Goal: Navigation & Orientation: Locate item on page

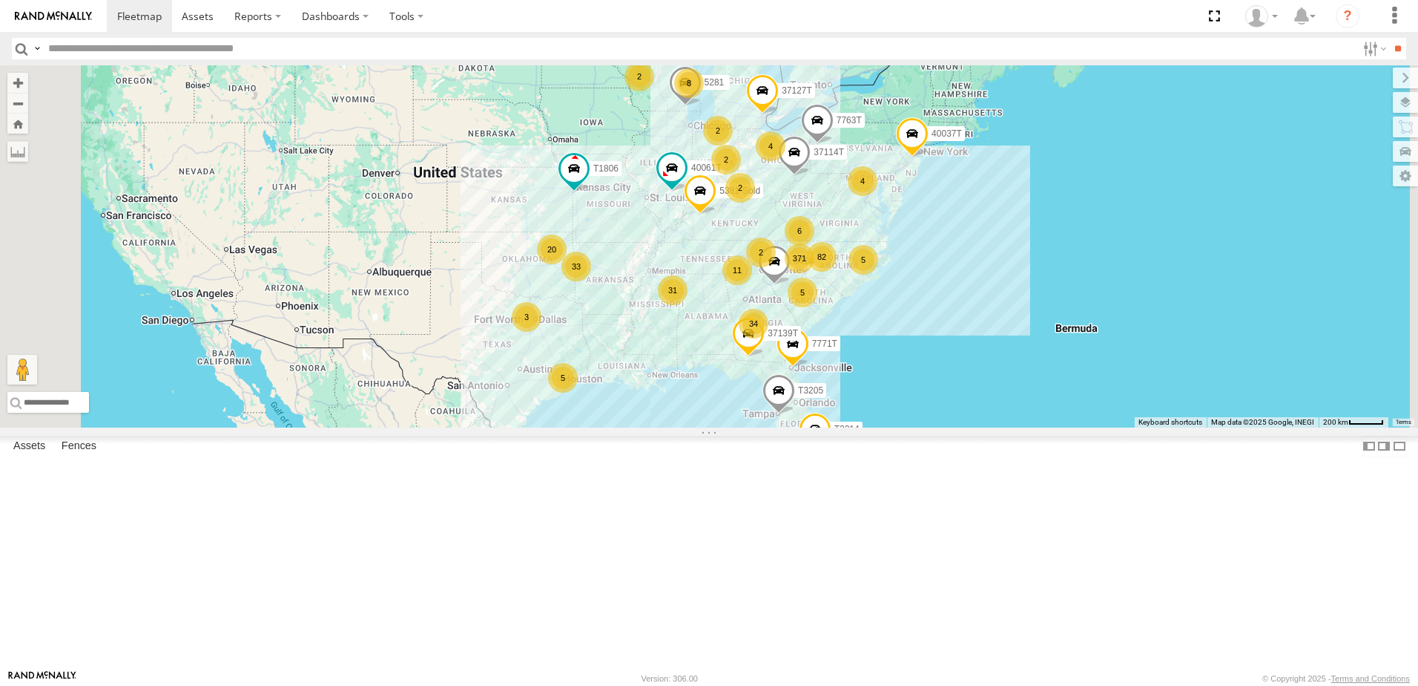
drag, startPoint x: 740, startPoint y: 465, endPoint x: 857, endPoint y: 461, distance: 117.3
click at [857, 427] on div "371 34 33 8 31 20 5 82 T3214 37127T 6 11 2 5414 3 2 4 5281 5 T1806 87121T 7763T…" at bounding box center [709, 246] width 1418 height 362
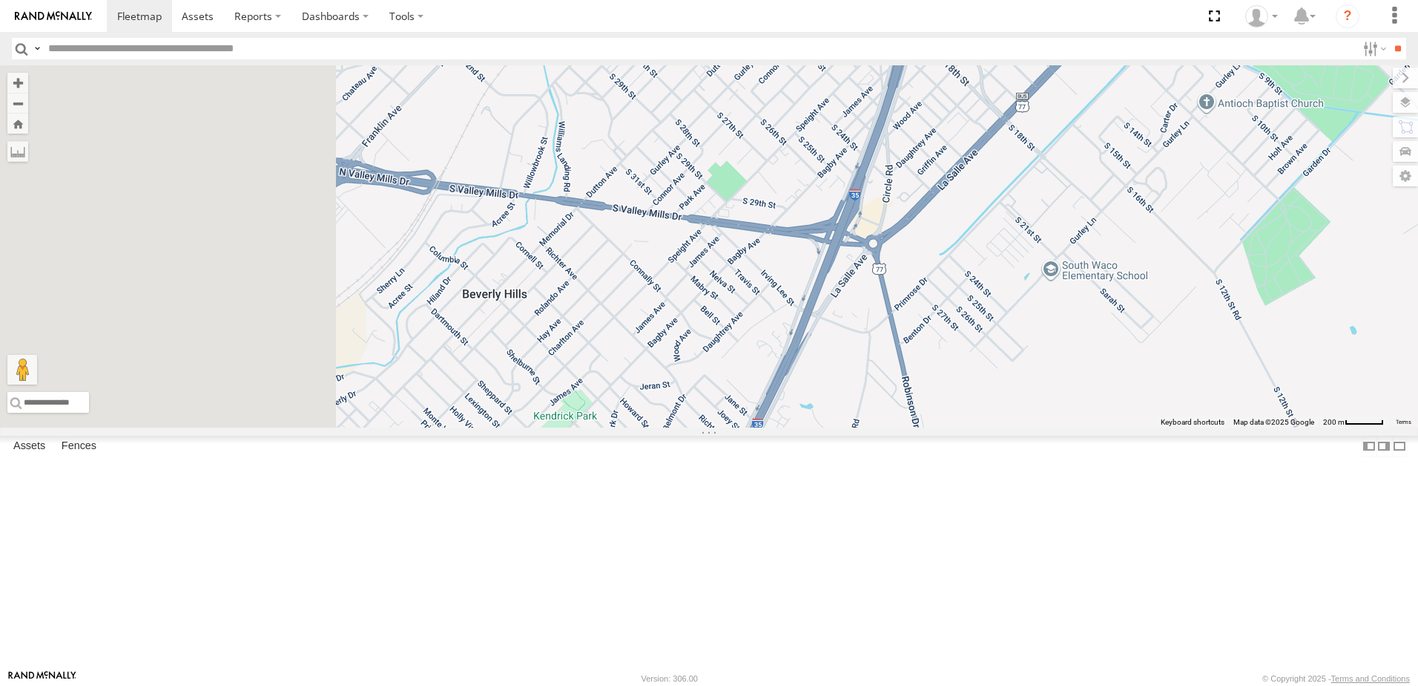
drag, startPoint x: 670, startPoint y: 456, endPoint x: 871, endPoint y: 391, distance: 211.2
click at [871, 391] on div "T3214 37127T 5414 5281 T1806 87121T 7763T 40061T T3205 40037T 5381-Sold 37114T …" at bounding box center [709, 246] width 1418 height 362
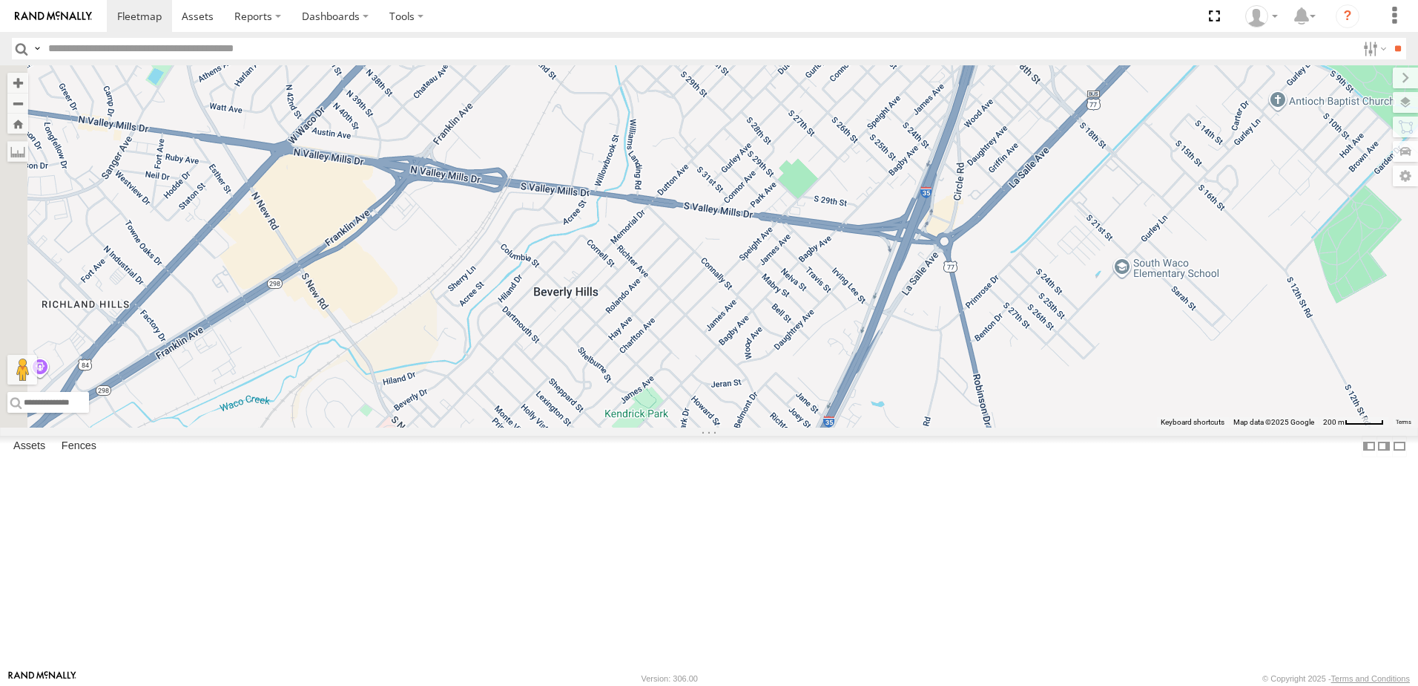
drag, startPoint x: 583, startPoint y: 352, endPoint x: 662, endPoint y: 361, distance: 79.1
click at [662, 361] on div "T3214 37127T 5414 5281 T1806 87121T 7763T 40061T T3205 40037T 5381-Sold 37114T …" at bounding box center [709, 246] width 1418 height 362
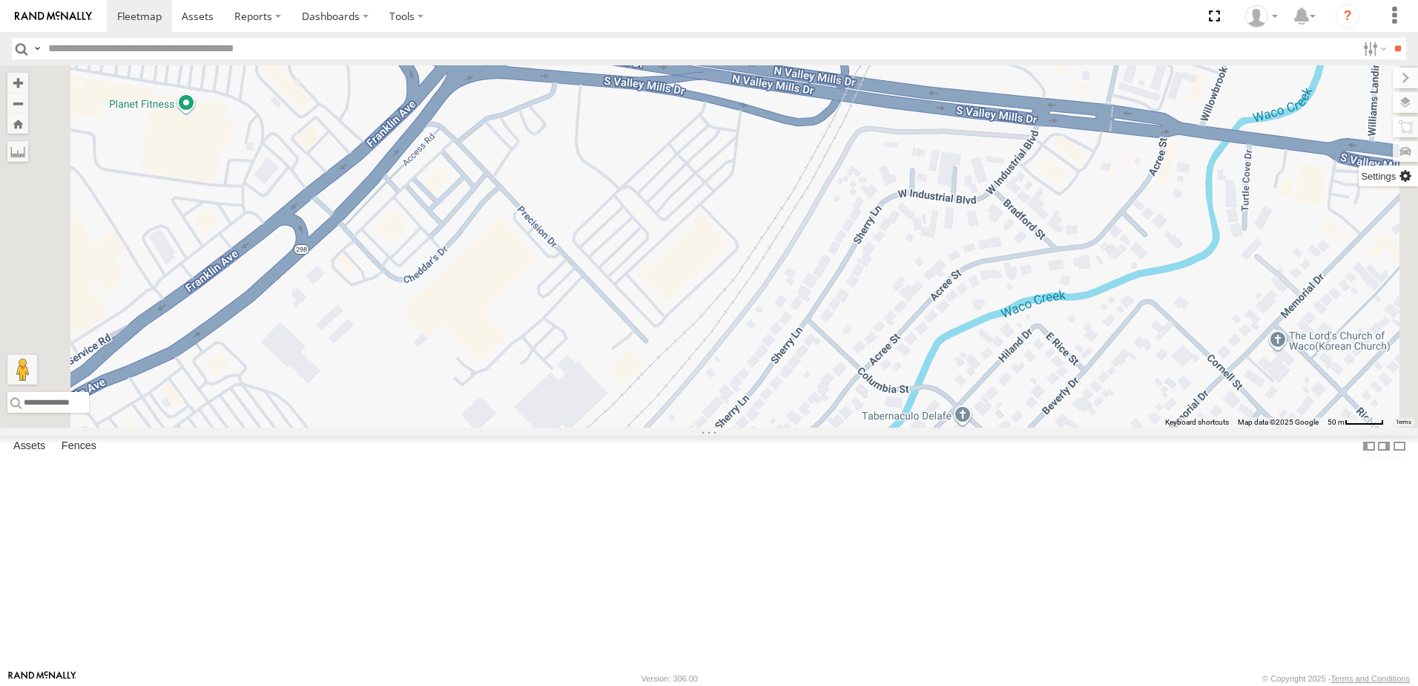
drag, startPoint x: 1254, startPoint y: 148, endPoint x: 1206, endPoint y: 167, distance: 51.2
click at [0, 0] on span "Satellite + Roadmap" at bounding box center [0, 0] width 0 height 0
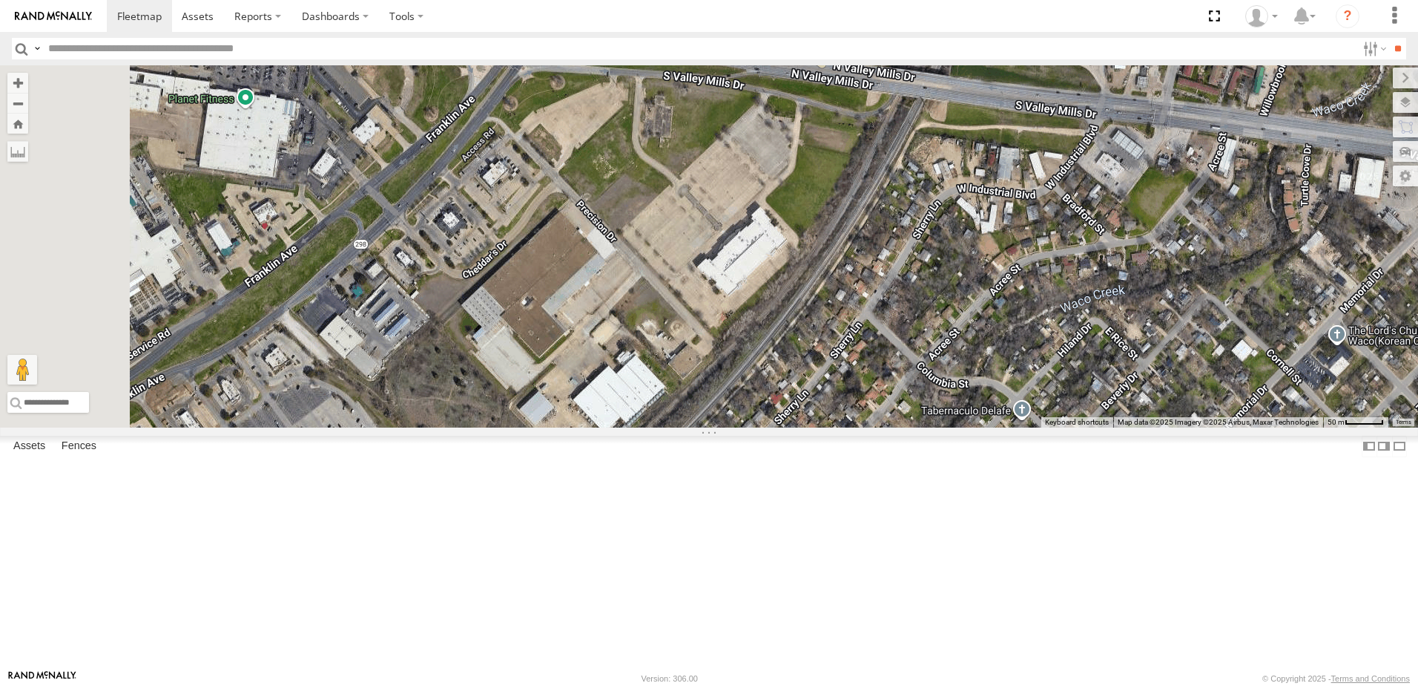
drag, startPoint x: 687, startPoint y: 374, endPoint x: 748, endPoint y: 367, distance: 61.2
click at [748, 367] on div "T3214 37127T 5414 5281 T1806 87121T 7763T 40061T T3205 40037T 5381-Sold 37114T …" at bounding box center [709, 246] width 1418 height 362
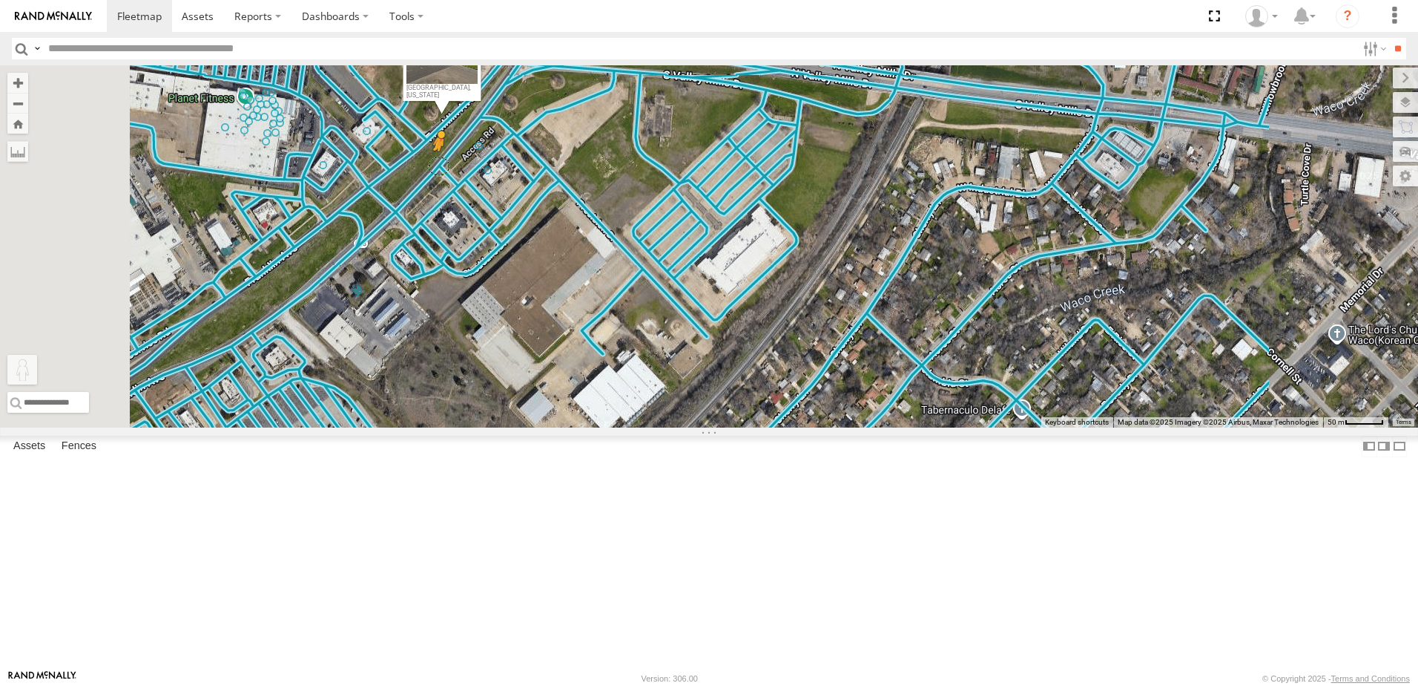
drag, startPoint x: 400, startPoint y: 613, endPoint x: 625, endPoint y: 286, distance: 396.3
click at [625, 286] on div "T3214 37127T 5414 5281 T1806 87121T 7763T 40061T T3205 40037T 5381-Sold 37114T …" at bounding box center [709, 246] width 1418 height 362
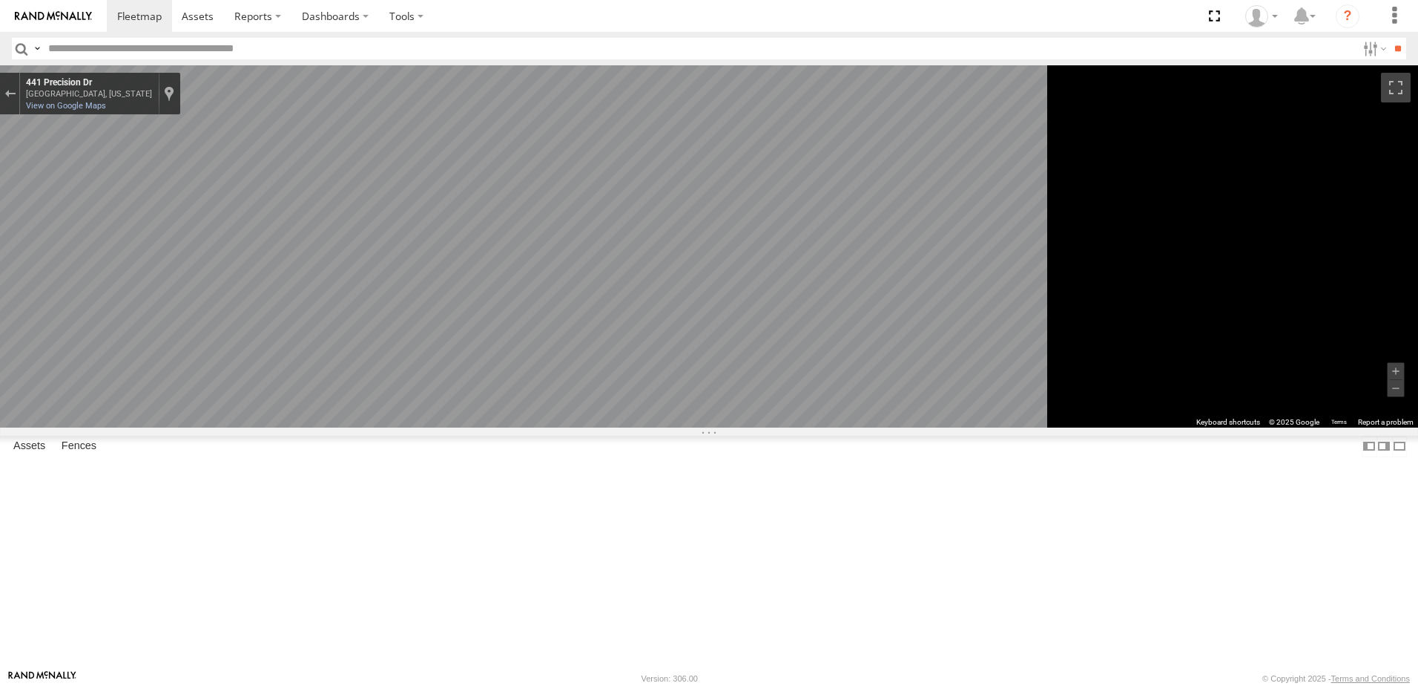
click at [1363, 427] on div "To navigate the map with touch gestures double-tap and hold your finger on the …" at bounding box center [709, 246] width 1418 height 362
click at [1287, 427] on div "To navigate the map with touch gestures double-tap and hold your finger on the …" at bounding box center [709, 246] width 1418 height 362
click at [16, 93] on div "Exit the Street View" at bounding box center [9, 93] width 11 height 9
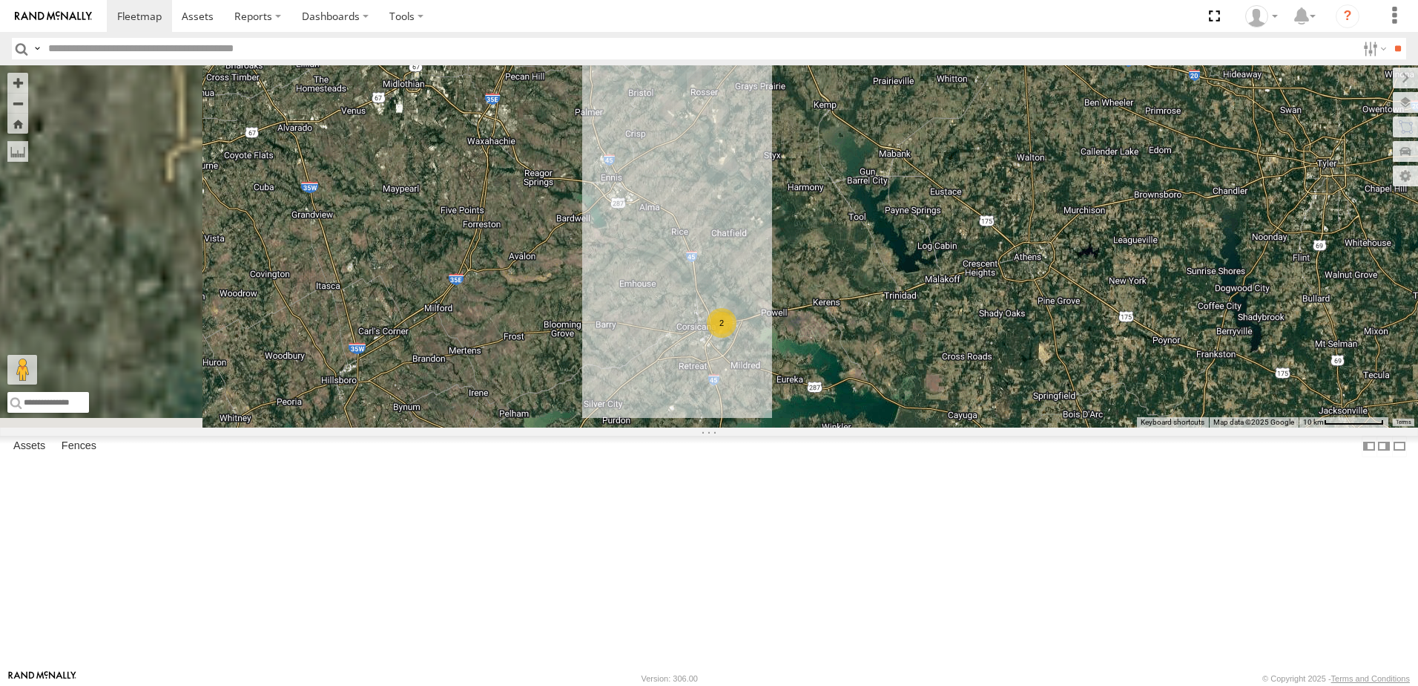
drag, startPoint x: 476, startPoint y: 542, endPoint x: 761, endPoint y: 387, distance: 324.6
click at [761, 387] on div "T3214 37127T 5414 5281 T1806 87121T 7763T 40061T T3205 40037T 5381-Sold 37114T …" at bounding box center [709, 246] width 1418 height 362
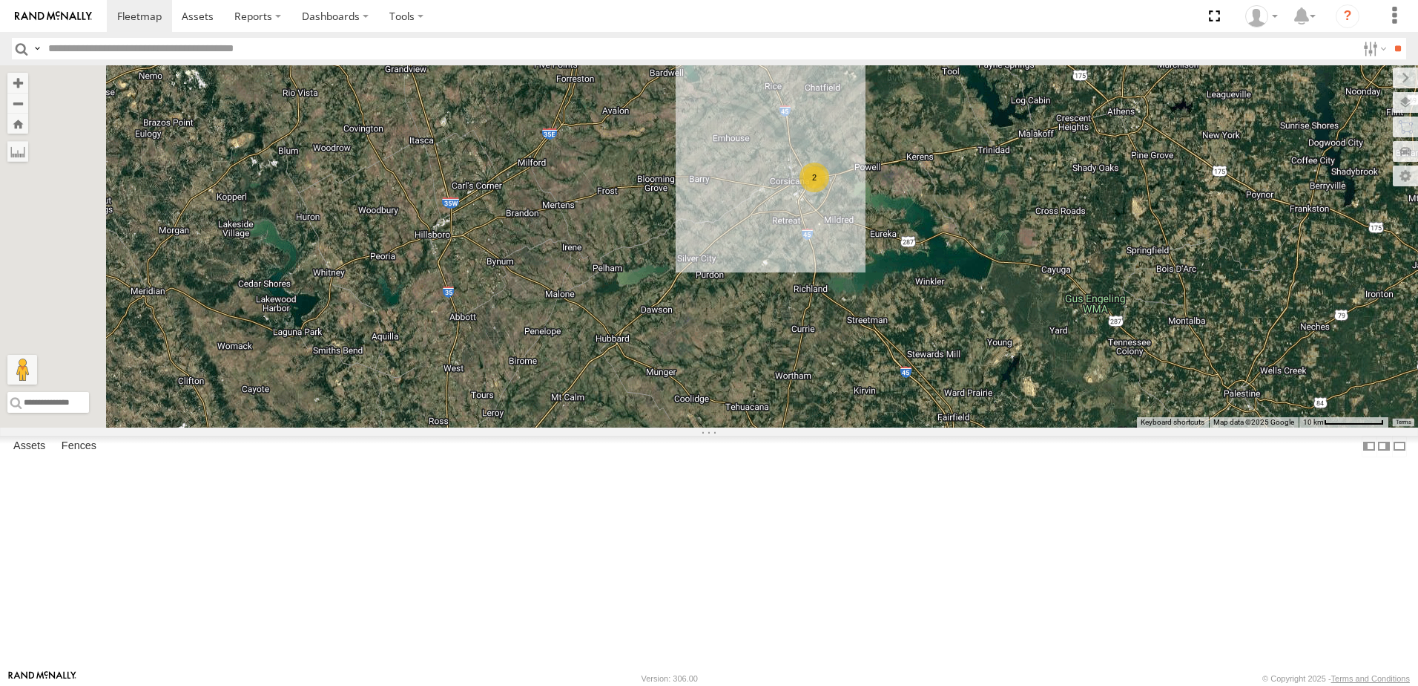
drag, startPoint x: 599, startPoint y: 460, endPoint x: 657, endPoint y: 341, distance: 133.0
click at [657, 341] on div "T3214 37127T 5414 5281 T1806 87121T 7763T 40061T T3205 40037T 5381-Sold 37114T …" at bounding box center [709, 246] width 1418 height 362
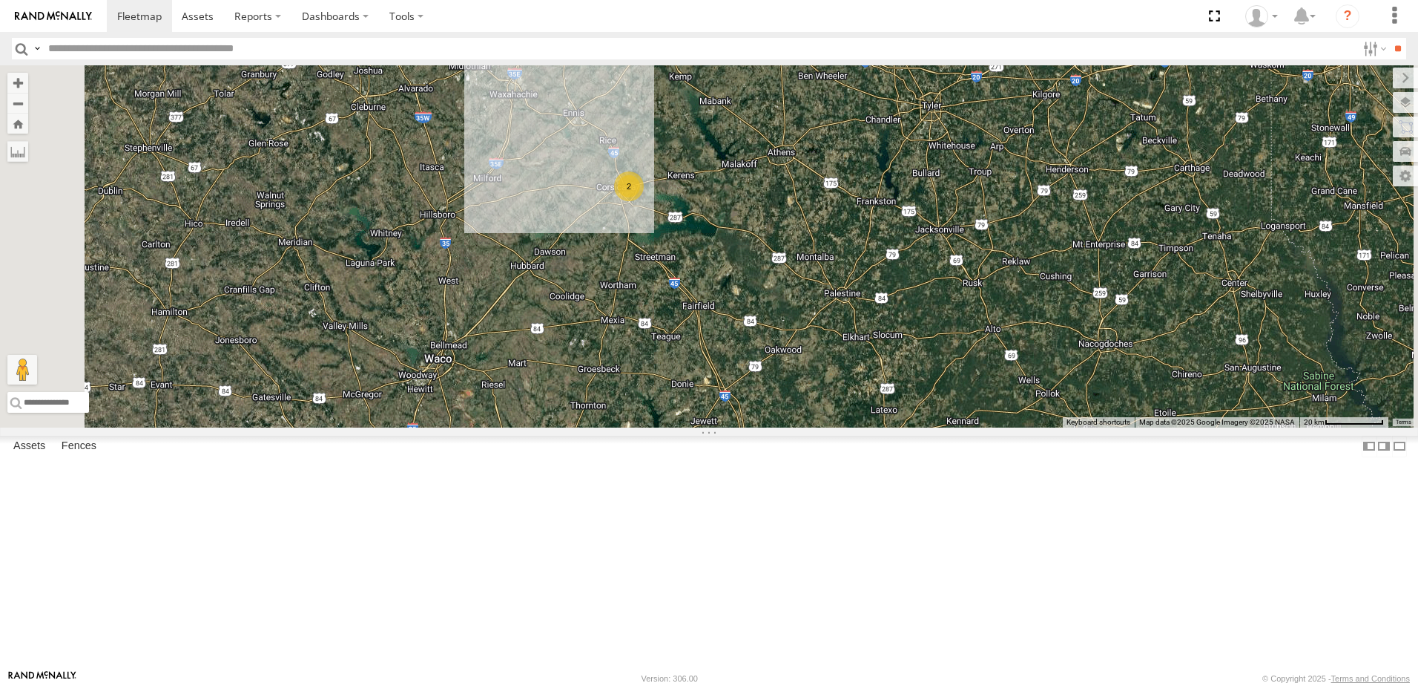
drag, startPoint x: 658, startPoint y: 289, endPoint x: 643, endPoint y: 252, distance: 40.6
click at [643, 252] on div "T3214 37127T 5414 5281 T1806 87121T 7763T 40061T T3205 40037T 5381-Sold 37114T …" at bounding box center [709, 246] width 1418 height 362
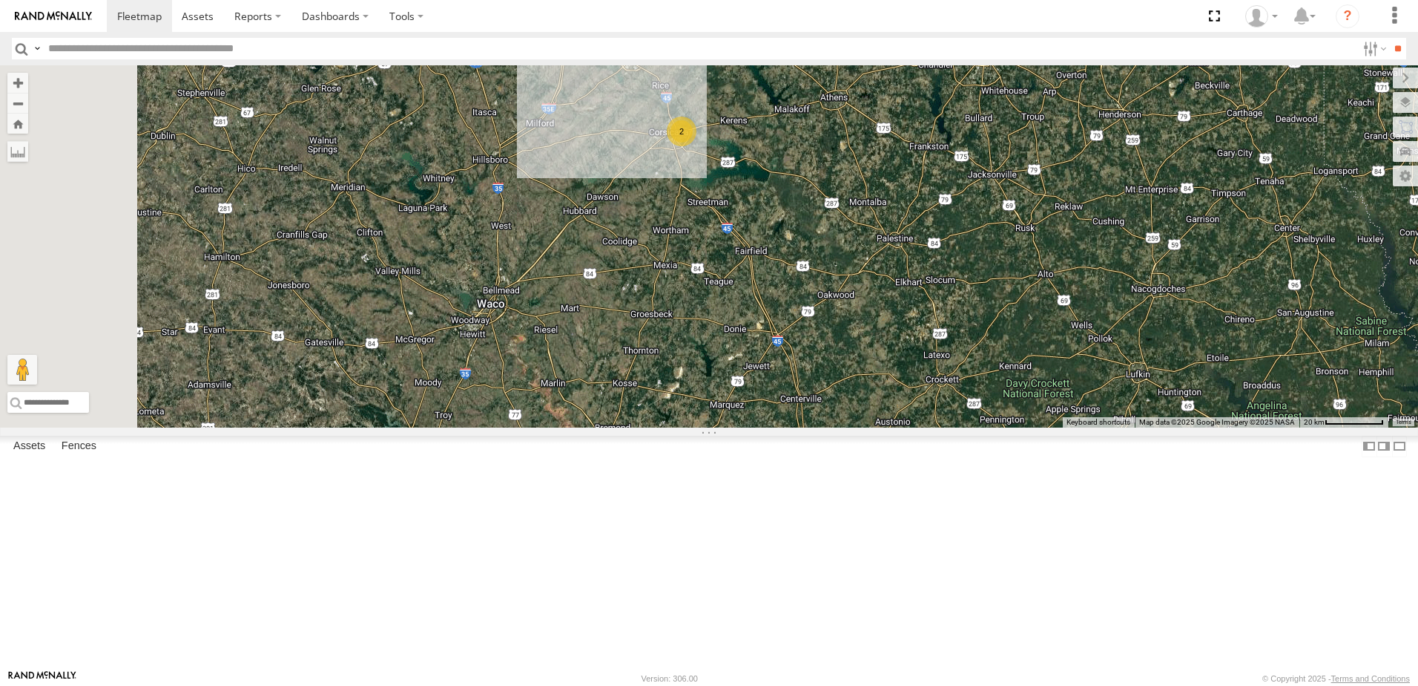
drag, startPoint x: 654, startPoint y: 461, endPoint x: 668, endPoint y: 461, distance: 13.4
click at [668, 427] on div "T3214 37127T 5414 5281 T1806 87121T 7763T 40061T T3205 40037T 5381-Sold 37114T …" at bounding box center [709, 246] width 1418 height 362
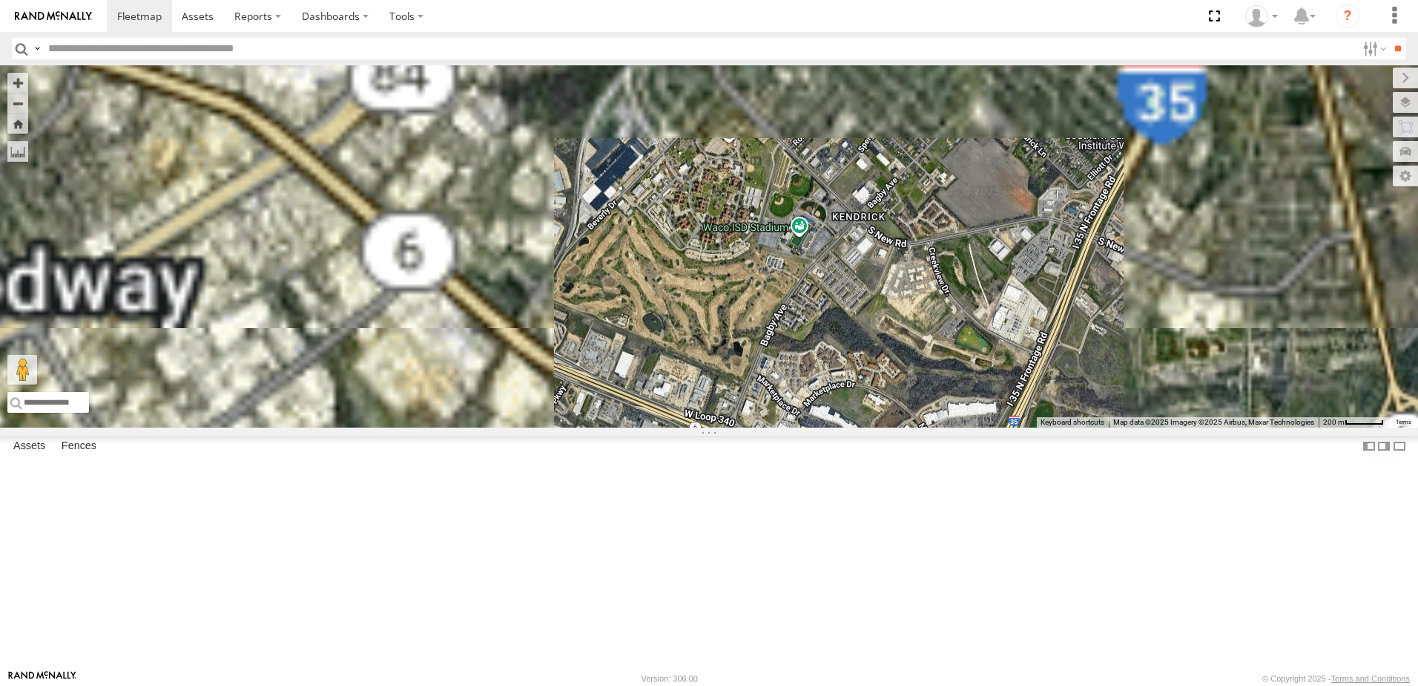
drag, startPoint x: 626, startPoint y: 200, endPoint x: 632, endPoint y: 362, distance: 162.6
click at [635, 359] on div "T3214 37127T 5414 5281 T1806 87121T 7763T 40061T T3205 40037T 5381-Sold 37114T …" at bounding box center [709, 246] width 1418 height 362
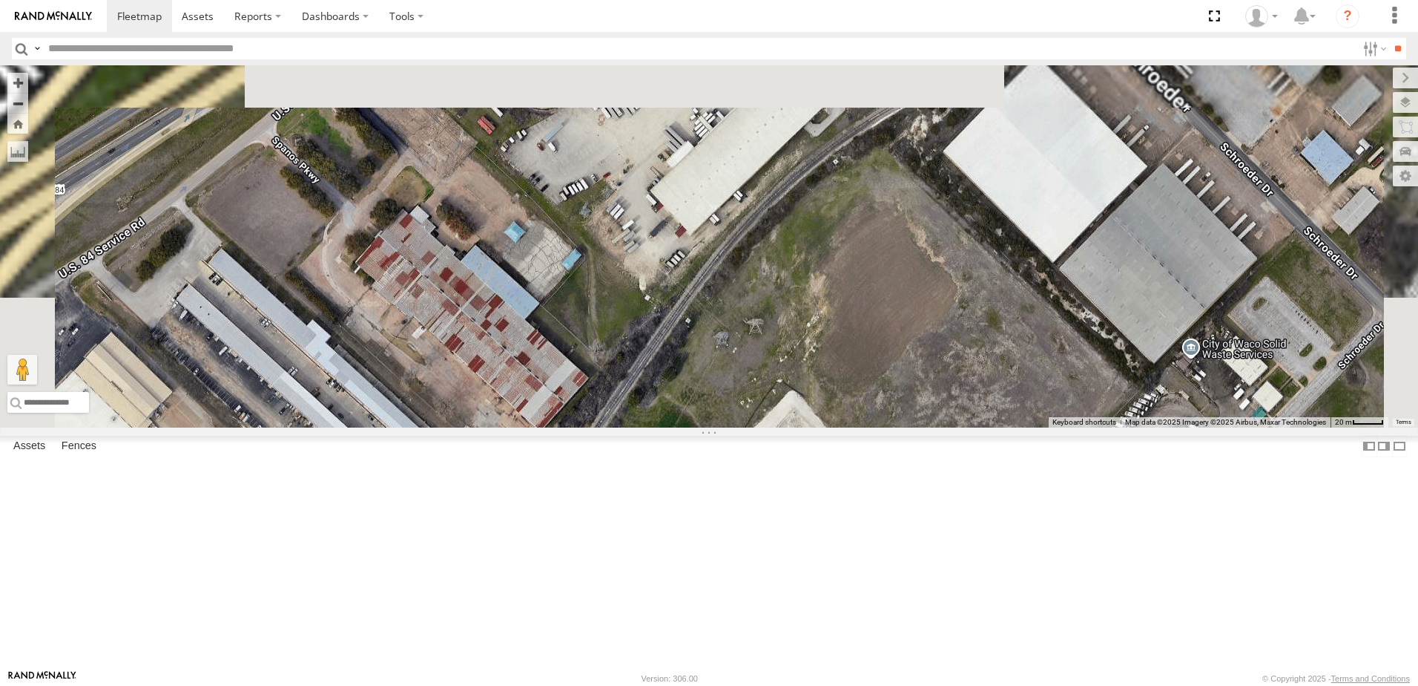
drag, startPoint x: 640, startPoint y: 240, endPoint x: 675, endPoint y: 544, distance: 306.2
click at [675, 427] on div "T3214 37127T 5414 5281 T1806 87121T 7763T 40061T T3205 40037T 5381-Sold 37114T …" at bounding box center [709, 246] width 1418 height 362
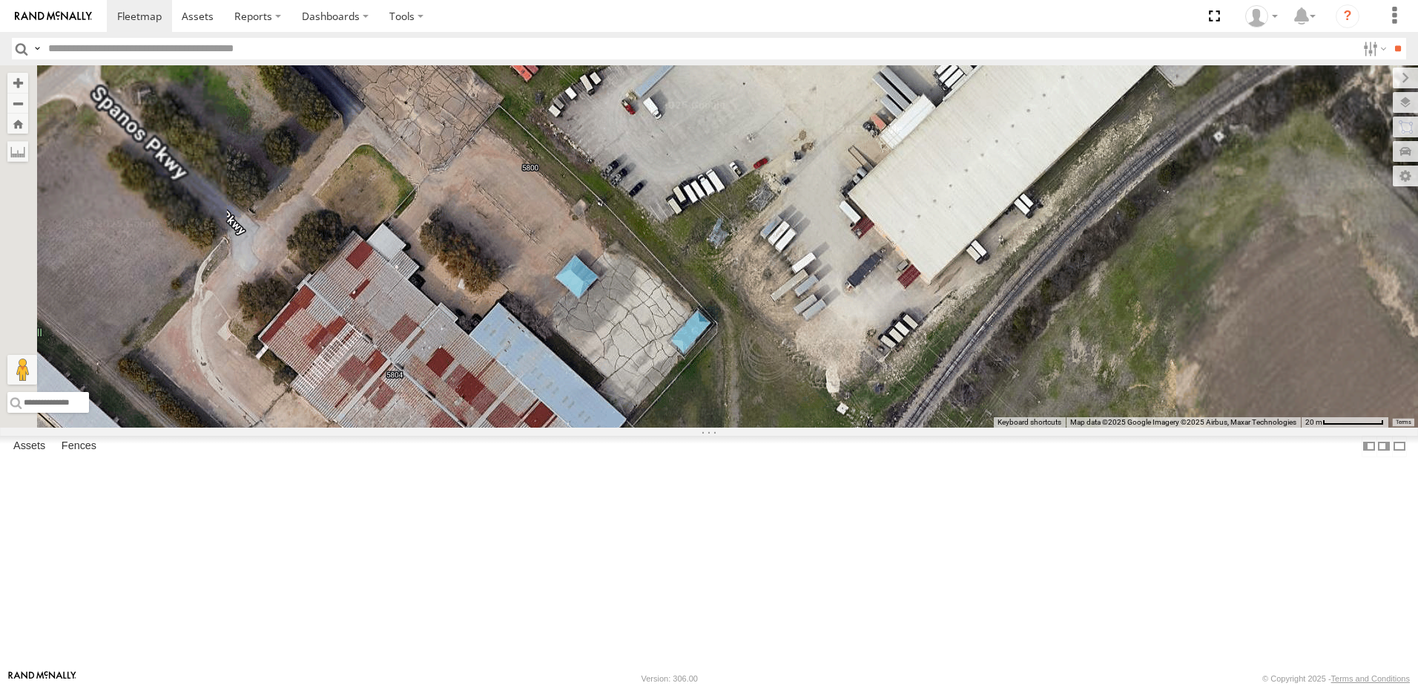
drag, startPoint x: 855, startPoint y: 308, endPoint x: 673, endPoint y: 561, distance: 311.5
click at [697, 427] on div "T3214 37127T 5414 5281 T1806 87121T 7763T 40061T T3205 40037T 5381-Sold 37114T …" at bounding box center [709, 246] width 1418 height 362
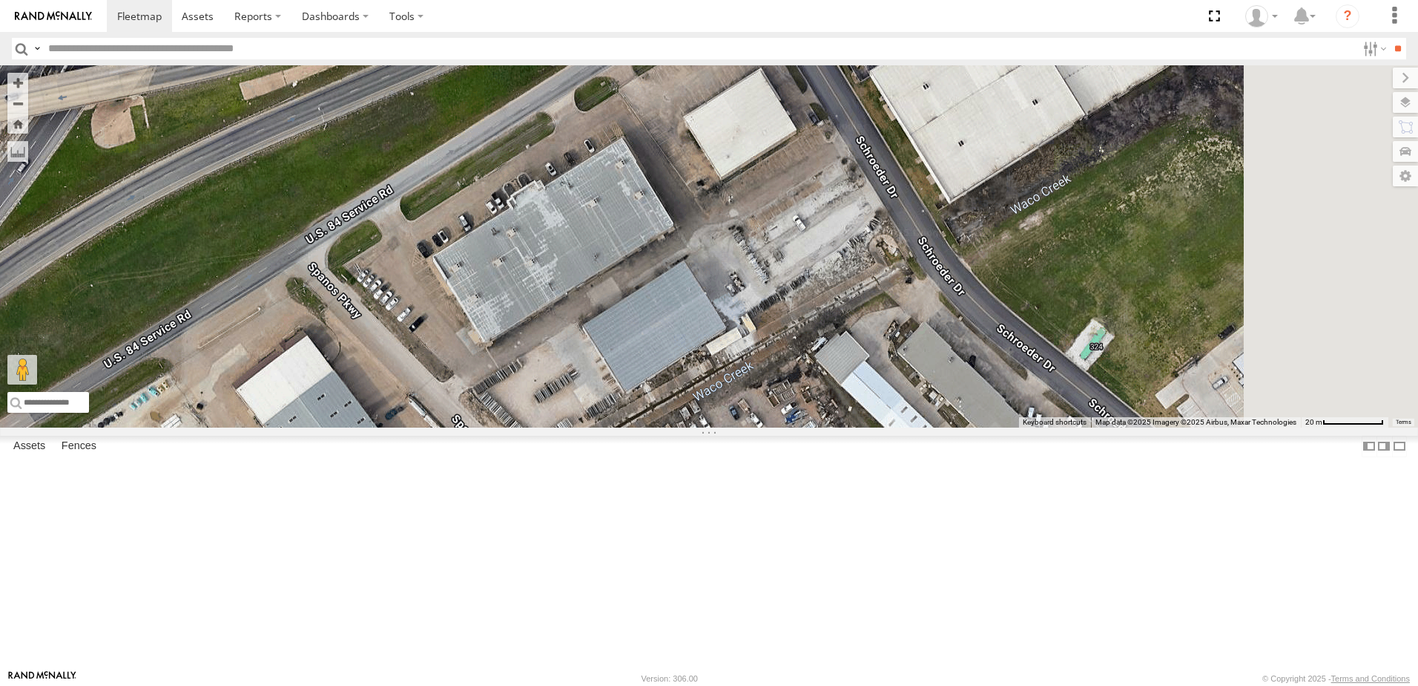
drag, startPoint x: 895, startPoint y: 290, endPoint x: 698, endPoint y: 533, distance: 312.7
click at [706, 427] on div "T3214 37127T 5414 5281 T1806 87121T 7763T 40061T T3205 40037T 5381-Sold 37114T …" at bounding box center [709, 246] width 1418 height 362
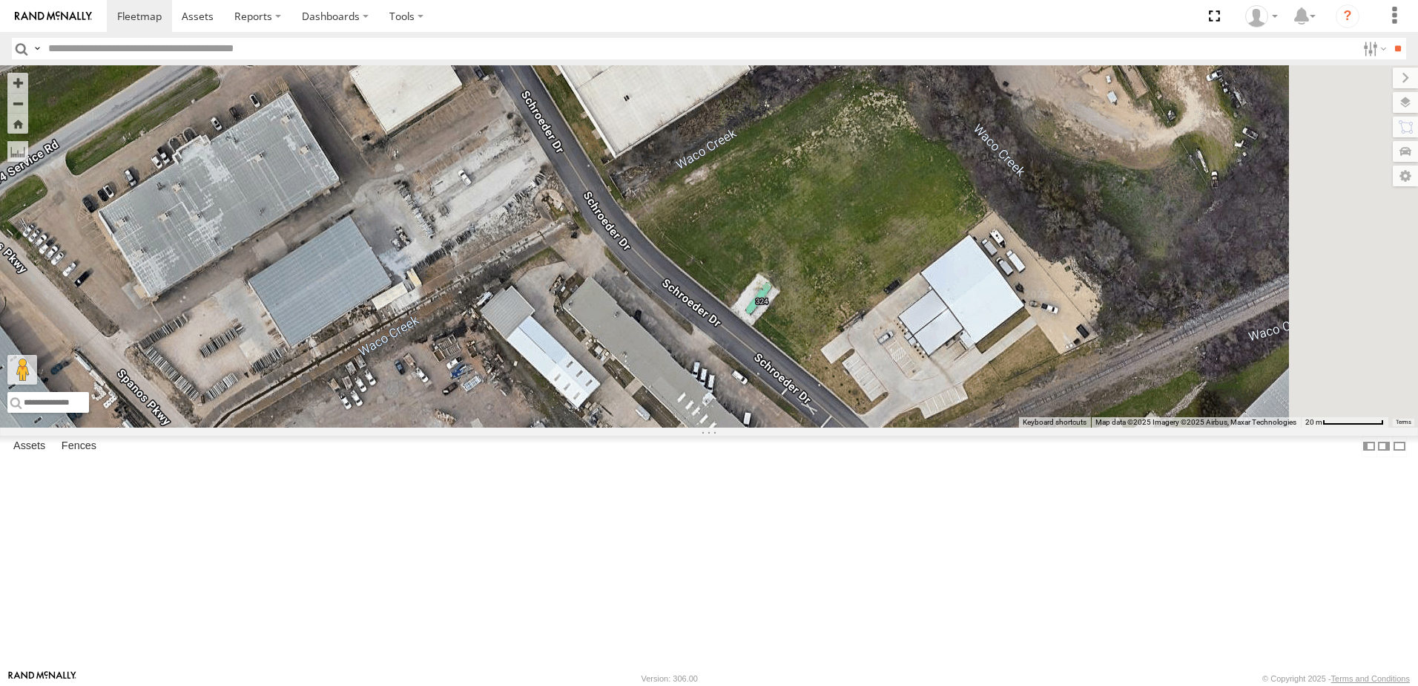
drag, startPoint x: 901, startPoint y: 343, endPoint x: 677, endPoint y: 315, distance: 226.5
click at [617, 262] on div "T3214 37127T 5414 5281 T1806 87121T 7763T 40061T T3205 40037T 5381-Sold 37114T …" at bounding box center [709, 246] width 1418 height 362
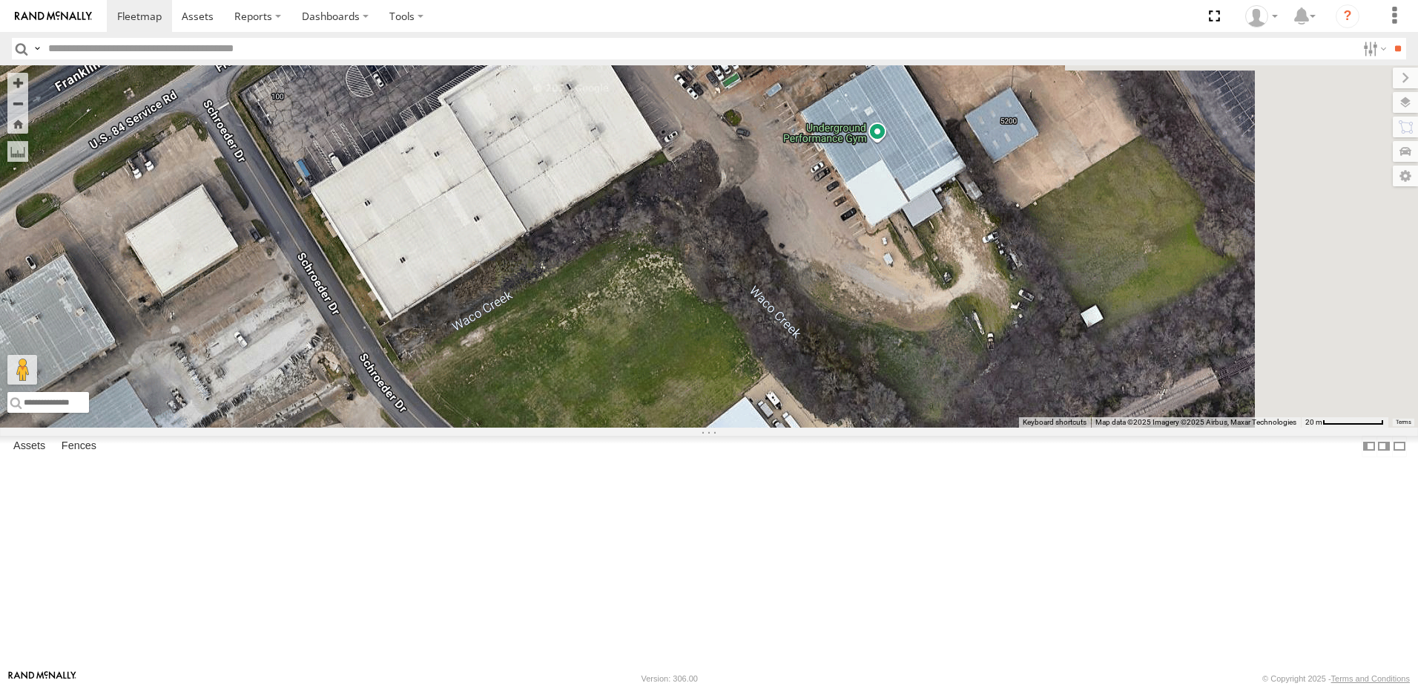
drag, startPoint x: 995, startPoint y: 381, endPoint x: 750, endPoint y: 566, distance: 306.7
click at [750, 427] on div "T3214 37127T 5414 5281 T1806 87121T 7763T 40061T T3205 40037T 5381-Sold 37114T …" at bounding box center [709, 246] width 1418 height 362
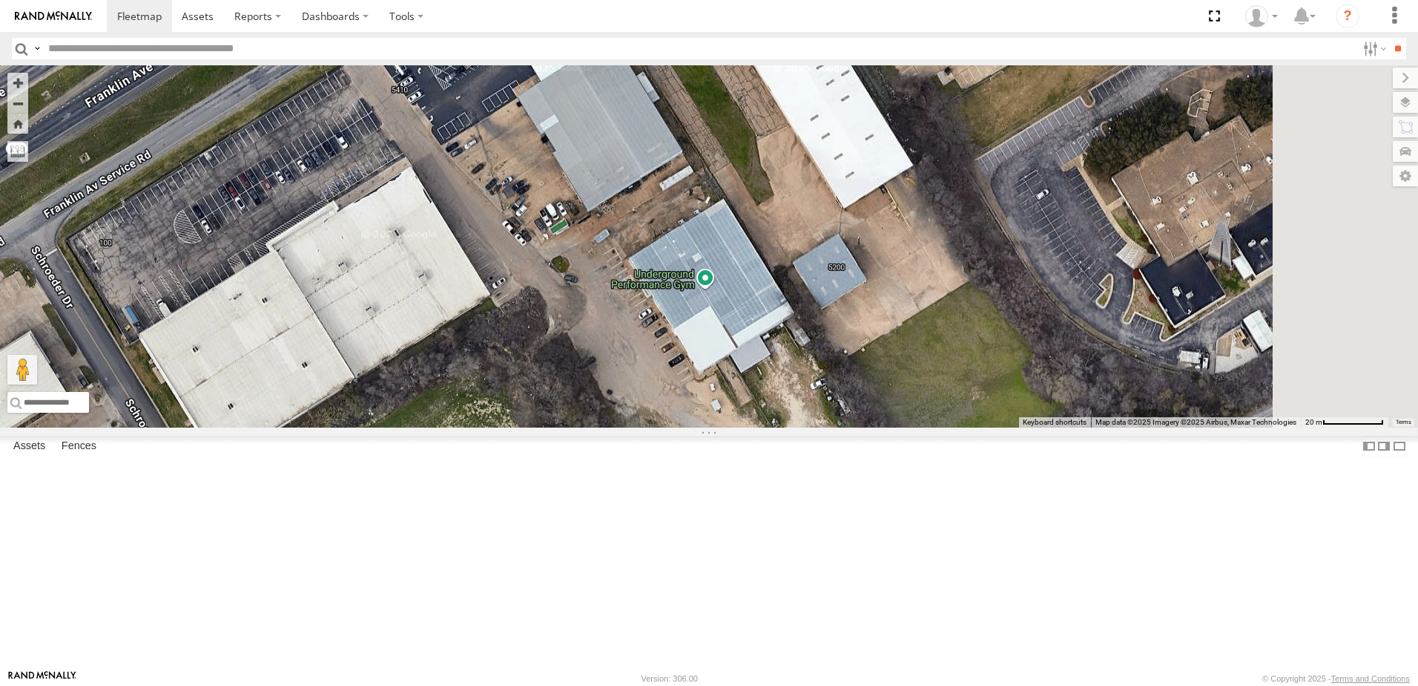
drag, startPoint x: 939, startPoint y: 331, endPoint x: 756, endPoint y: 475, distance: 233.0
click at [757, 427] on div "T3214 37127T 5414 5281 T1806 87121T 7763T 40061T T3205 40037T 5381-Sold 37114T …" at bounding box center [709, 246] width 1418 height 362
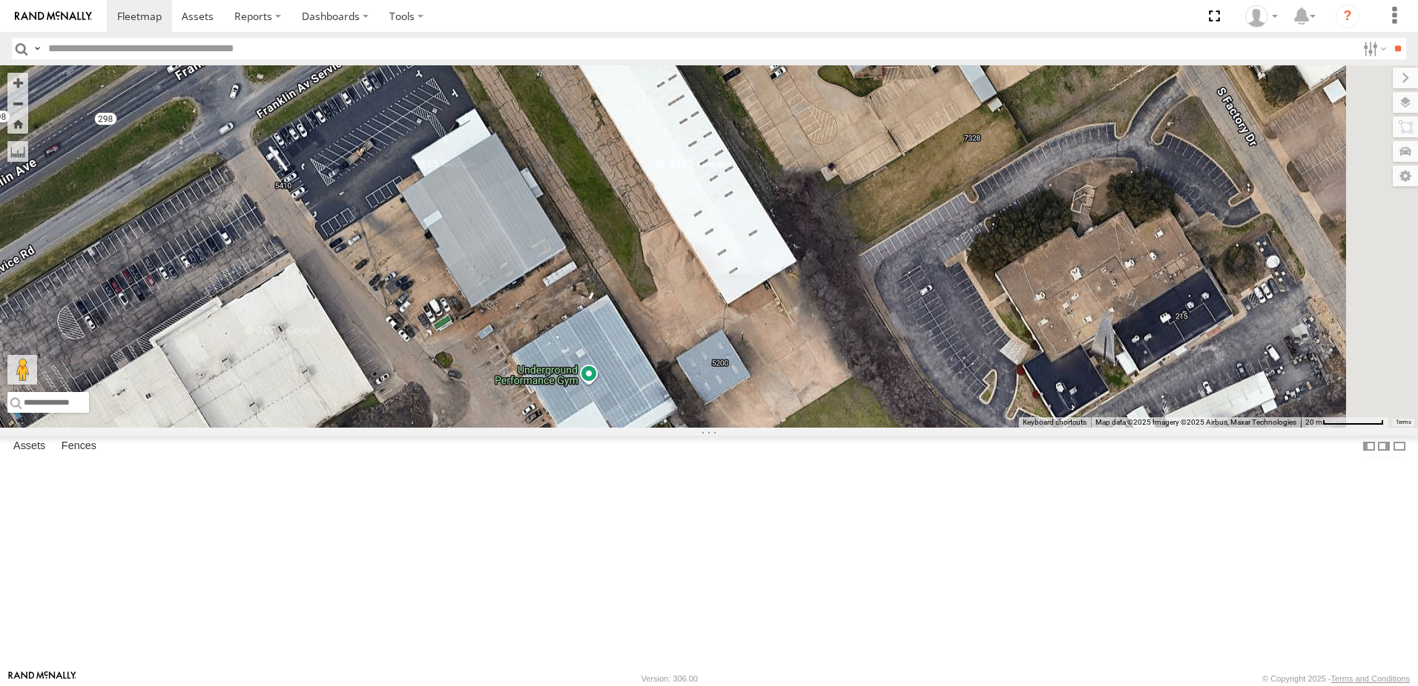
drag, startPoint x: 936, startPoint y: 312, endPoint x: 799, endPoint y: 448, distance: 193.1
click at [801, 427] on div "T3214 37127T 5414 5281 T1806 87121T 7763T 40061T T3205 40037T 5381-Sold 37114T …" at bounding box center [709, 246] width 1418 height 362
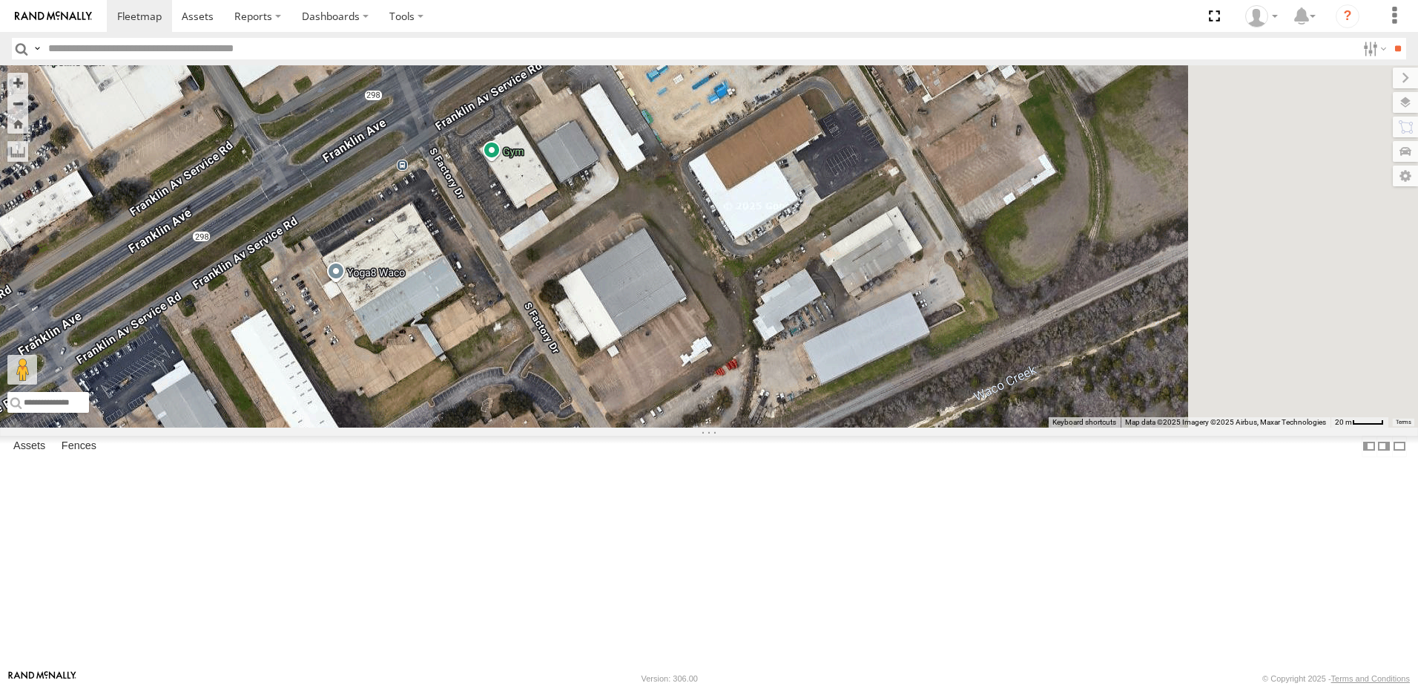
drag, startPoint x: 982, startPoint y: 322, endPoint x: 657, endPoint y: 430, distance: 343.0
click at [657, 427] on div "T3214 37127T 5414 5281 T1806 87121T 7763T 40061T T3205 40037T 5381-Sold 37114T …" at bounding box center [709, 246] width 1418 height 362
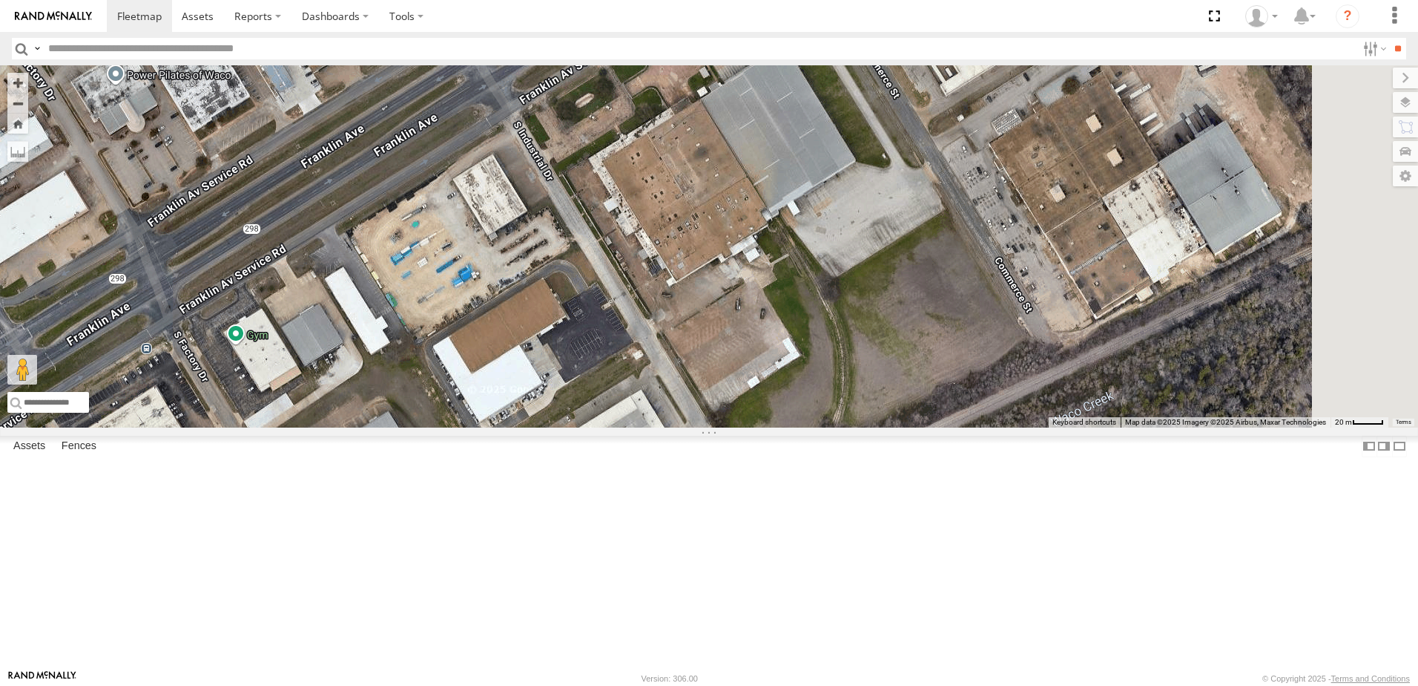
drag, startPoint x: 956, startPoint y: 299, endPoint x: 755, endPoint y: 454, distance: 253.9
click at [755, 427] on div "T3214 37127T 5414 5281 T1806 87121T 7763T 40061T T3205 40037T 5381-Sold 37114T …" at bounding box center [709, 246] width 1418 height 362
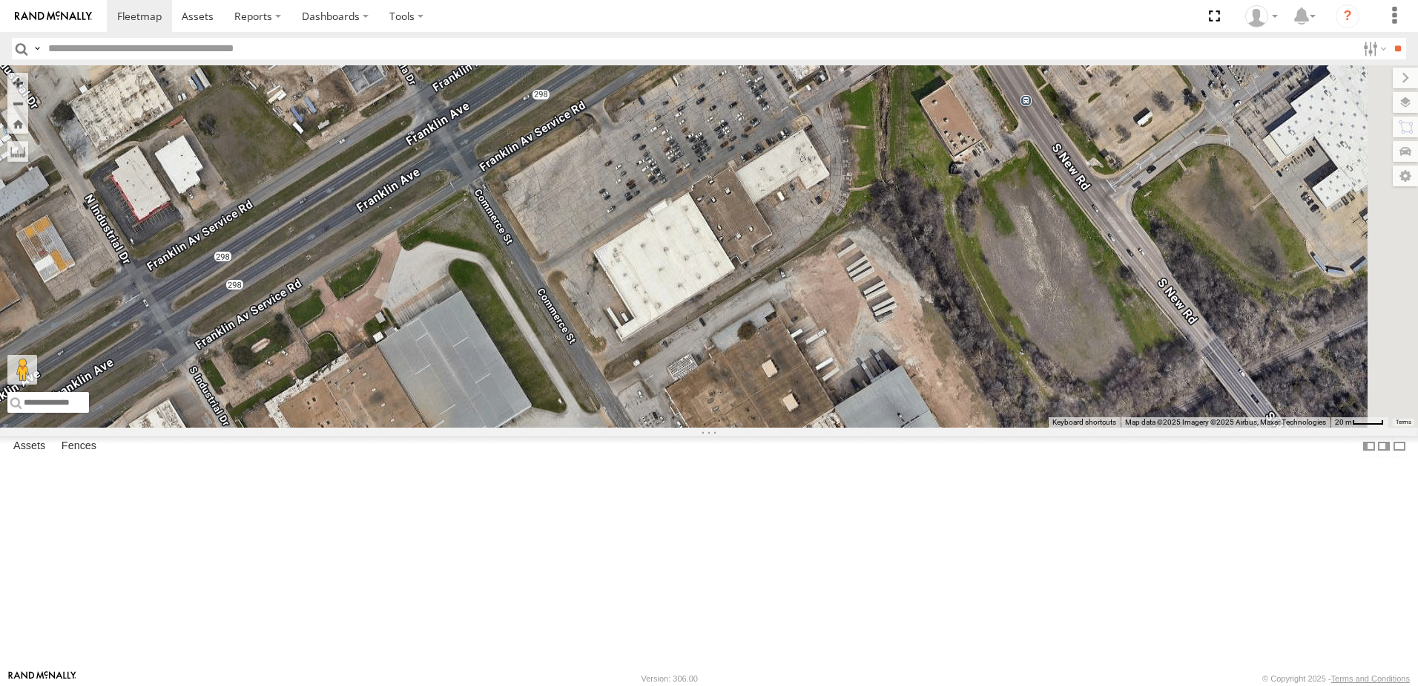
drag, startPoint x: 869, startPoint y: 350, endPoint x: 545, endPoint y: 600, distance: 409.4
click at [545, 427] on div "T3214 37127T 5414 5281 T1806 87121T 7763T 40061T T3205 40037T 5381-Sold 37114T …" at bounding box center [709, 246] width 1418 height 362
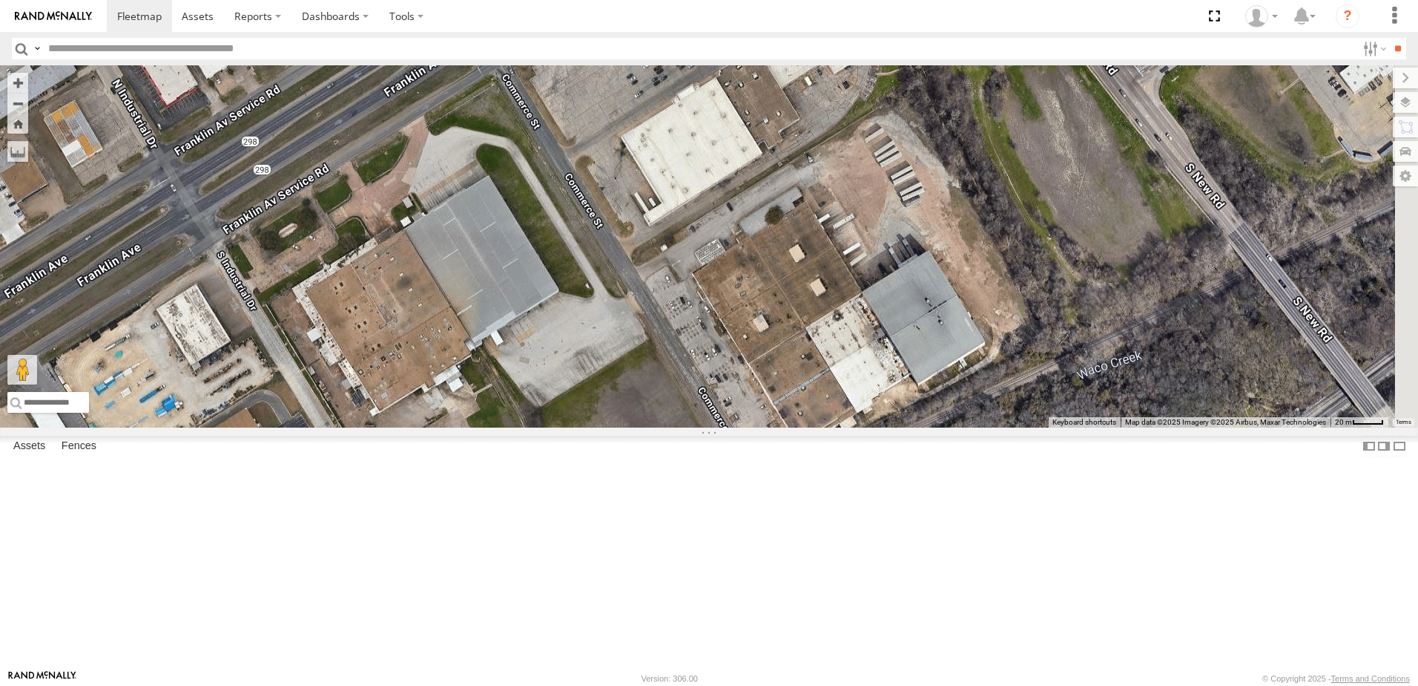
drag, startPoint x: 1005, startPoint y: 444, endPoint x: 1019, endPoint y: 378, distance: 67.7
click at [1019, 378] on div "T3214 37127T 5414 5281 T1806 87121T 7763T 40061T T3205 40037T 5381-Sold 37114T …" at bounding box center [709, 246] width 1418 height 362
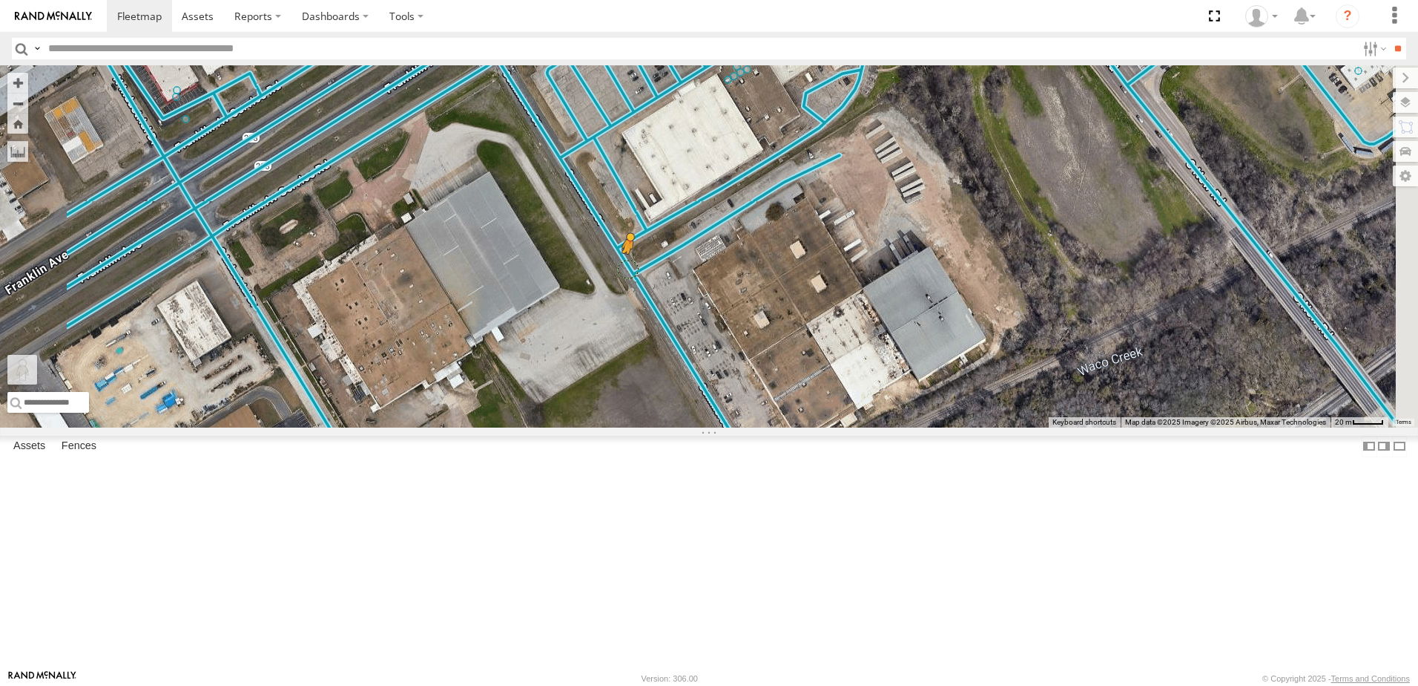
drag, startPoint x: 398, startPoint y: 602, endPoint x: 814, endPoint y: 389, distance: 466.5
click at [814, 389] on div "T3214 37127T 5414 5281 T1806 87121T 7763T 40061T T3205 40037T 5381-Sold 37114T …" at bounding box center [709, 246] width 1418 height 362
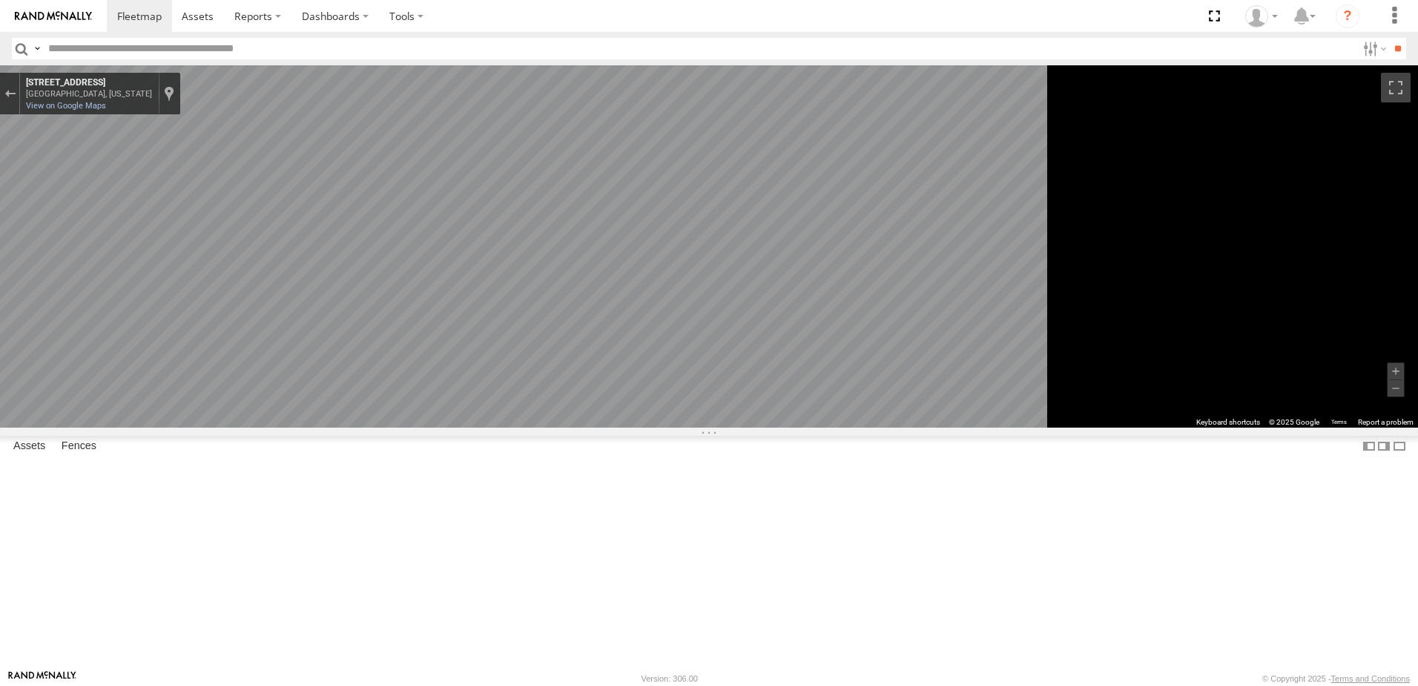
click at [1266, 427] on div "To navigate the map with touch gestures double-tap and hold your finger on the …" at bounding box center [709, 246] width 1418 height 362
click at [920, 427] on div "Map" at bounding box center [709, 246] width 1418 height 362
click at [0, 0] on span "Roadmap" at bounding box center [0, 0] width 0 height 0
click at [16, 91] on div "Exit the Street View" at bounding box center [9, 93] width 11 height 9
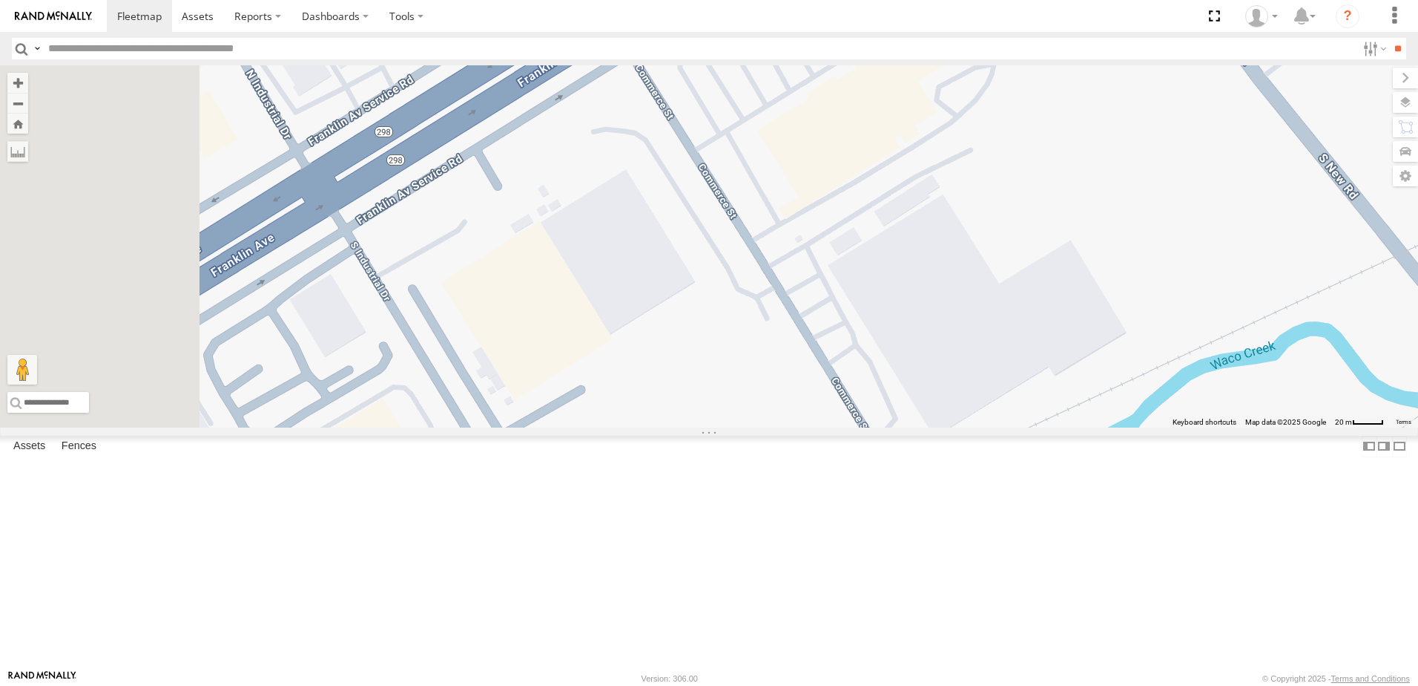
drag, startPoint x: 592, startPoint y: 403, endPoint x: 757, endPoint y: 397, distance: 164.8
click at [757, 397] on div "T3214 37127T 5414 5281 T1806 87121T 7763T 40061T T3205 40037T 5381-Sold 37114T …" at bounding box center [709, 246] width 1418 height 362
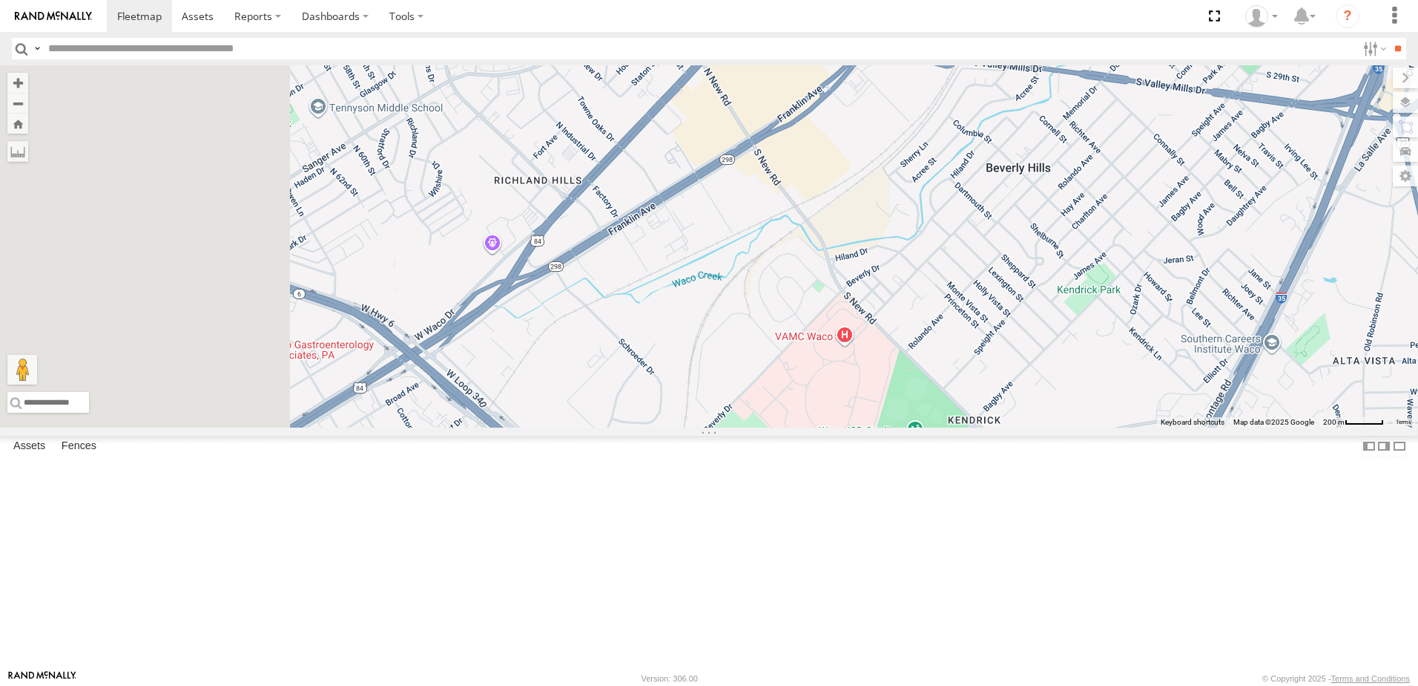
drag, startPoint x: 769, startPoint y: 447, endPoint x: 837, endPoint y: 402, distance: 81.9
click at [837, 402] on div "T3214 37127T 5414 5281 T1806 87121T 7763T 40061T T3205 40037T 5381-Sold 37114T …" at bounding box center [709, 246] width 1418 height 362
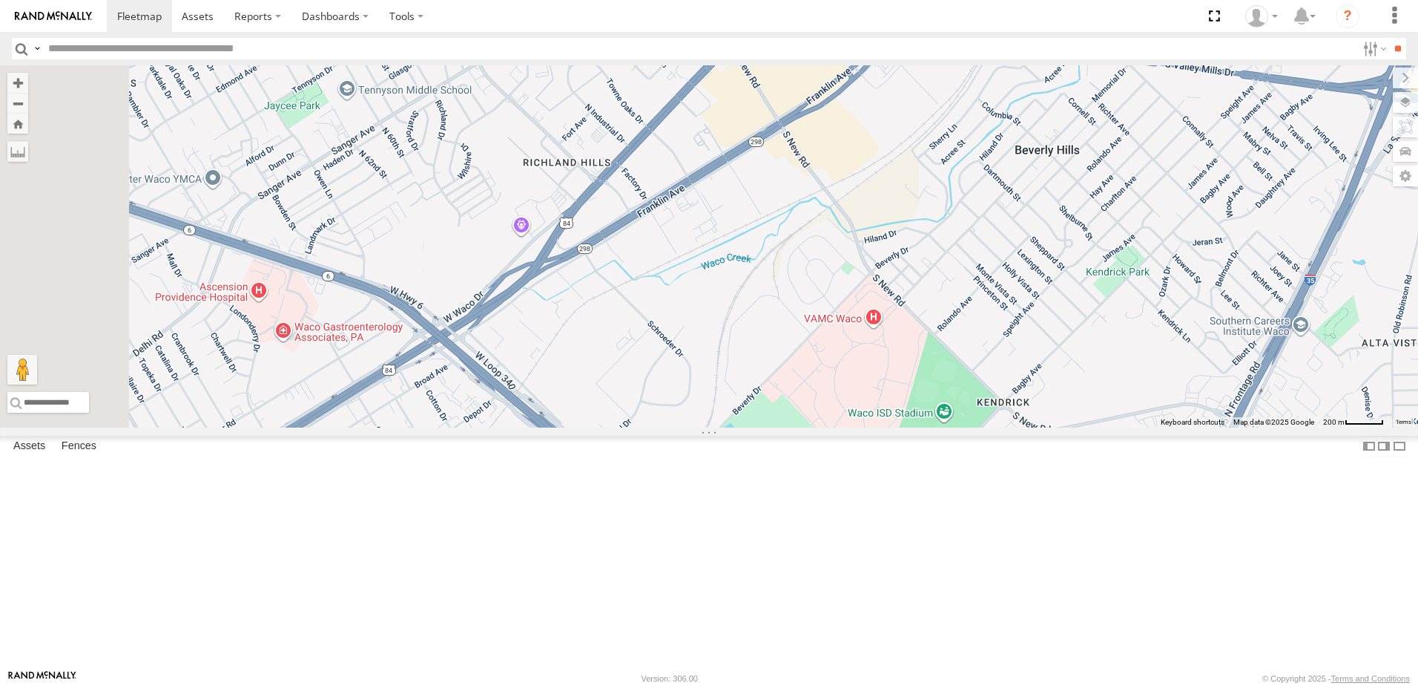
click at [0, 0] on span "Satellite + Roadmap" at bounding box center [0, 0] width 0 height 0
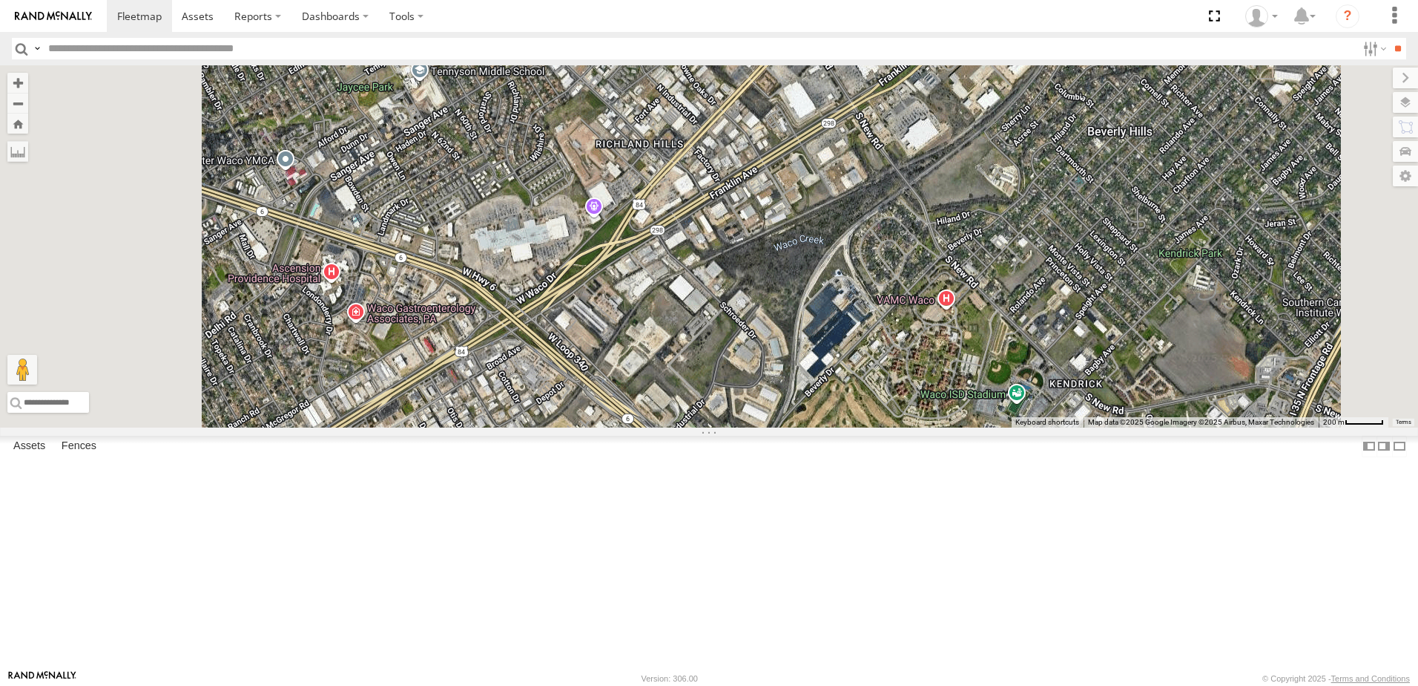
drag, startPoint x: 718, startPoint y: 493, endPoint x: 770, endPoint y: 476, distance: 54.7
click at [789, 427] on div "T3214 37127T 5414 5281 T1806 87121T 7763T 40061T T3205 40037T 5381-Sold 37114T …" at bounding box center [709, 246] width 1418 height 362
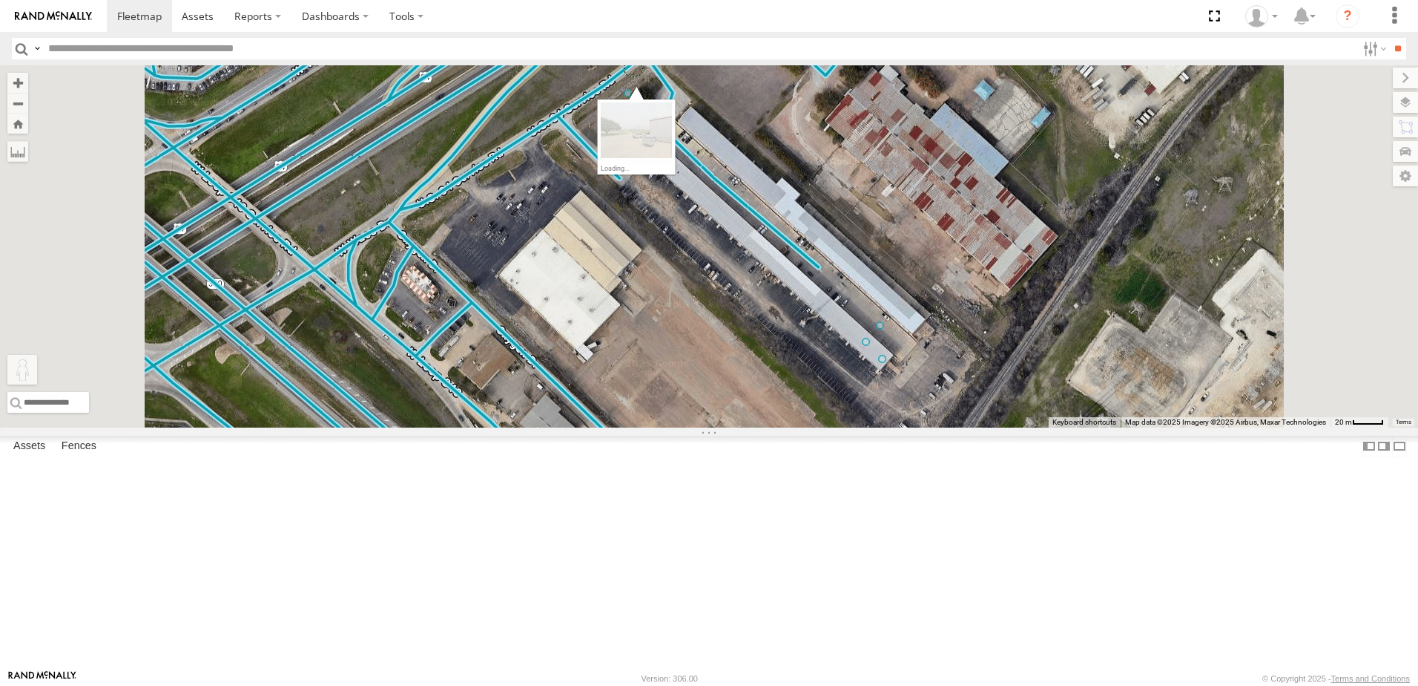
drag, startPoint x: 401, startPoint y: 607, endPoint x: 818, endPoint y: 186, distance: 591.8
click at [818, 186] on div "T3214 37127T 5414 5281 T1806 87121T 7763T 40061T T3205 40037T 5381-Sold 37114T …" at bounding box center [709, 246] width 1418 height 362
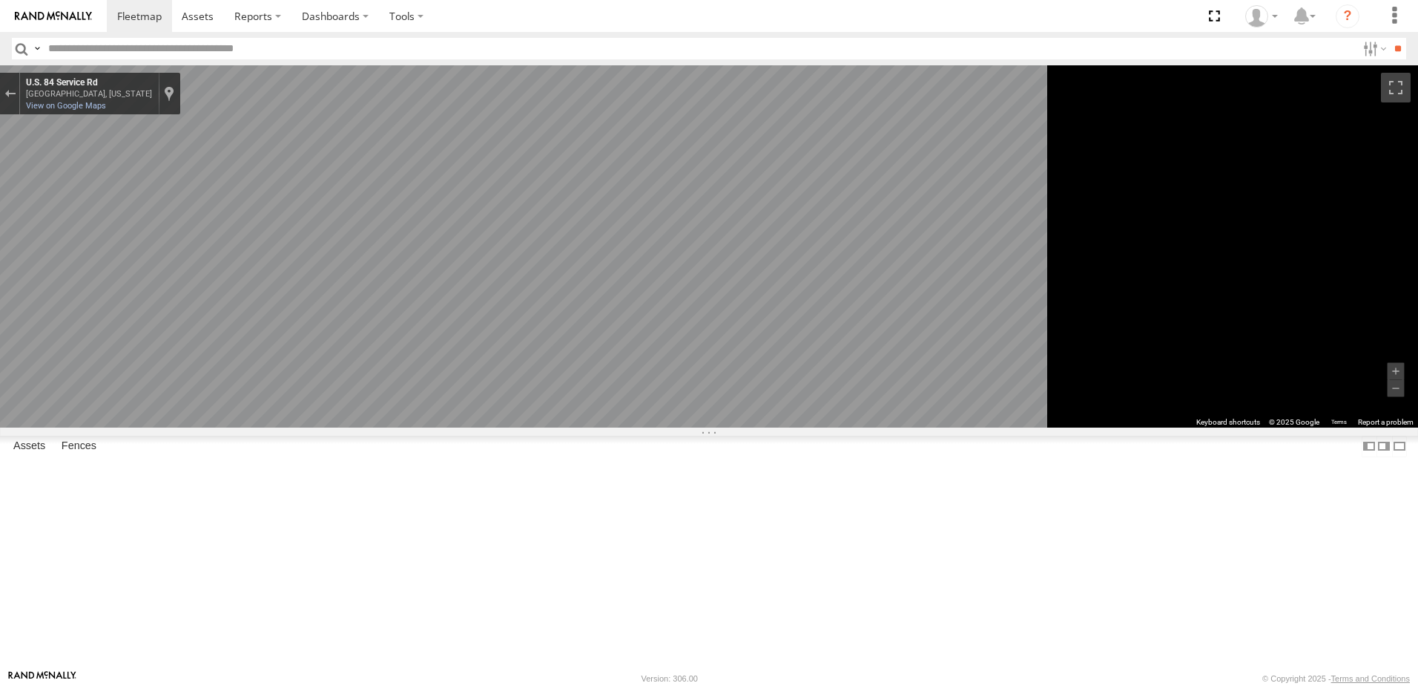
click at [930, 427] on div "To navigate the map with touch gestures double-tap and hold your finger on the …" at bounding box center [709, 246] width 1418 height 362
drag, startPoint x: 625, startPoint y: 623, endPoint x: 1233, endPoint y: 448, distance: 633.0
click at [1233, 427] on div "To navigate the map with touch gestures double-tap and hold your finger on the …" at bounding box center [709, 246] width 1418 height 362
click at [1244, 313] on div "To navigate the map with touch gestures double-tap and hold your finger on the …" at bounding box center [709, 246] width 1418 height 362
click at [16, 92] on div "Exit the Street View" at bounding box center [9, 93] width 11 height 9
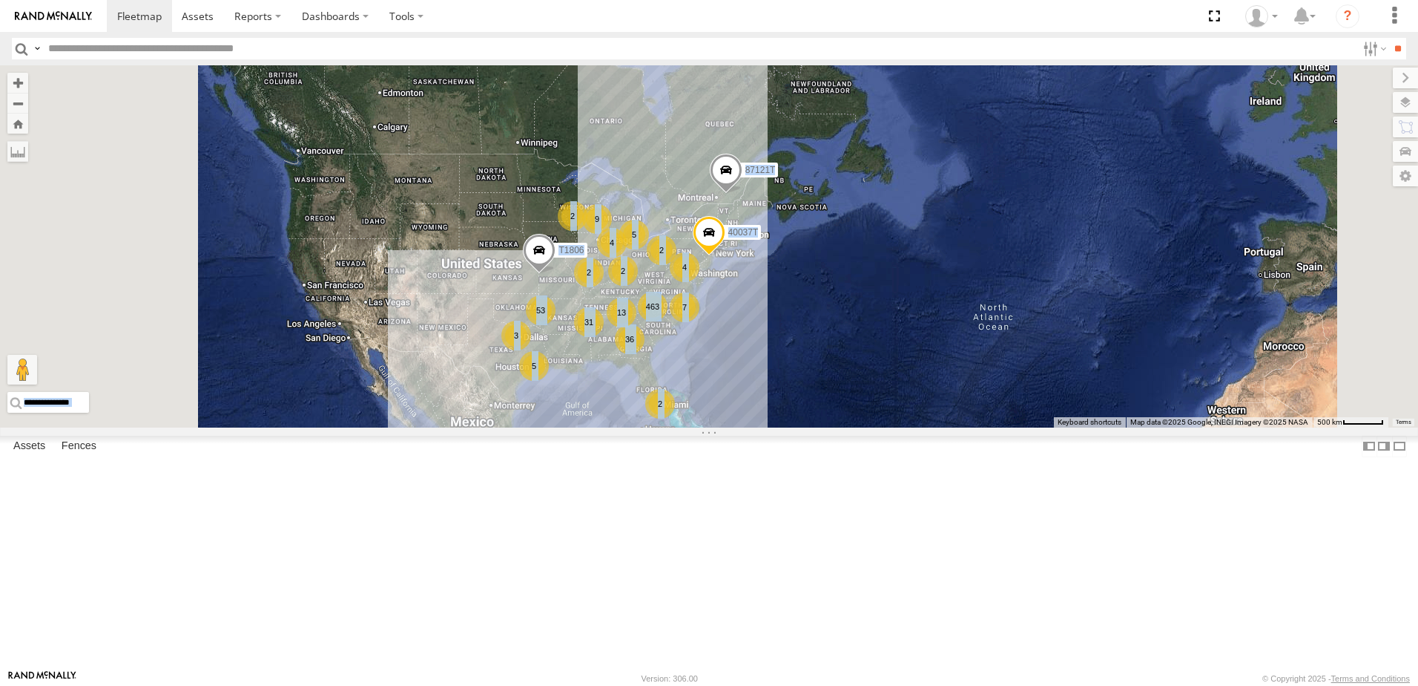
drag, startPoint x: 625, startPoint y: 404, endPoint x: 651, endPoint y: 408, distance: 25.6
click at [651, 408] on div "T1806 87121T 40037T 463 36 53 9 31 7 2 5 13 3 4 5 2 4 2 2 2 Loading..." at bounding box center [709, 246] width 1418 height 362
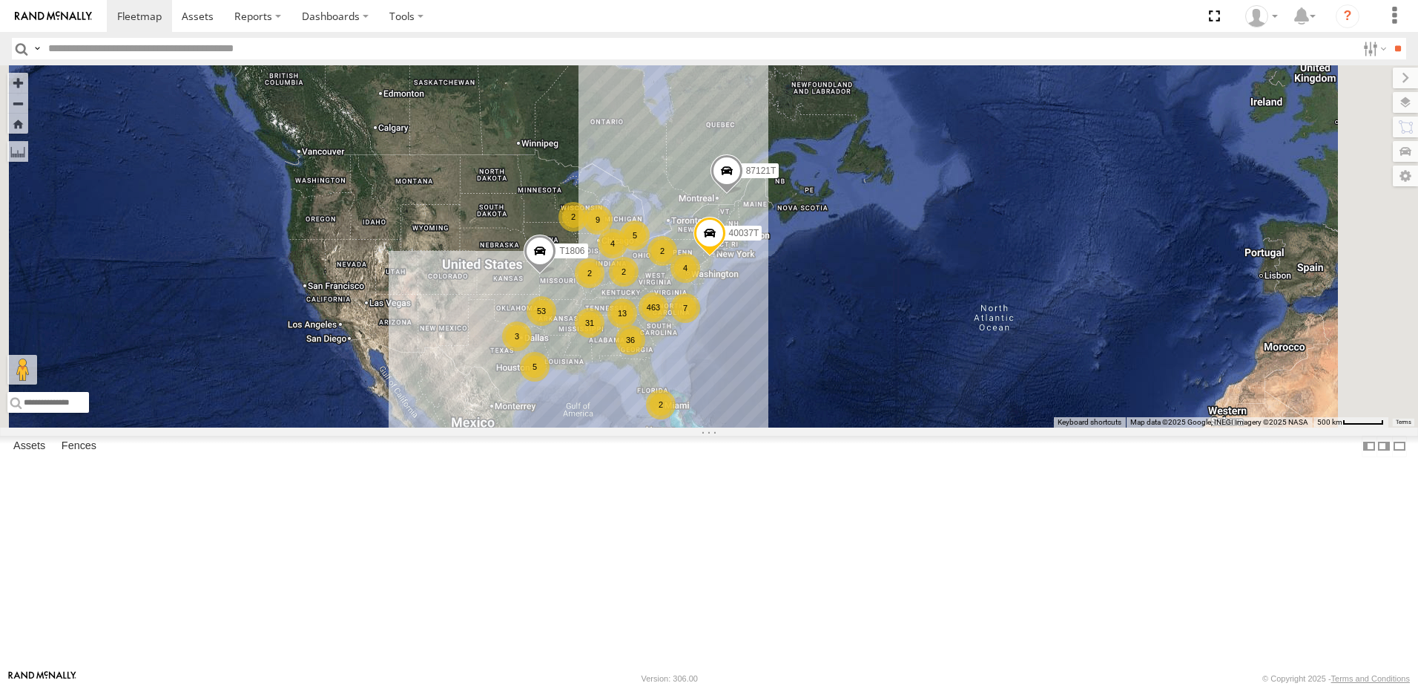
click at [0, 0] on span "Roadmap" at bounding box center [0, 0] width 0 height 0
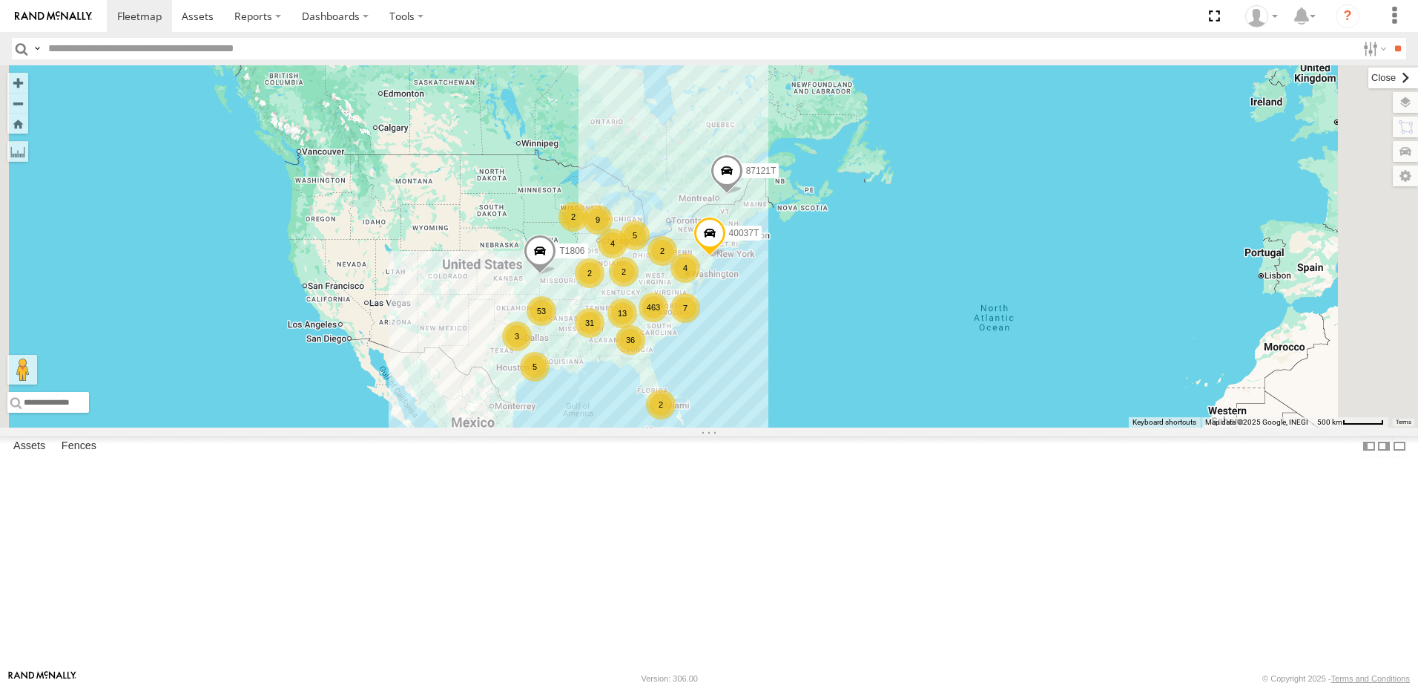
click at [1369, 82] on label at bounding box center [1394, 78] width 50 height 21
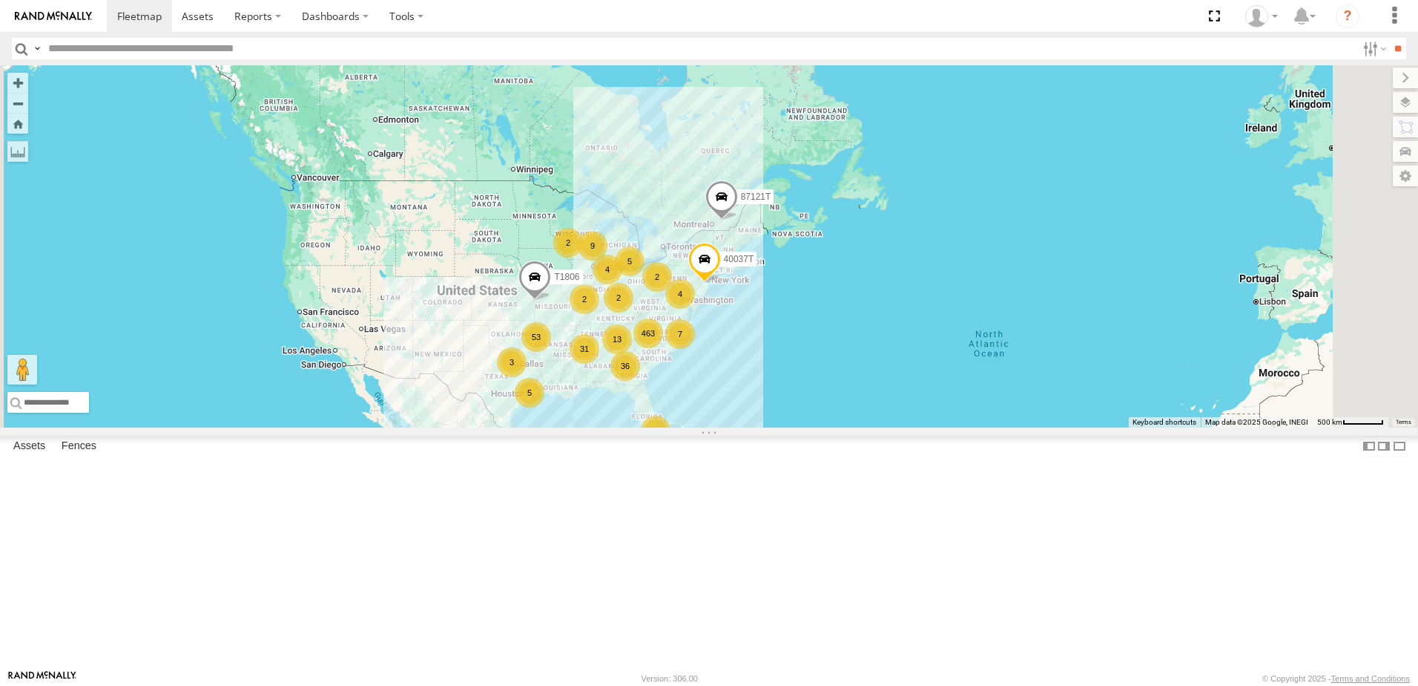
click at [650, 427] on div "T1806 87121T 40037T 463 36 53 9 31 7 2 5 13 3 4 5 2 4 2 2 2 Loading..." at bounding box center [709, 246] width 1418 height 362
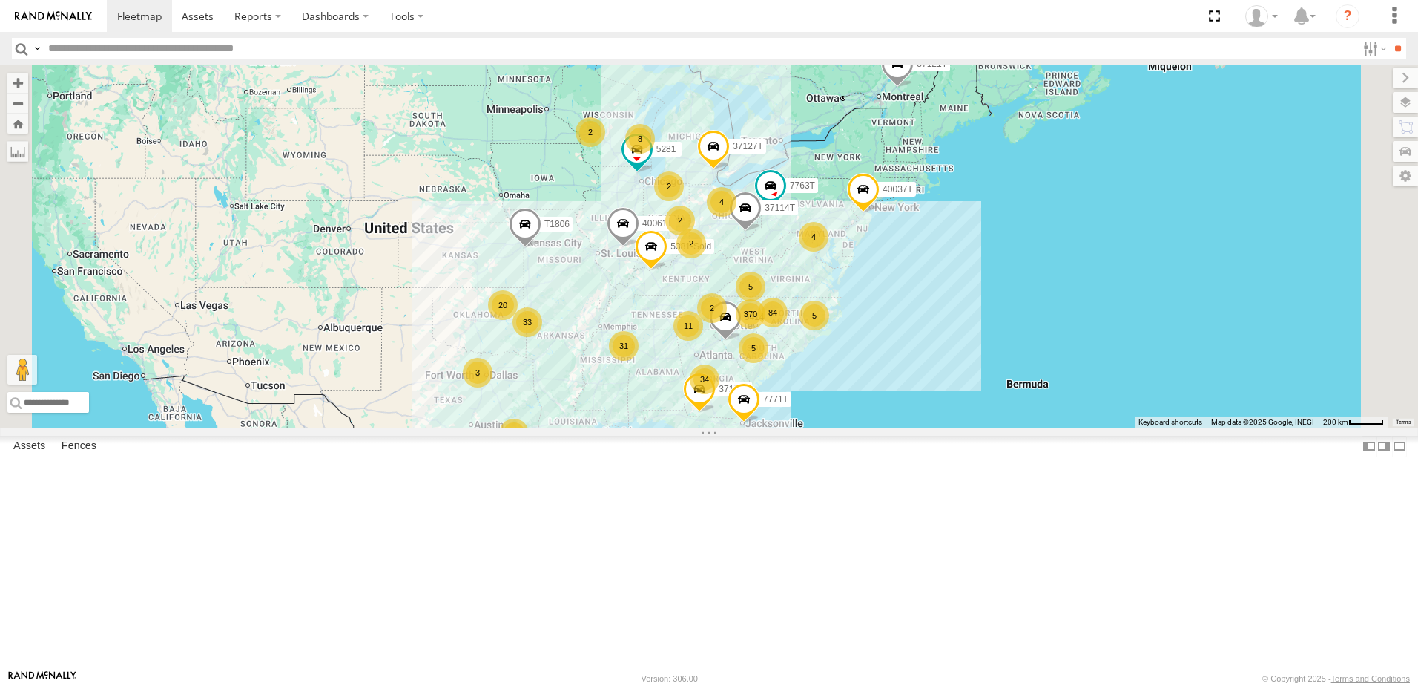
drag, startPoint x: 594, startPoint y: 399, endPoint x: 572, endPoint y: 453, distance: 57.6
click at [572, 427] on div "37127T 5414 5281 T1806 7763T 40061T 5381-Sold 37114T 37139T 370 34 33 8 31 20 5…" at bounding box center [709, 246] width 1418 height 362
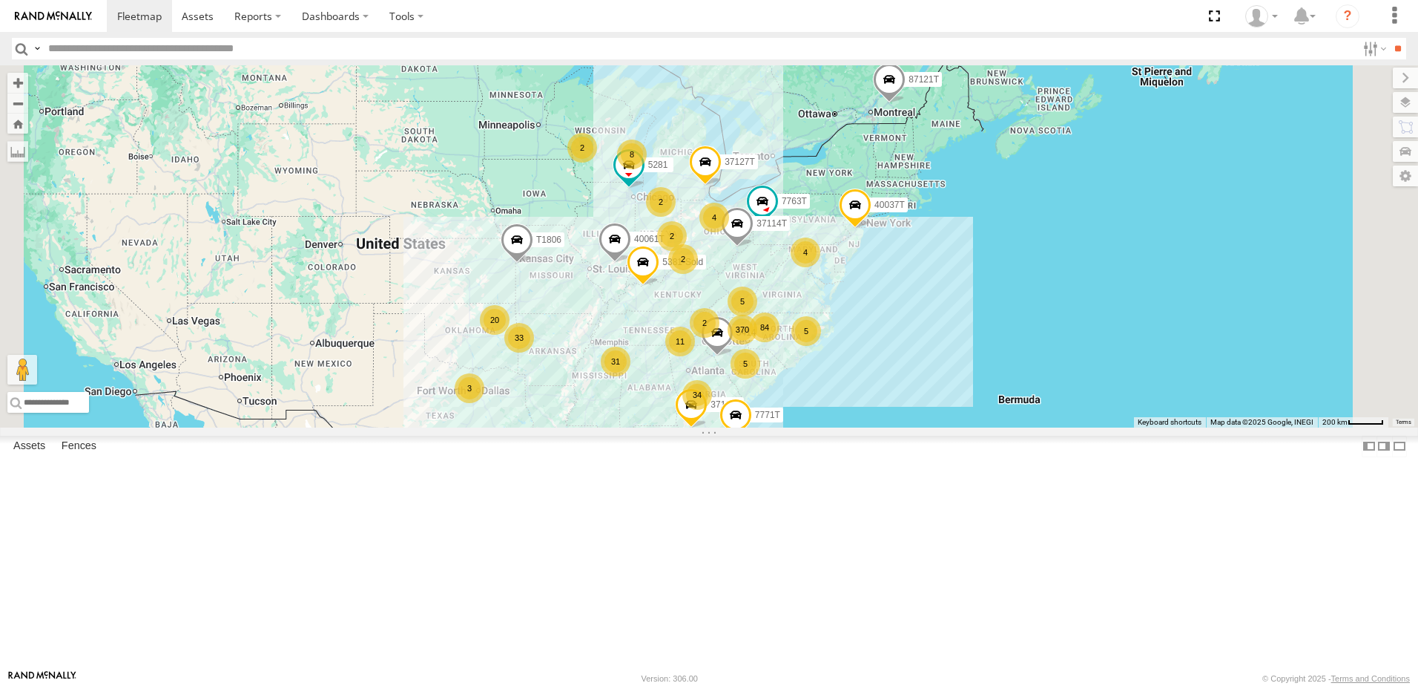
drag, startPoint x: 567, startPoint y: 383, endPoint x: 551, endPoint y: 407, distance: 28.4
click at [551, 407] on div "37127T 5414 5281 T1806 7763T 40061T 5381-Sold 37114T 37139T 370 34 33 8 31 20 5…" at bounding box center [709, 246] width 1418 height 362
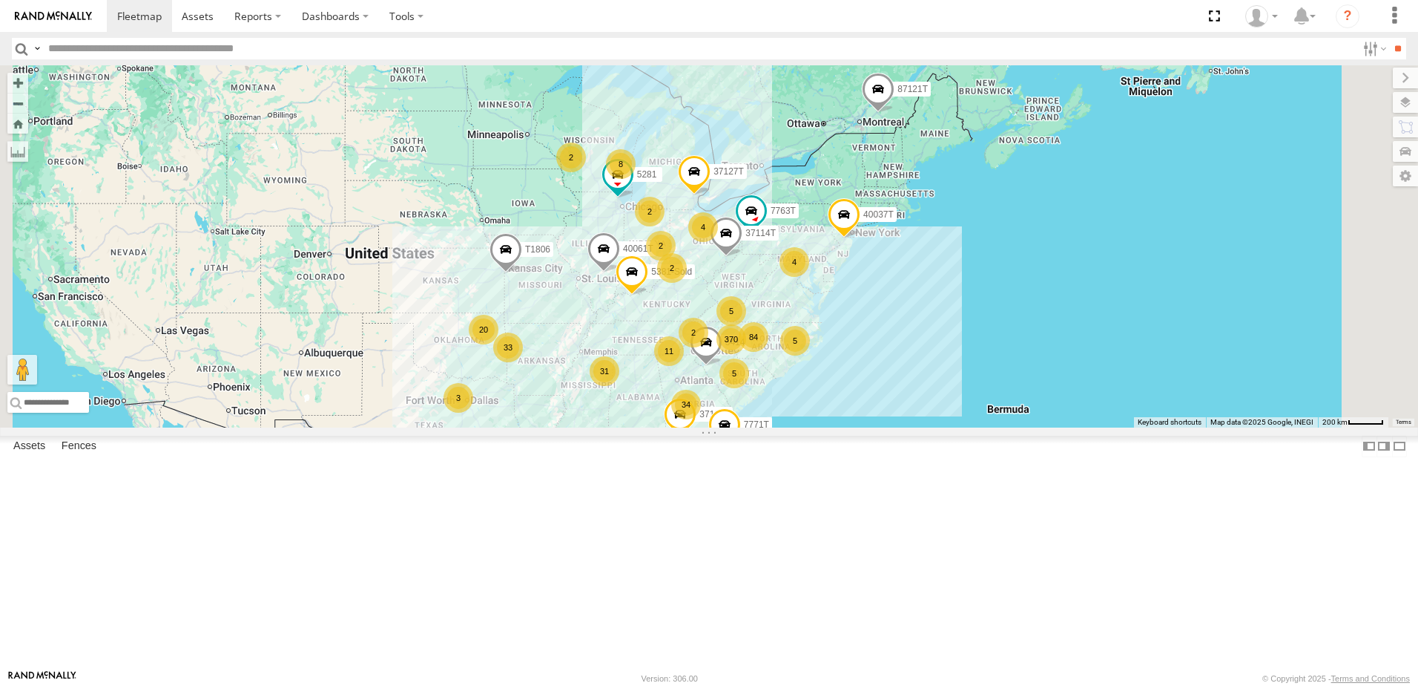
drag, startPoint x: 571, startPoint y: 388, endPoint x: 545, endPoint y: 408, distance: 32.8
click at [545, 408] on div "37127T 5414 5281 T1806 7763T 40061T 5381-Sold 37114T 37139T 370 34 33 8 31 20 5…" at bounding box center [709, 246] width 1418 height 362
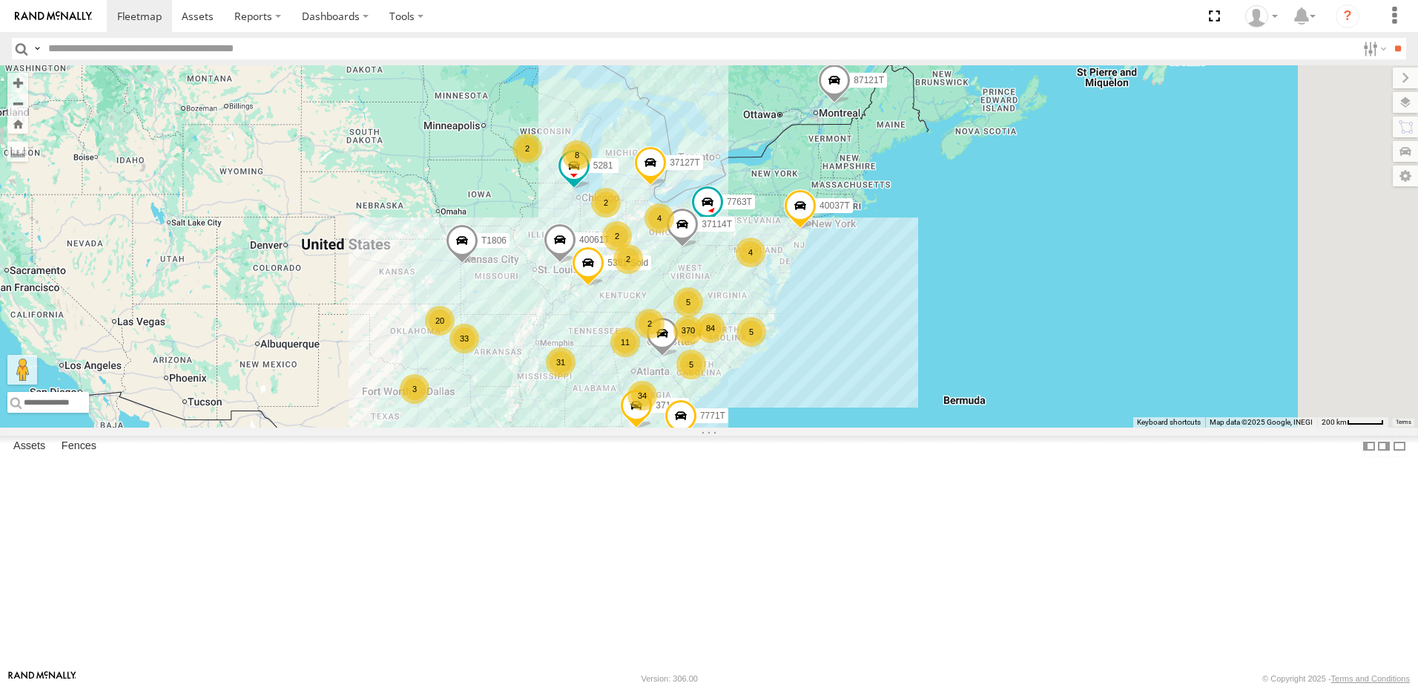
drag, startPoint x: 553, startPoint y: 430, endPoint x: 547, endPoint y: 386, distance: 44.3
click at [547, 386] on div "37127T 5414 5281 T1806 7763T 40061T 5381-Sold 37114T 37139T 370 34 33 8 31 20 5…" at bounding box center [709, 246] width 1418 height 362
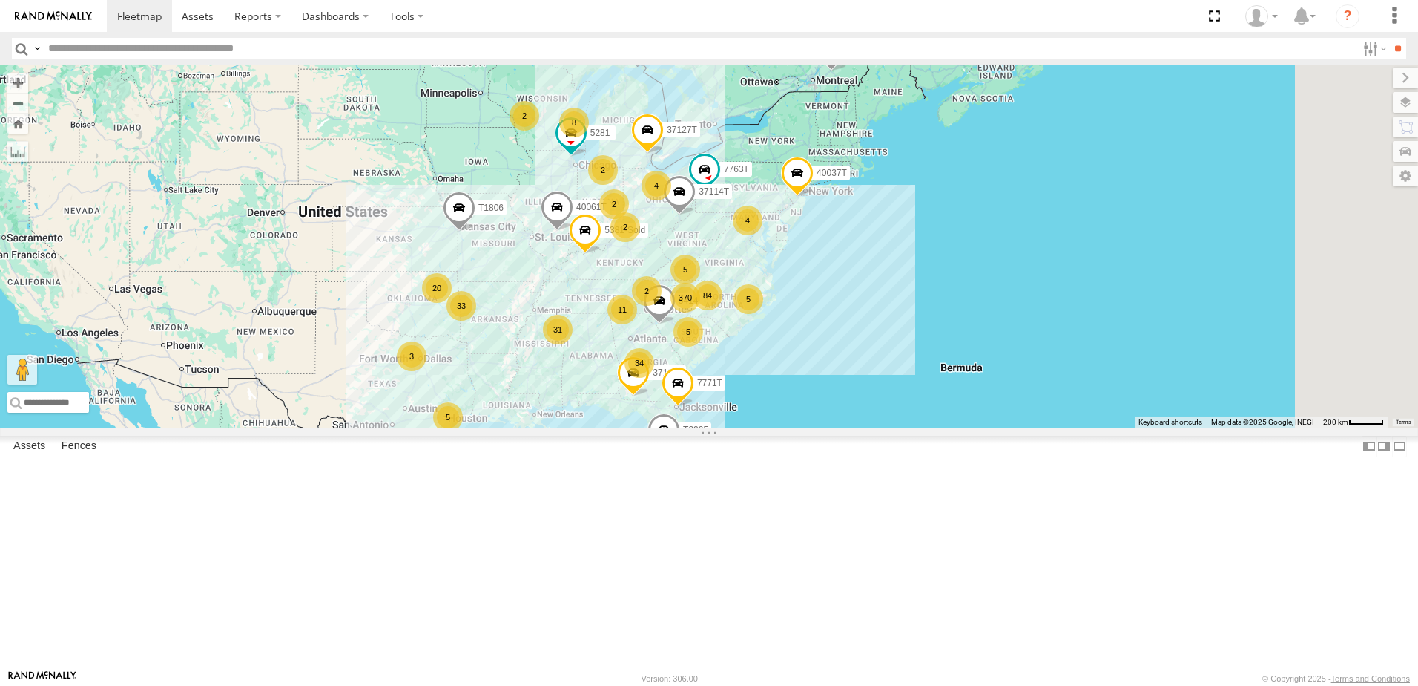
drag, startPoint x: 524, startPoint y: 451, endPoint x: 524, endPoint y: 428, distance: 23.0
click at [524, 427] on div "37127T 5414 5281 T1806 7763T 40061T 5381-Sold 37114T 37139T 370 34 33 8 31 20 5…" at bounding box center [709, 246] width 1418 height 362
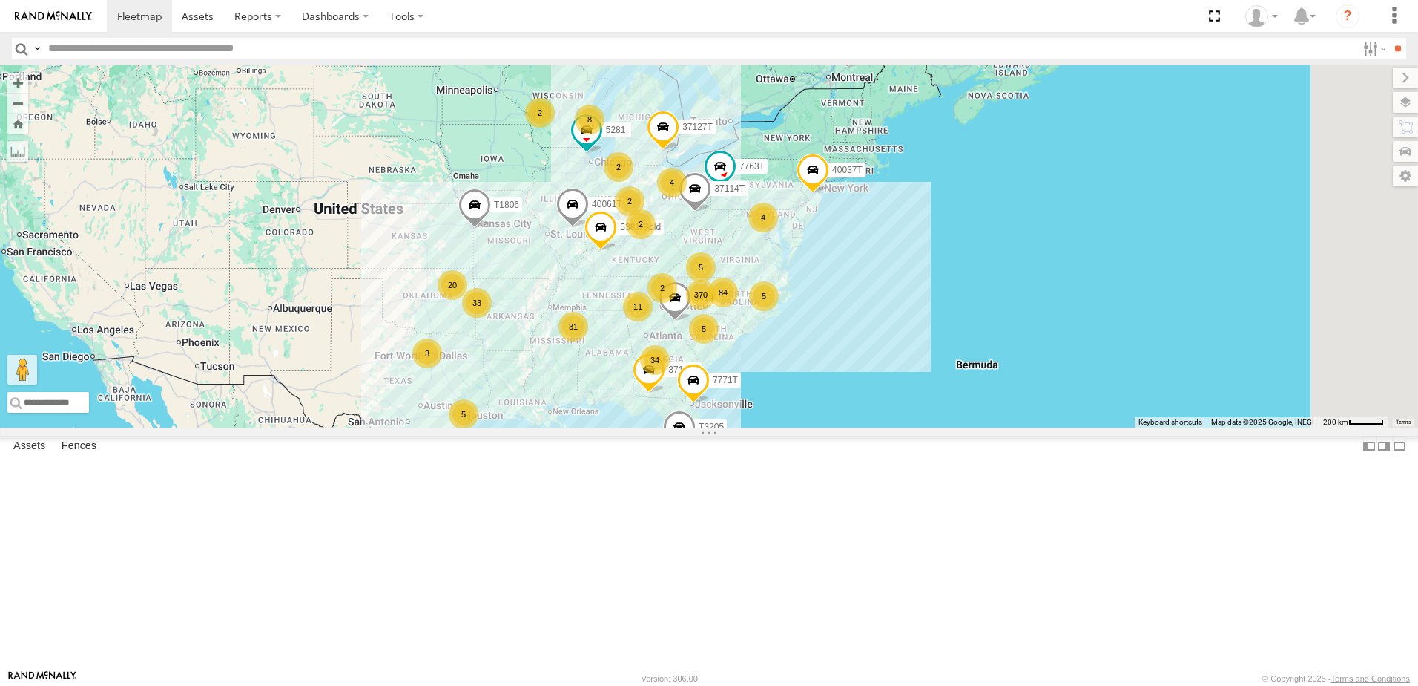
drag, startPoint x: 539, startPoint y: 486, endPoint x: 549, endPoint y: 501, distance: 18.1
click at [549, 427] on div "37127T 5414 5281 T1806 7763T 40061T 5381-Sold 37114T 37139T 370 34 33 8 31 20 5…" at bounding box center [709, 246] width 1418 height 362
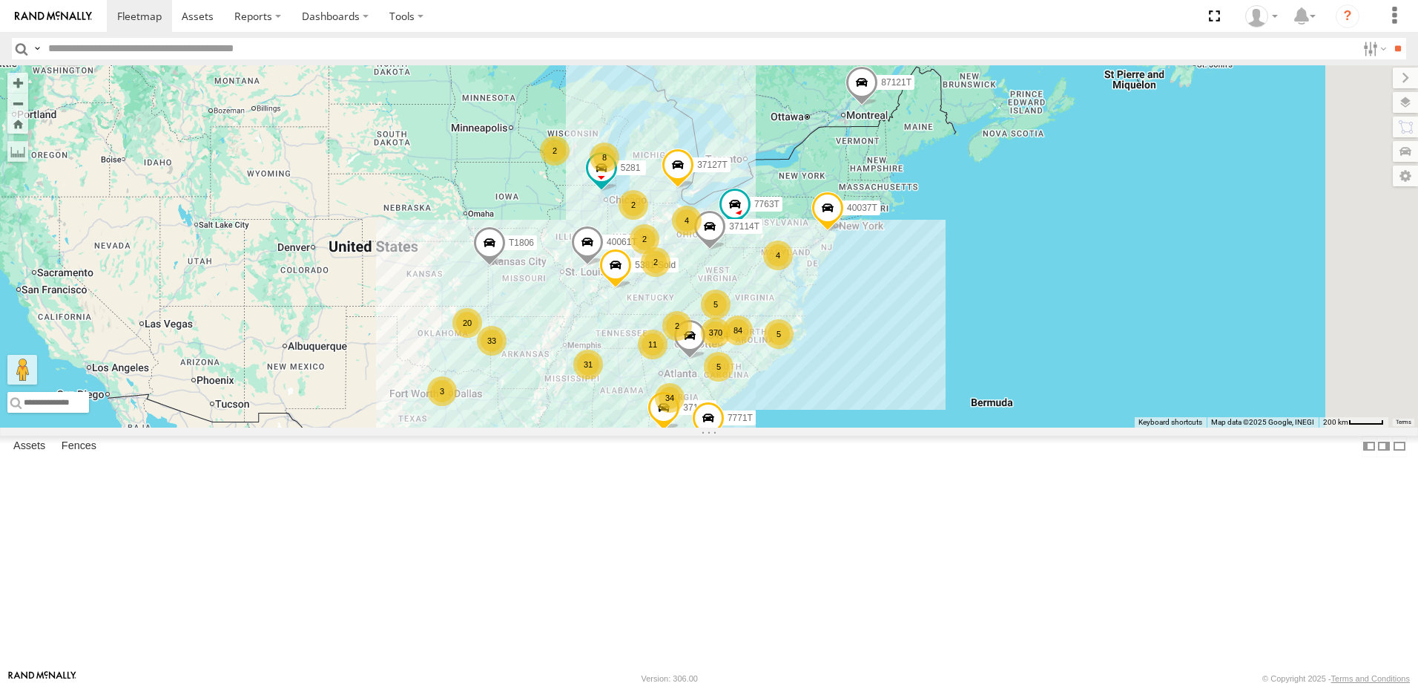
drag, startPoint x: 519, startPoint y: 432, endPoint x: 535, endPoint y: 473, distance: 44.6
click at [535, 427] on div "37127T 5414 5281 T1806 7763T 40061T 5381-Sold 37114T 37139T 370 34 33 8 31 20 5…" at bounding box center [709, 246] width 1418 height 362
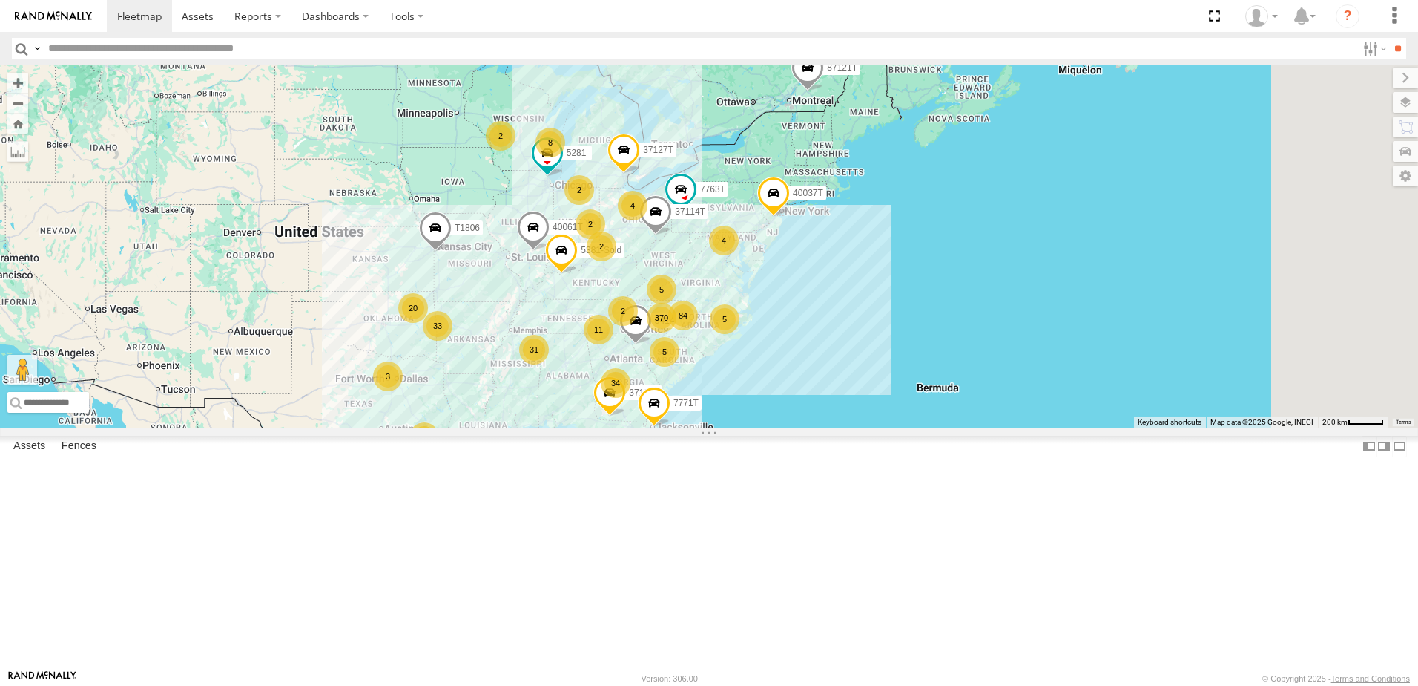
drag, startPoint x: 533, startPoint y: 444, endPoint x: 478, endPoint y: 428, distance: 57.3
click at [478, 427] on div "37127T 5414 5281 T1806 7763T 40061T 5381-Sold 37114T 37139T 370 34 33 8 31 20 5…" at bounding box center [709, 246] width 1418 height 362
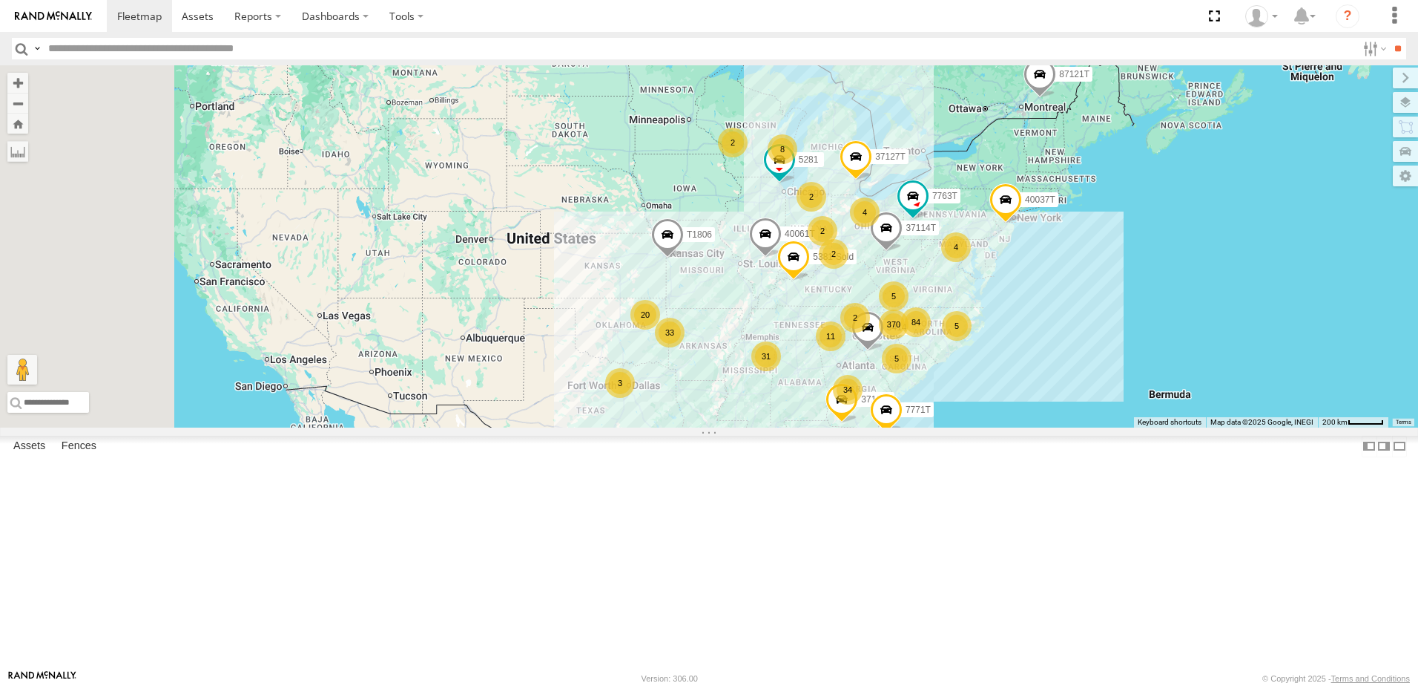
drag, startPoint x: 867, startPoint y: 240, endPoint x: 1111, endPoint y: 256, distance: 244.6
click at [1112, 258] on div "37127T 5414 5281 T1806 7763T 40061T 5381-Sold 37114T 37139T 370 34 33 8 31 20 5…" at bounding box center [709, 246] width 1418 height 362
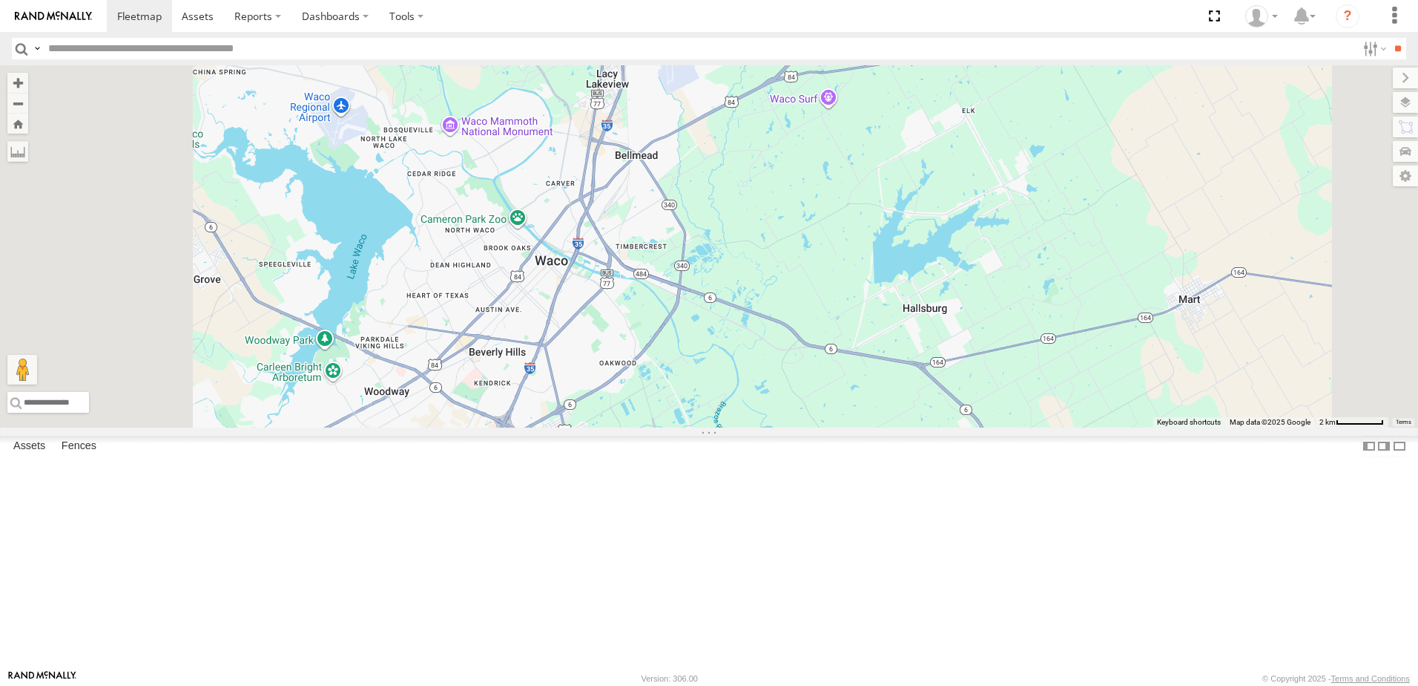
drag, startPoint x: 726, startPoint y: 453, endPoint x: 744, endPoint y: 442, distance: 20.6
click at [759, 423] on div "37127T 5414 5281 T1806 7763T 40061T 5381-Sold 37114T 37139T T3214 87121T T3205 …" at bounding box center [709, 246] width 1418 height 362
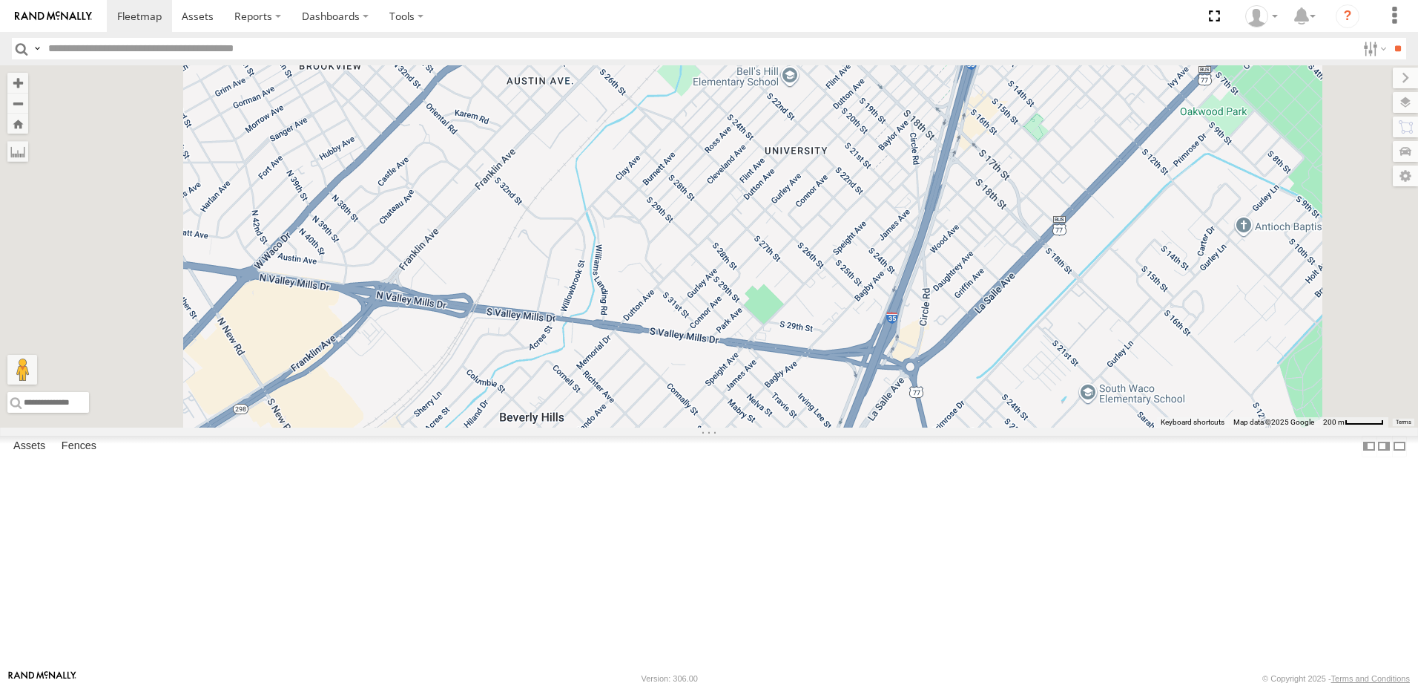
drag, startPoint x: 627, startPoint y: 434, endPoint x: 631, endPoint y: 463, distance: 29.2
click at [631, 427] on div "37127T 5414 5281 T1806 7763T 40061T 5381-Sold 37114T 37139T T3214 87121T T3205 …" at bounding box center [709, 246] width 1418 height 362
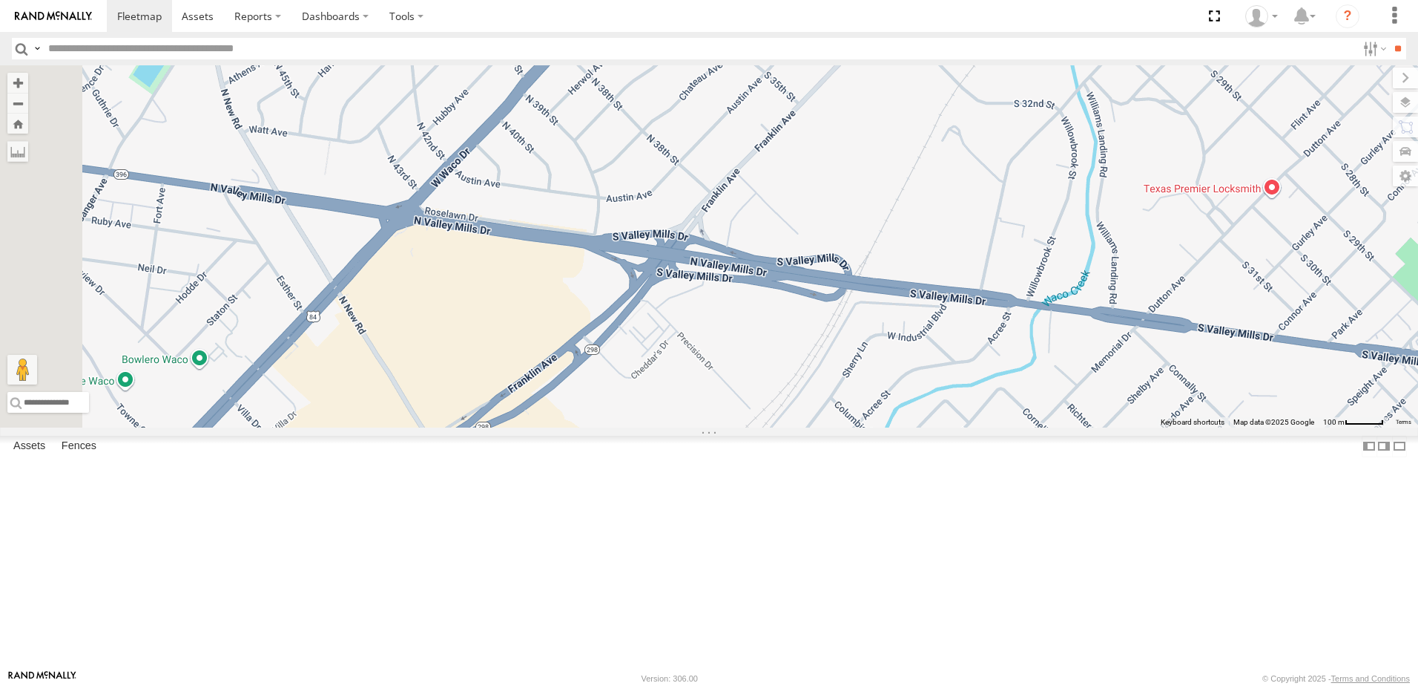
drag, startPoint x: 650, startPoint y: 433, endPoint x: 733, endPoint y: 407, distance: 87.1
click at [733, 407] on div "37127T 5414 5281 T1806 7763T 40061T 5381-Sold 37114T 37139T T3214 87121T T3205 …" at bounding box center [709, 246] width 1418 height 362
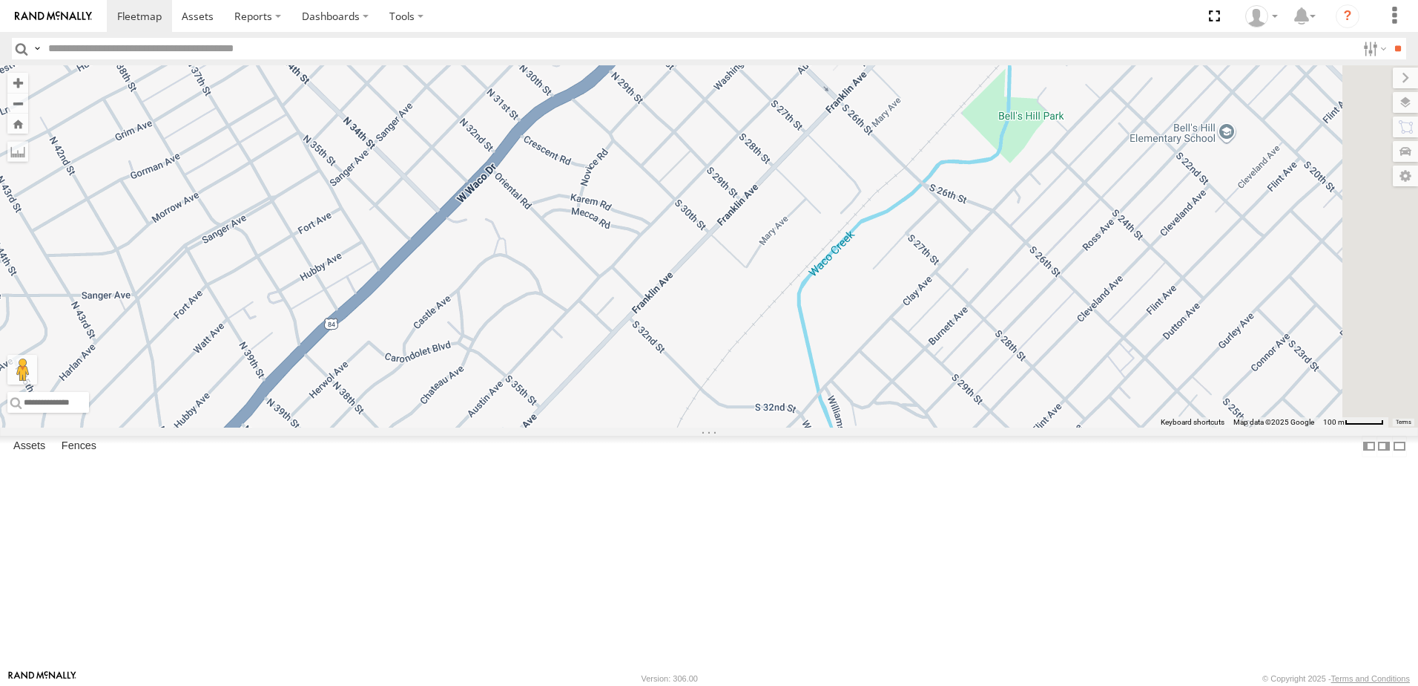
drag, startPoint x: 838, startPoint y: 327, endPoint x: 583, endPoint y: 595, distance: 369.9
click at [583, 427] on div "37127T 5414 5281 T1806 7763T 40061T 5381-Sold 37114T 37139T T3214 87121T T3205 …" at bounding box center [709, 246] width 1418 height 362
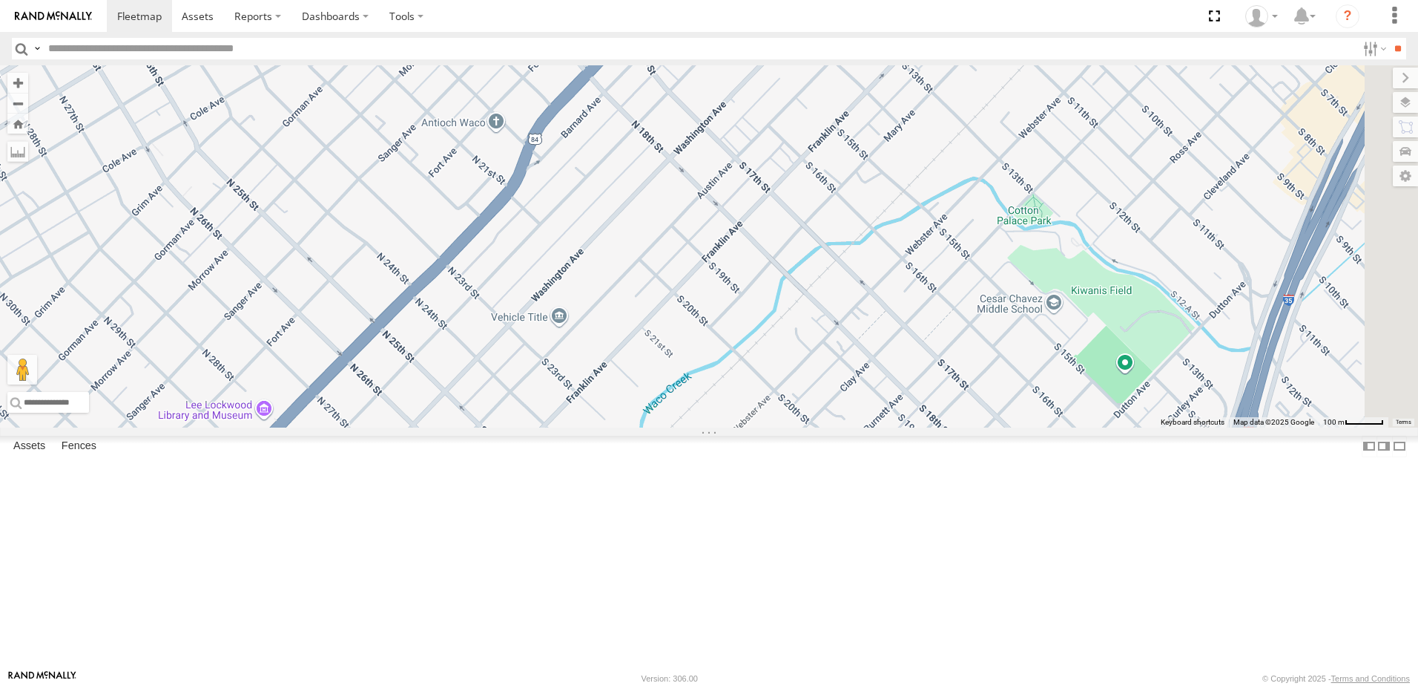
drag, startPoint x: 876, startPoint y: 275, endPoint x: 851, endPoint y: 279, distance: 25.5
click at [841, 292] on div "37127T 5414 5281 T1806 7763T 40061T 5381-Sold 37114T 37139T T3214 87121T T3205 …" at bounding box center [709, 246] width 1418 height 362
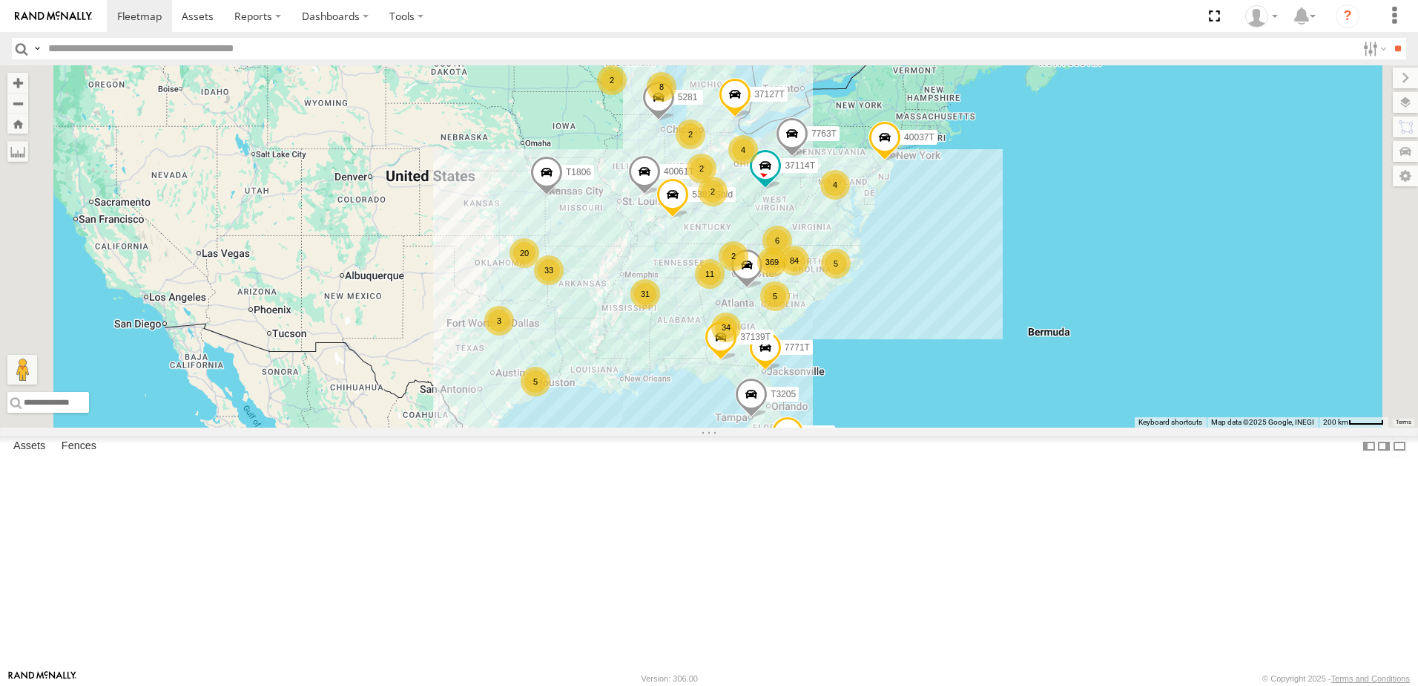
drag, startPoint x: 720, startPoint y: 369, endPoint x: 713, endPoint y: 420, distance: 51.7
click at [713, 420] on div "To navigate the map with touch gestures double-tap and hold your finger on the …" at bounding box center [709, 246] width 1418 height 362
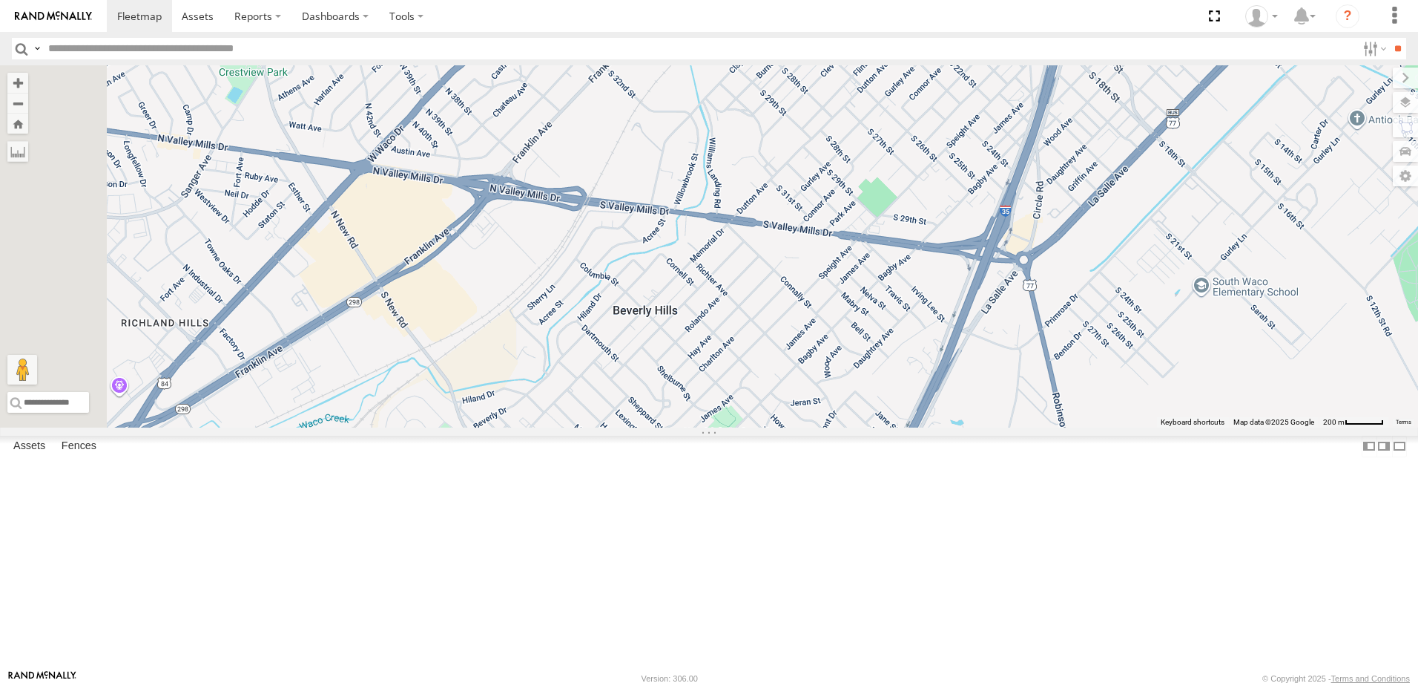
drag, startPoint x: 527, startPoint y: 278, endPoint x: 789, endPoint y: 485, distance: 334.4
click at [789, 427] on div "T3214 37127T 5414 5281 T1806 87121T 7763T 40061T T3205 40037T 5381-Sold 37114T …" at bounding box center [709, 246] width 1418 height 362
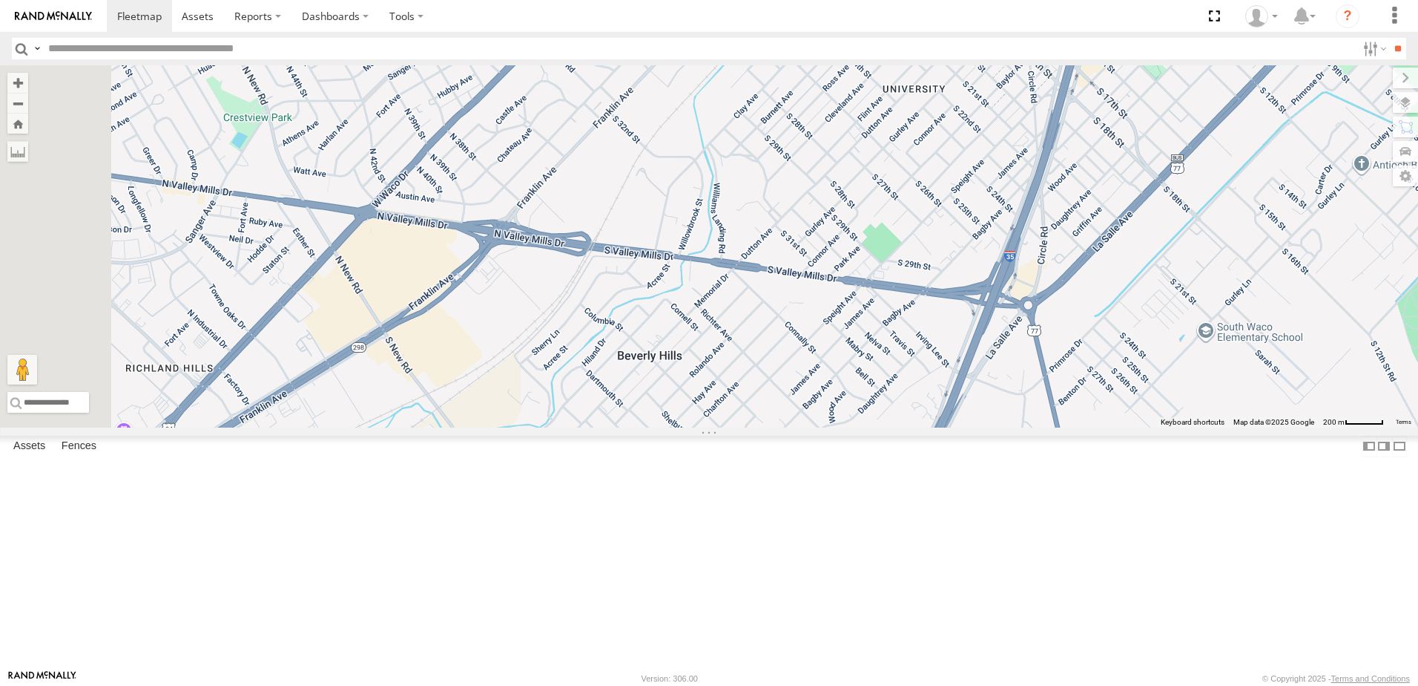
drag, startPoint x: 675, startPoint y: 398, endPoint x: 680, endPoint y: 440, distance: 41.9
click at [680, 427] on div "T3214 37127T 5414 5281 T1806 87121T 7763T 40061T T3205 40037T 5381-Sold 37114T …" at bounding box center [709, 246] width 1418 height 362
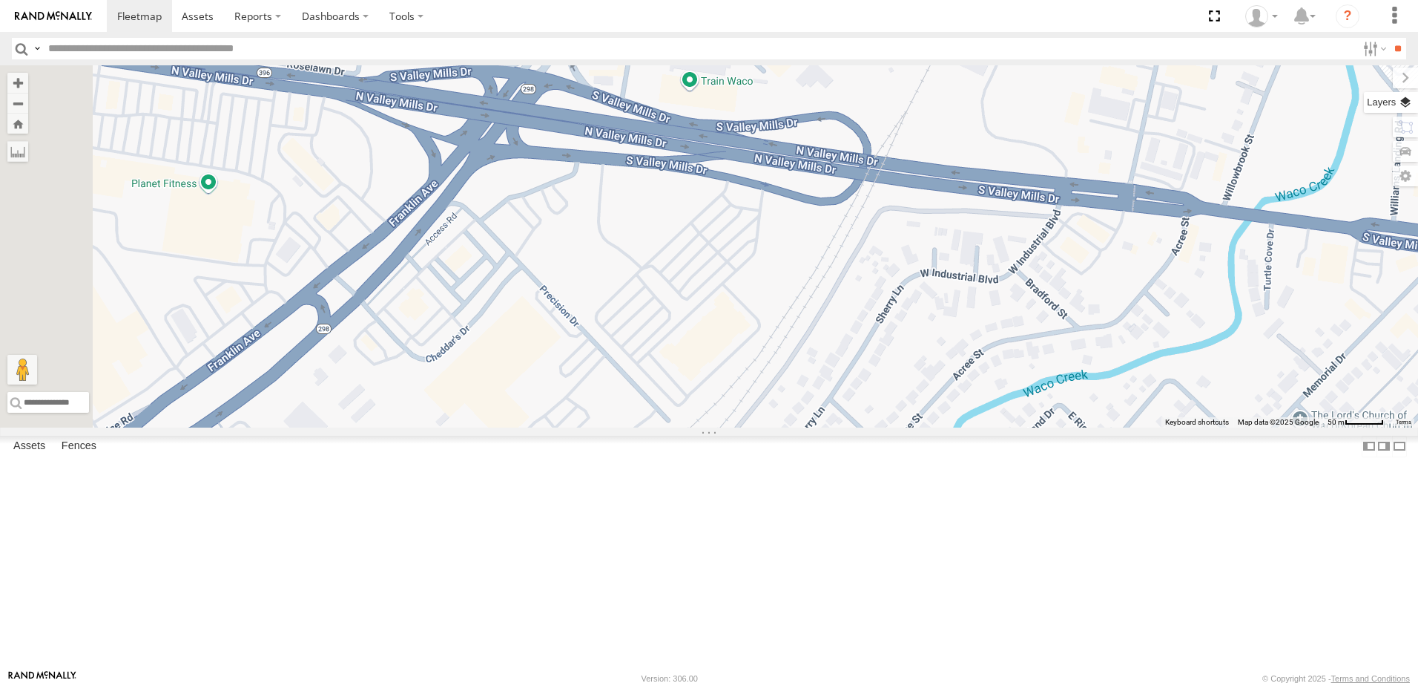
click at [1406, 103] on label at bounding box center [1391, 102] width 54 height 21
click at [0, 0] on span "Satellite + Roadmap" at bounding box center [0, 0] width 0 height 0
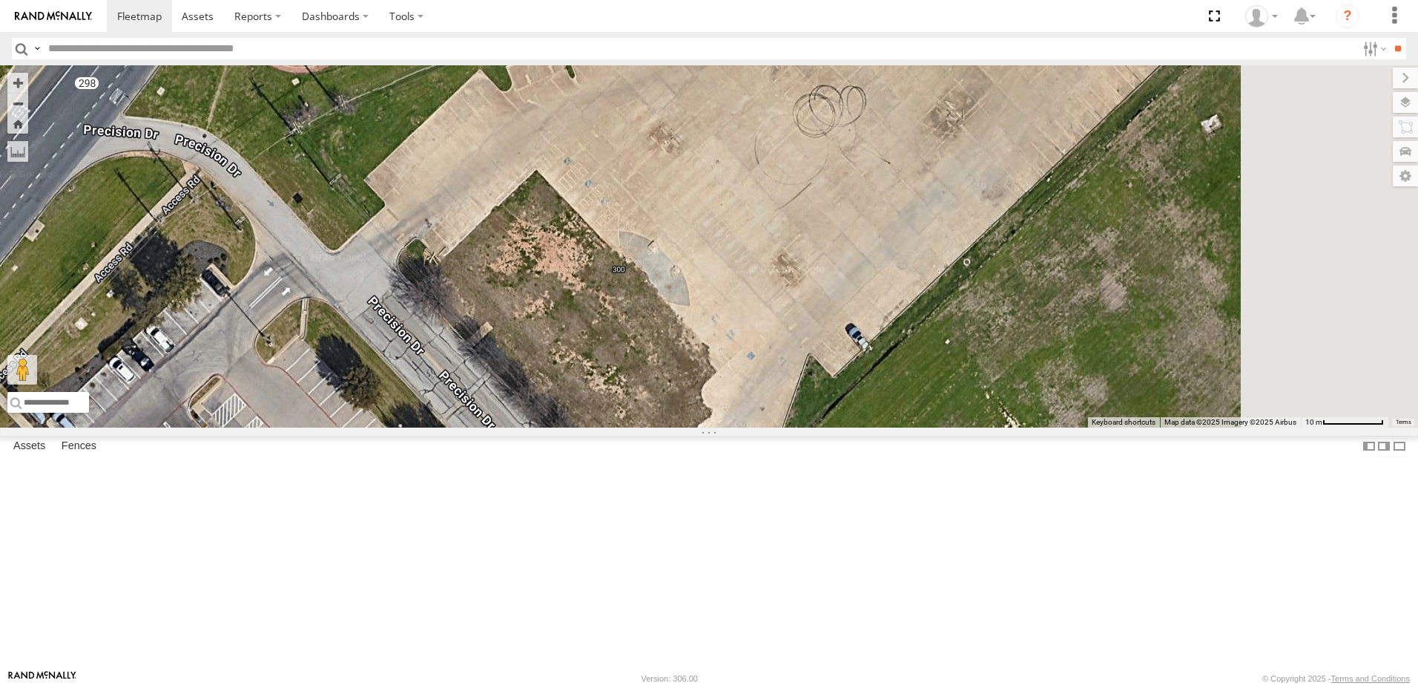
drag, startPoint x: 657, startPoint y: 258, endPoint x: 571, endPoint y: 405, distance: 170.6
click at [571, 405] on div "T3214 37127T 5414 5281 T1806 87121T 7763T 40061T T3205 40037T 5381-Sold 37114T …" at bounding box center [709, 246] width 1418 height 362
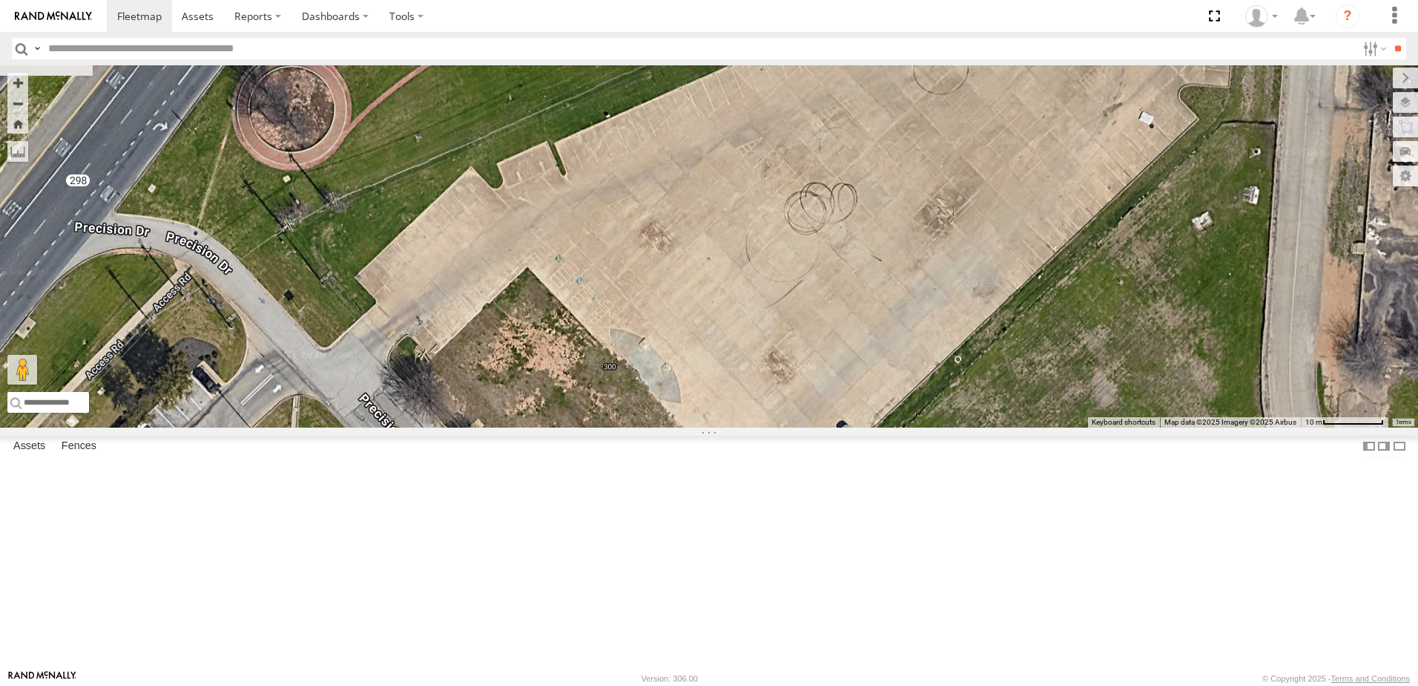
drag, startPoint x: 941, startPoint y: 223, endPoint x: 1030, endPoint y: 255, distance: 93.9
click at [1029, 257] on div "T3214 37127T 5414 5281 T1806 87121T 7763T 40061T T3205 40037T 5381-Sold 37114T …" at bounding box center [709, 246] width 1418 height 362
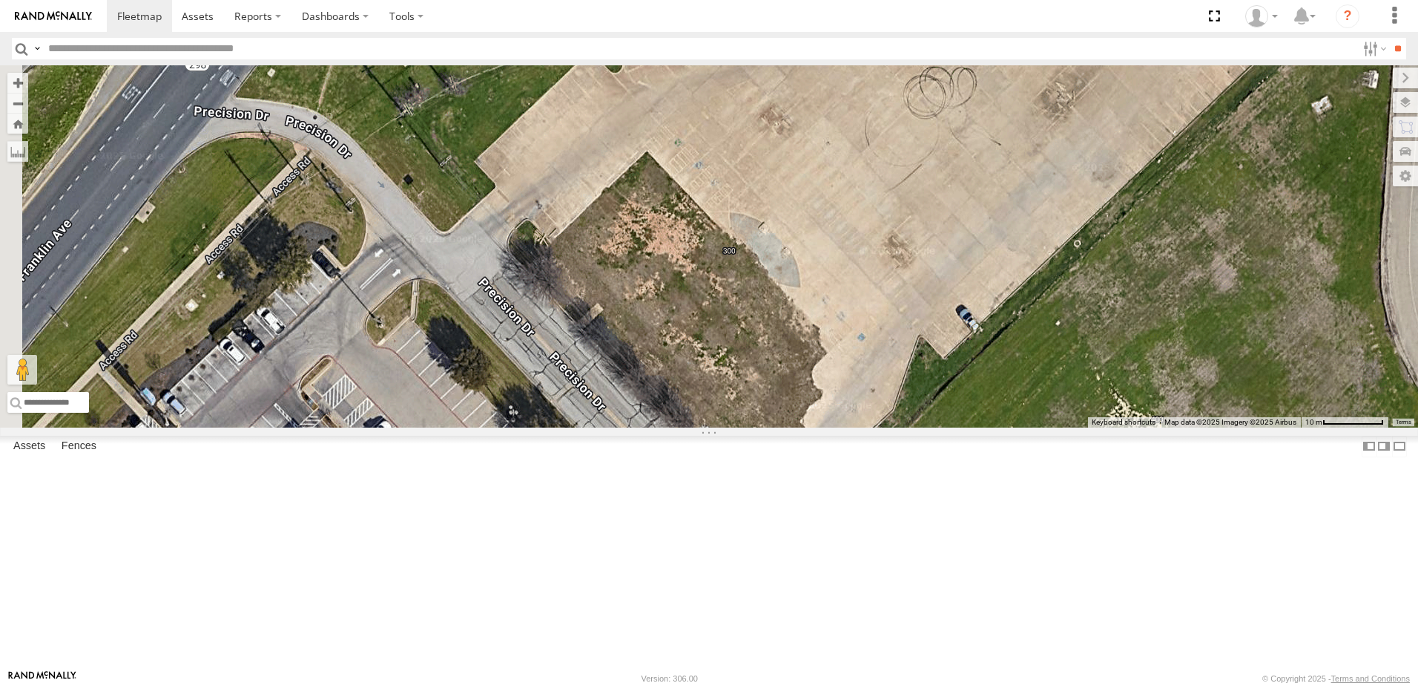
drag, startPoint x: 657, startPoint y: 467, endPoint x: 677, endPoint y: 421, distance: 49.2
click at [677, 421] on div "T3214 37127T 5414 5281 T1806 87121T 7763T 40061T T3205 40037T 5381-Sold 37114T …" at bounding box center [709, 246] width 1418 height 362
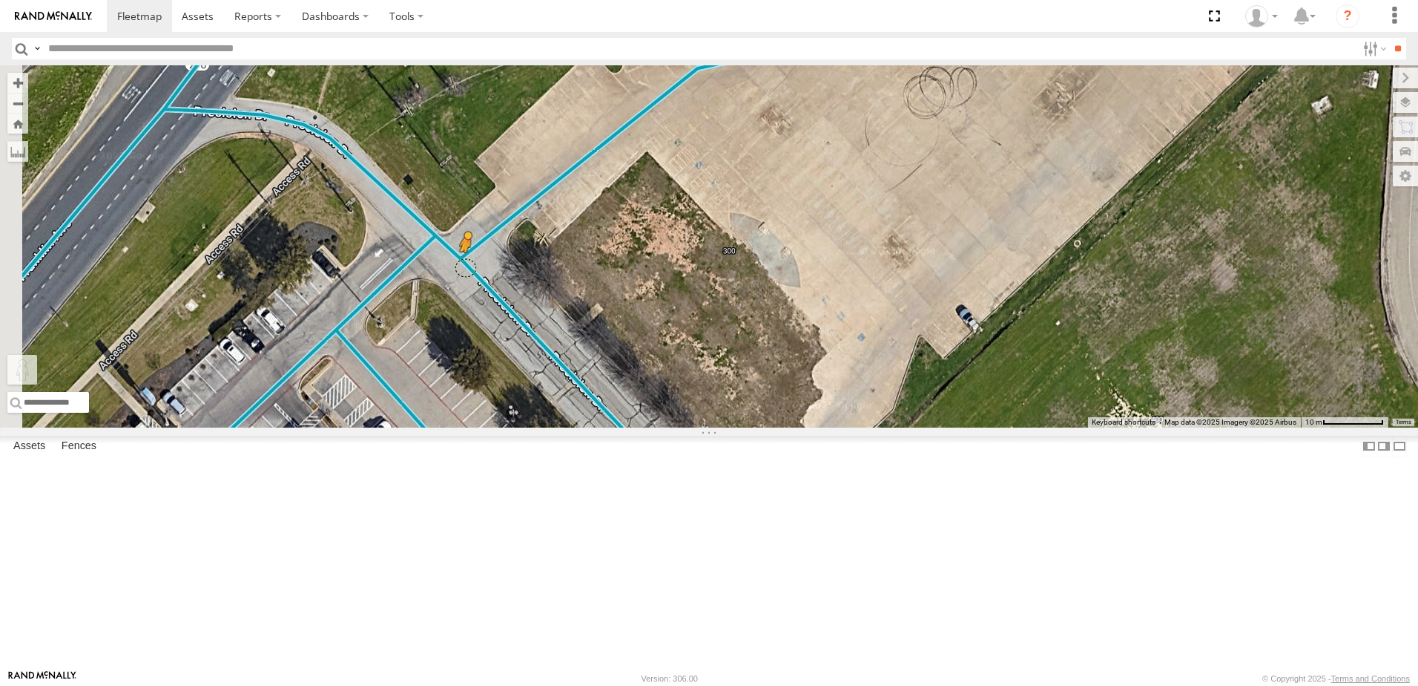
drag, startPoint x: 395, startPoint y: 611, endPoint x: 651, endPoint y: 388, distance: 339.2
click at [651, 388] on div "T3214 37127T 5414 5281 T1806 87121T 7763T 40061T T3205 40037T 5381-Sold 37114T …" at bounding box center [709, 246] width 1418 height 362
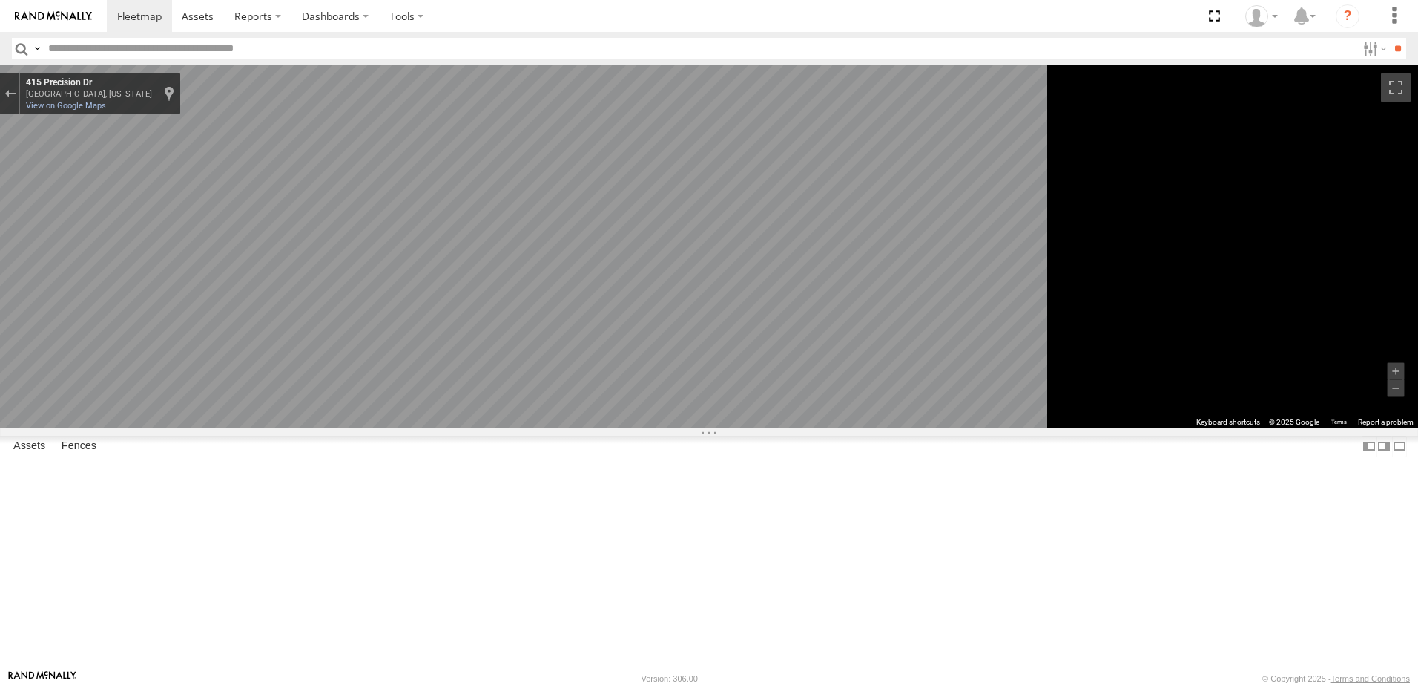
click at [1234, 427] on div "To navigate the map with touch gestures double-tap and hold your finger on the …" at bounding box center [709, 246] width 1418 height 362
click at [16, 96] on div "Exit the Street View" at bounding box center [9, 93] width 11 height 9
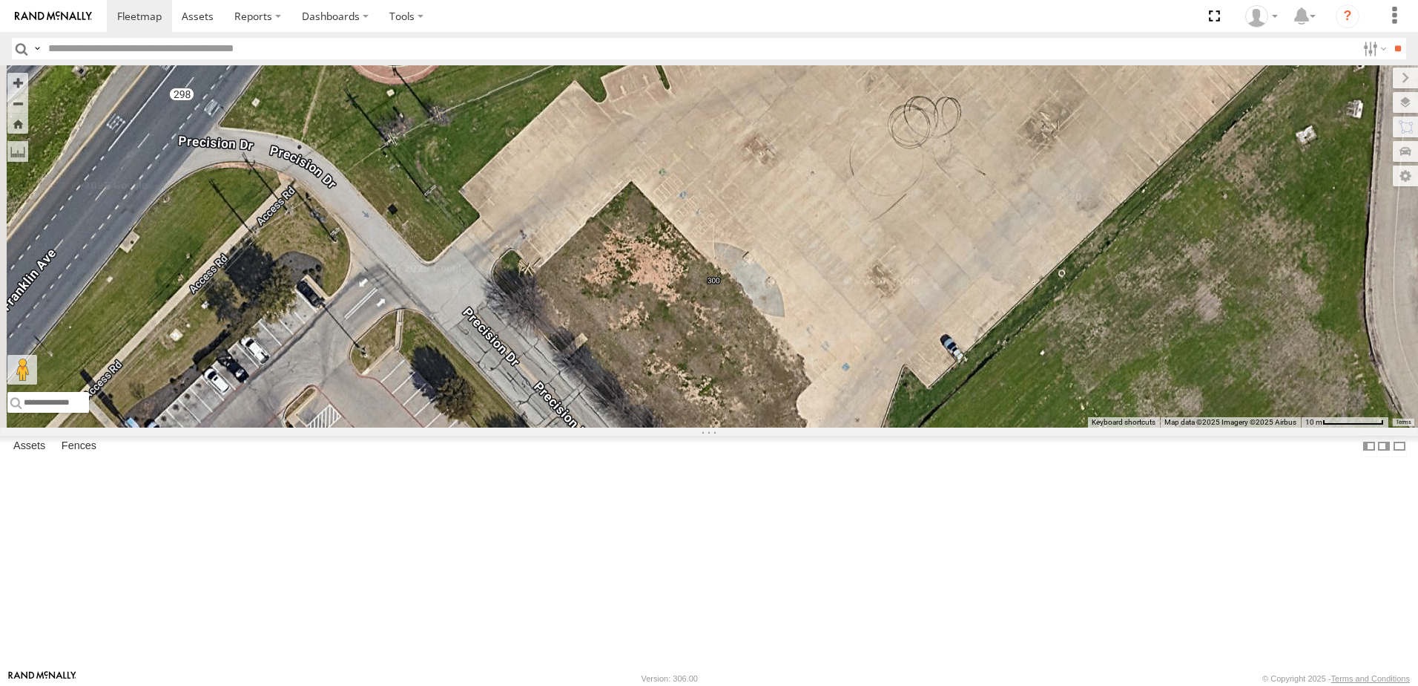
drag, startPoint x: 727, startPoint y: 335, endPoint x: 631, endPoint y: 442, distance: 143.9
click at [640, 426] on div "T3214 37127T 5414 5281 T1806 87121T 7763T 40061T T3205 40037T 5381-Sold 37114T …" at bounding box center [709, 246] width 1418 height 362
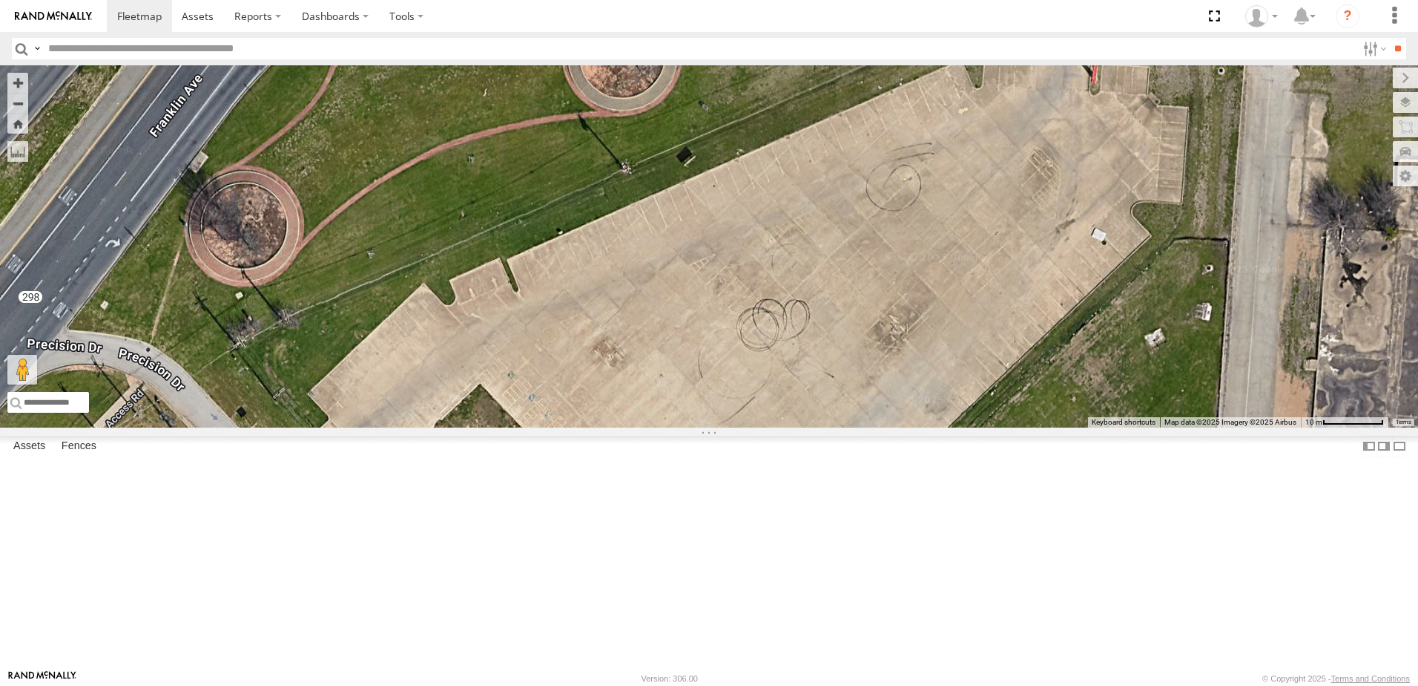
drag, startPoint x: 1011, startPoint y: 367, endPoint x: 924, endPoint y: 486, distance: 147.5
click at [929, 427] on div "T3214 37127T 5414 5281 T1806 87121T 7763T 40061T T3205 40037T 5381-Sold 37114T …" at bounding box center [709, 246] width 1418 height 362
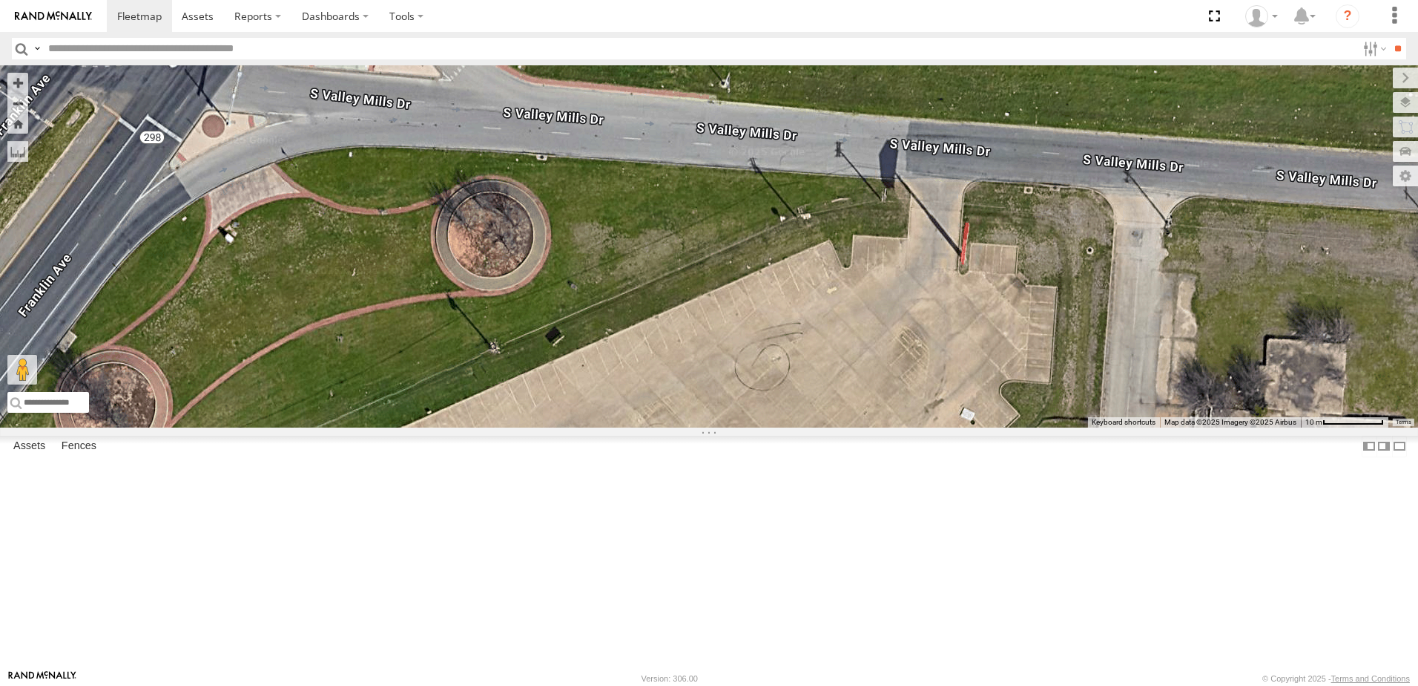
drag, startPoint x: 1039, startPoint y: 389, endPoint x: 1024, endPoint y: 424, distance: 38.2
click at [1024, 424] on div "T3214 37127T 5414 5281 T1806 87121T 7763T 40061T T3205 40037T 5381-Sold 37114T …" at bounding box center [709, 246] width 1418 height 362
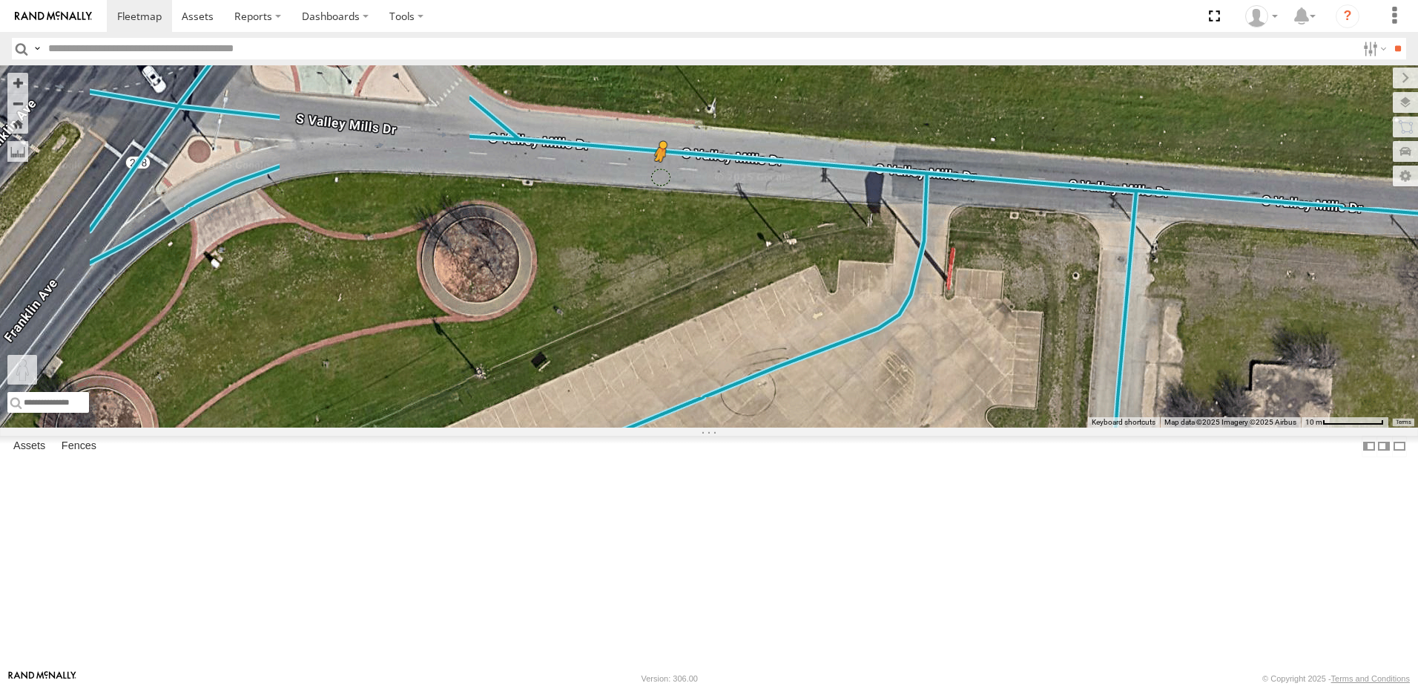
drag, startPoint x: 400, startPoint y: 609, endPoint x: 847, endPoint y: 297, distance: 545.6
click at [847, 297] on div "T3214 37127T 5414 5281 T1806 87121T 7763T 40061T T3205 40037T 5381-Sold 37114T …" at bounding box center [709, 246] width 1418 height 362
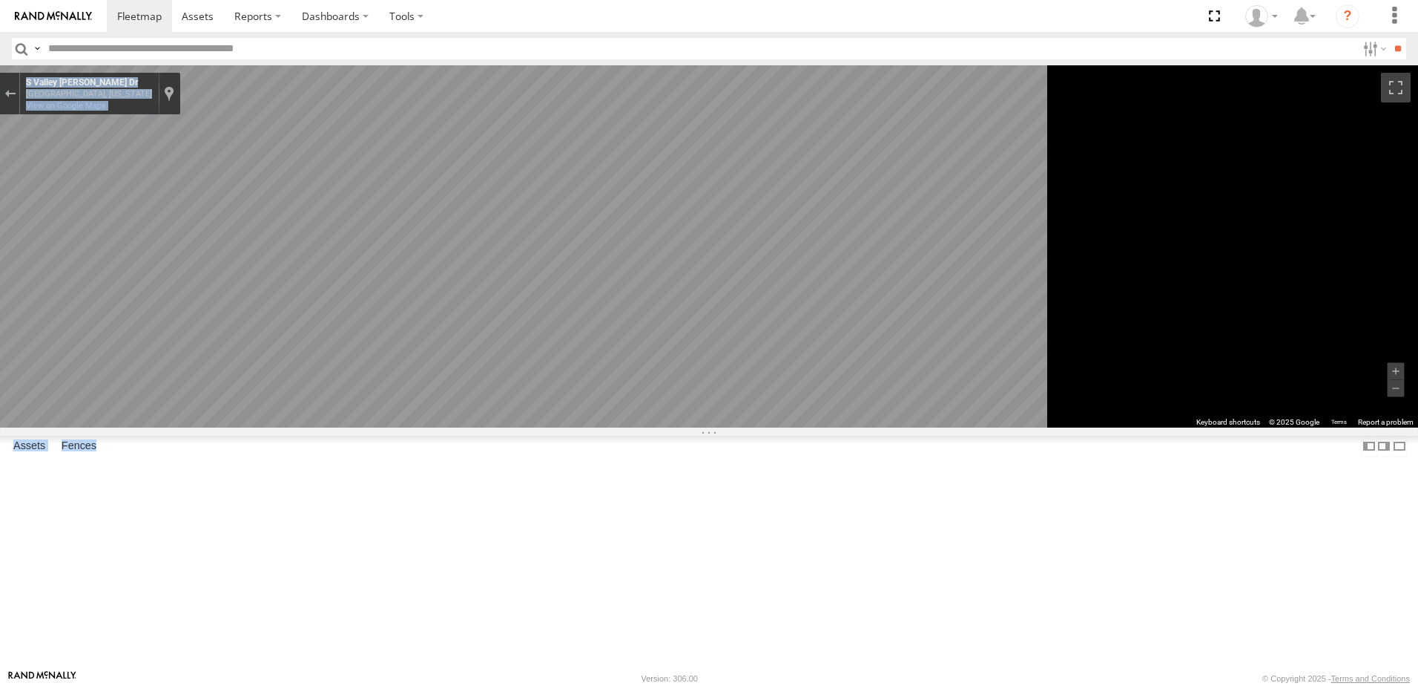
click at [837, 298] on main "To navigate the map with touch gestures double-tap and hold your finger on the …" at bounding box center [709, 367] width 1418 height 604
click at [16, 93] on div "Exit the Street View" at bounding box center [9, 93] width 11 height 9
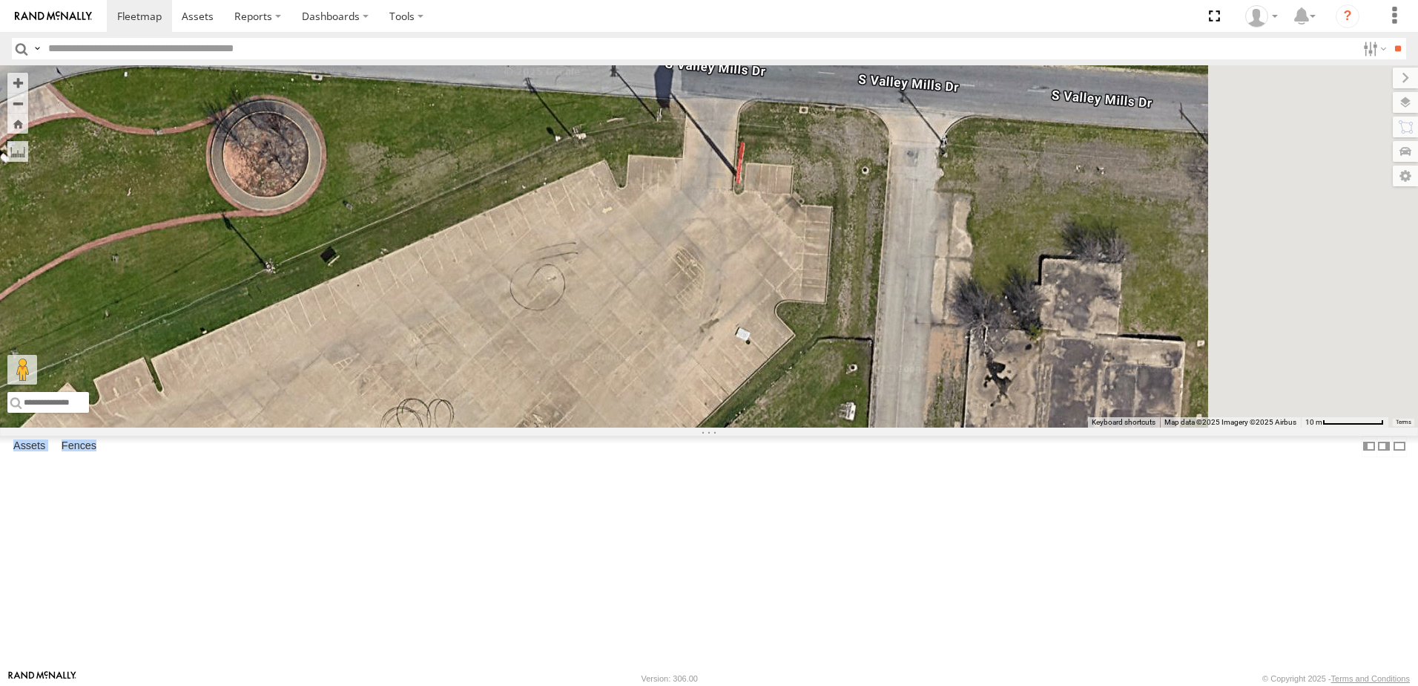
drag, startPoint x: 804, startPoint y: 351, endPoint x: 592, endPoint y: 242, distance: 238.6
click at [592, 242] on div "T3214 37127T 5414 5281 T1806 87121T 7763T 40061T T3205 40037T 5381-Sold 37114T …" at bounding box center [709, 246] width 1418 height 362
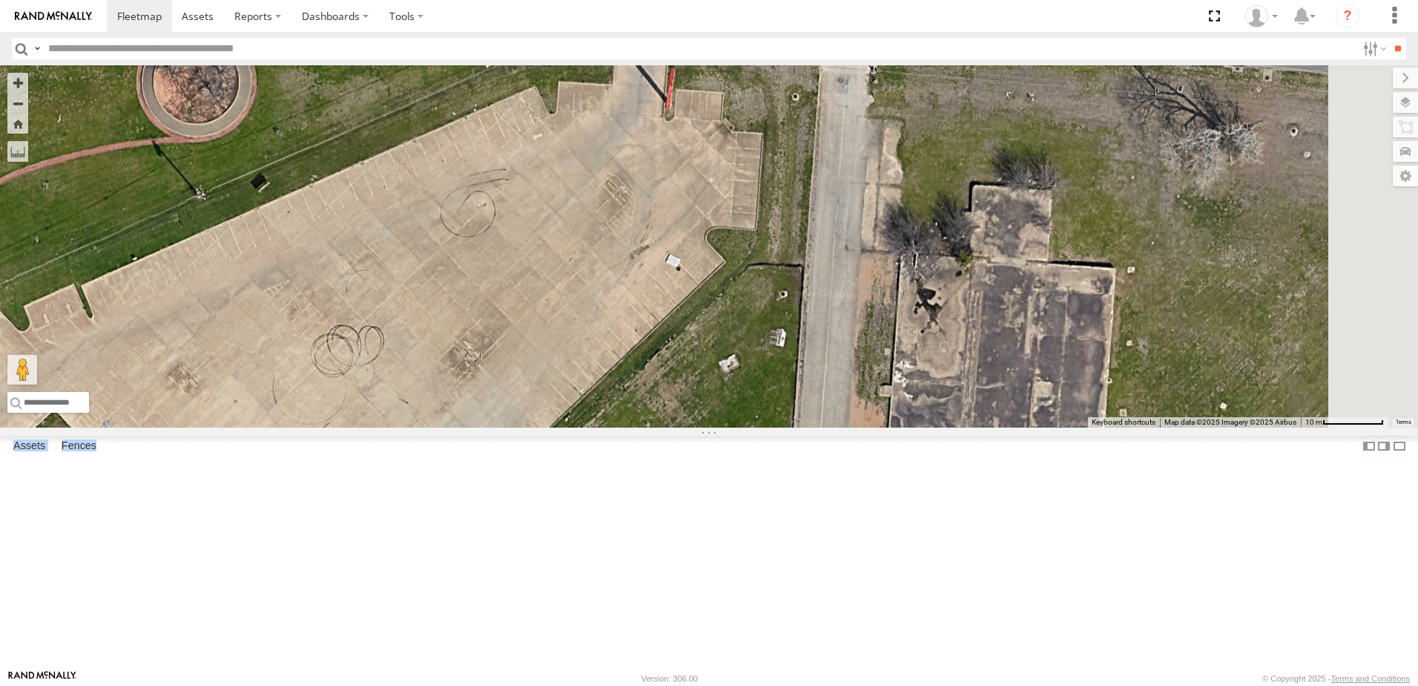
drag, startPoint x: 956, startPoint y: 360, endPoint x: 886, endPoint y: 286, distance: 101.3
click at [886, 286] on div "T3214 37127T 5414 5281 T1806 87121T 7763T 40061T T3205 40037T 5381-Sold 37114T …" at bounding box center [709, 246] width 1418 height 362
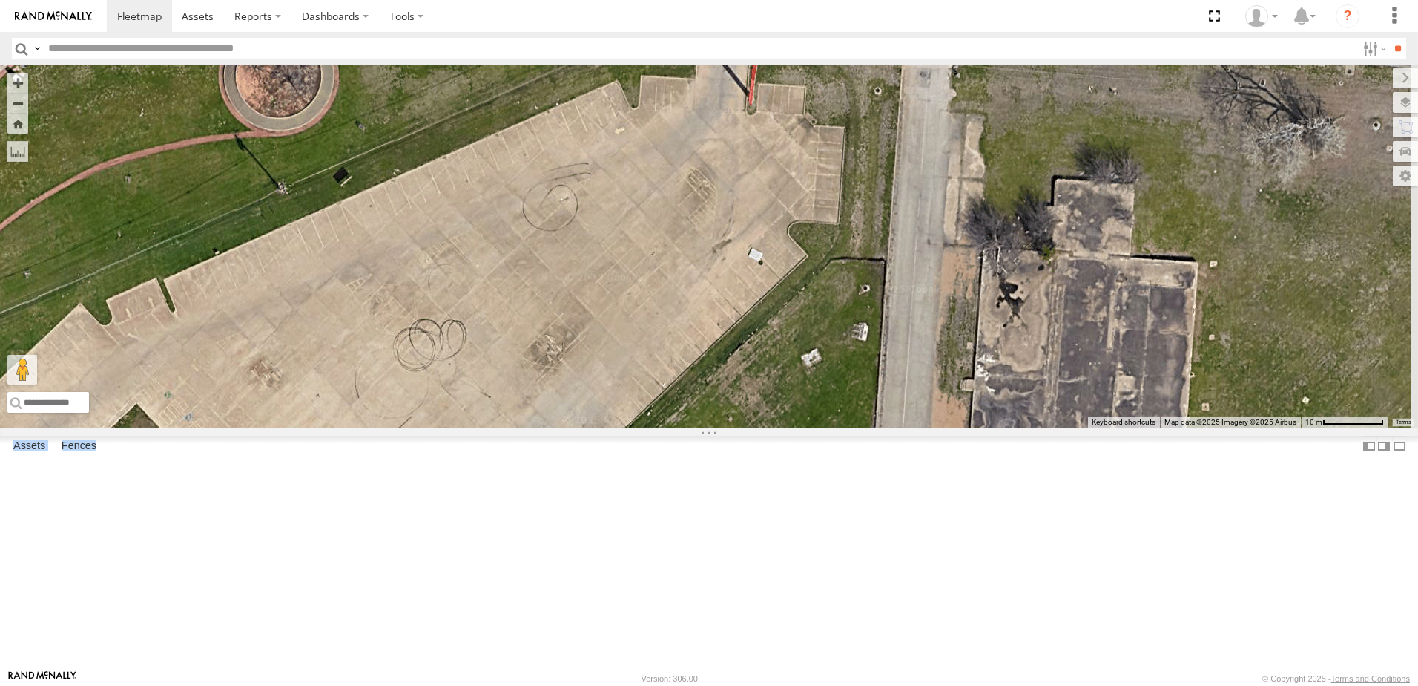
drag, startPoint x: 690, startPoint y: 281, endPoint x: 916, endPoint y: 277, distance: 226.3
click at [917, 277] on div "T3214 37127T 5414 5281 T1806 87121T 7763T 40061T T3205 40037T 5381-Sold 37114T …" at bounding box center [709, 246] width 1418 height 362
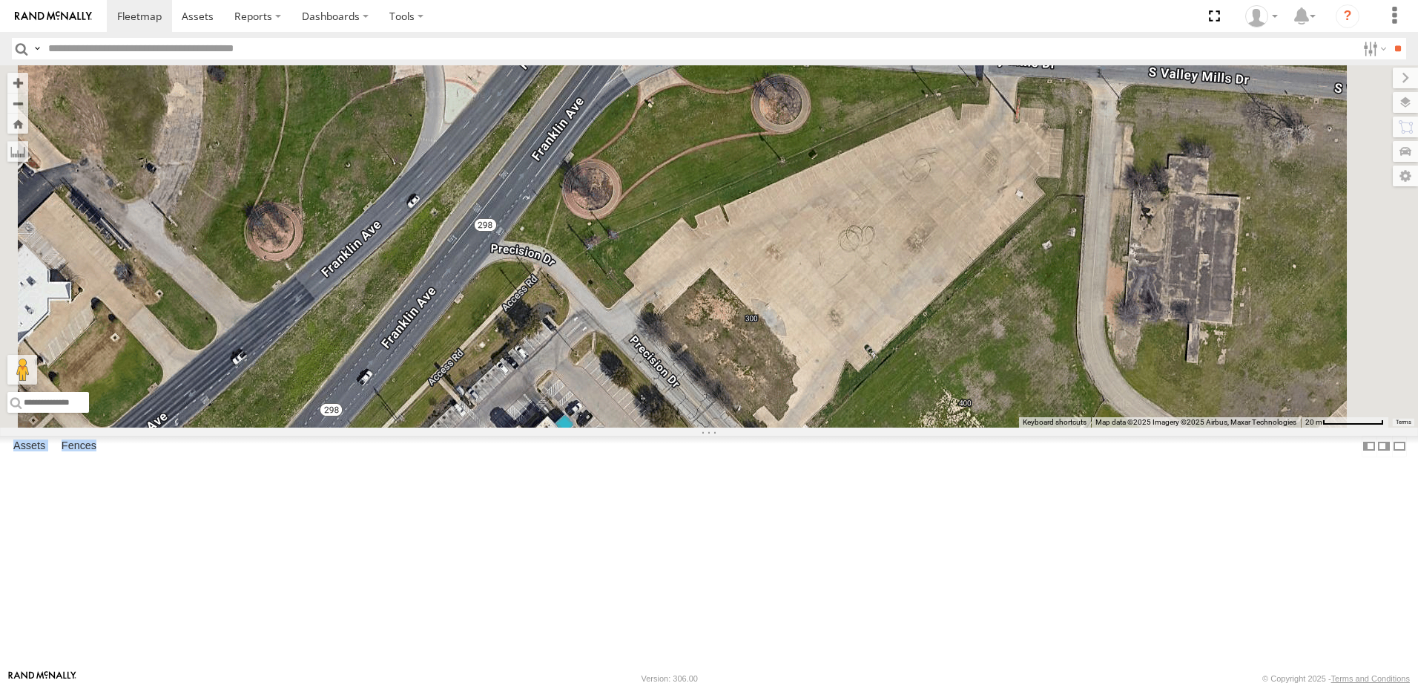
drag, startPoint x: 792, startPoint y: 408, endPoint x: 789, endPoint y: 309, distance: 99.5
click at [789, 314] on div "T3214 37127T 5414 5281 T1806 87121T 7763T 40061T T3205 40037T 5381-Sold 37114T …" at bounding box center [709, 246] width 1418 height 362
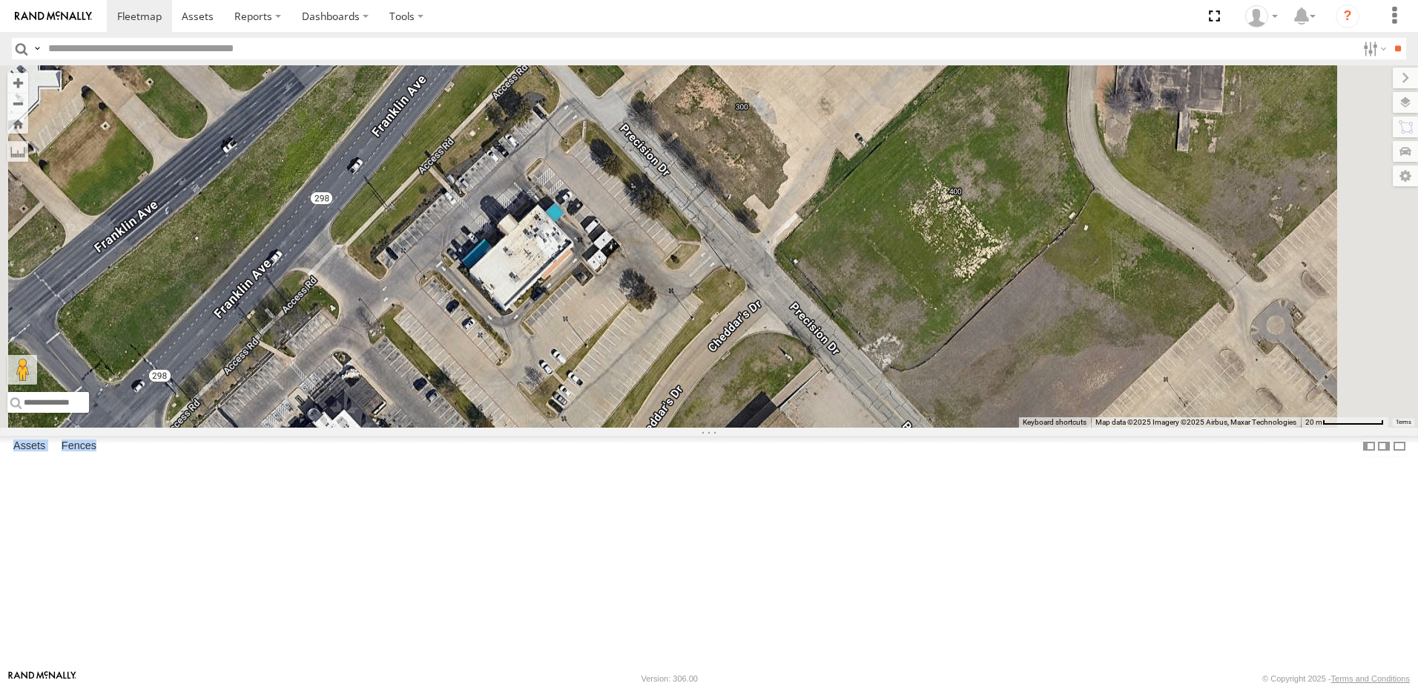
drag, startPoint x: 896, startPoint y: 470, endPoint x: 861, endPoint y: 381, distance: 95.9
click at [869, 394] on div "T3214 37127T 5414 5281 T1806 87121T 7763T 40061T T3205 40037T 5381-Sold 37114T …" at bounding box center [709, 246] width 1418 height 362
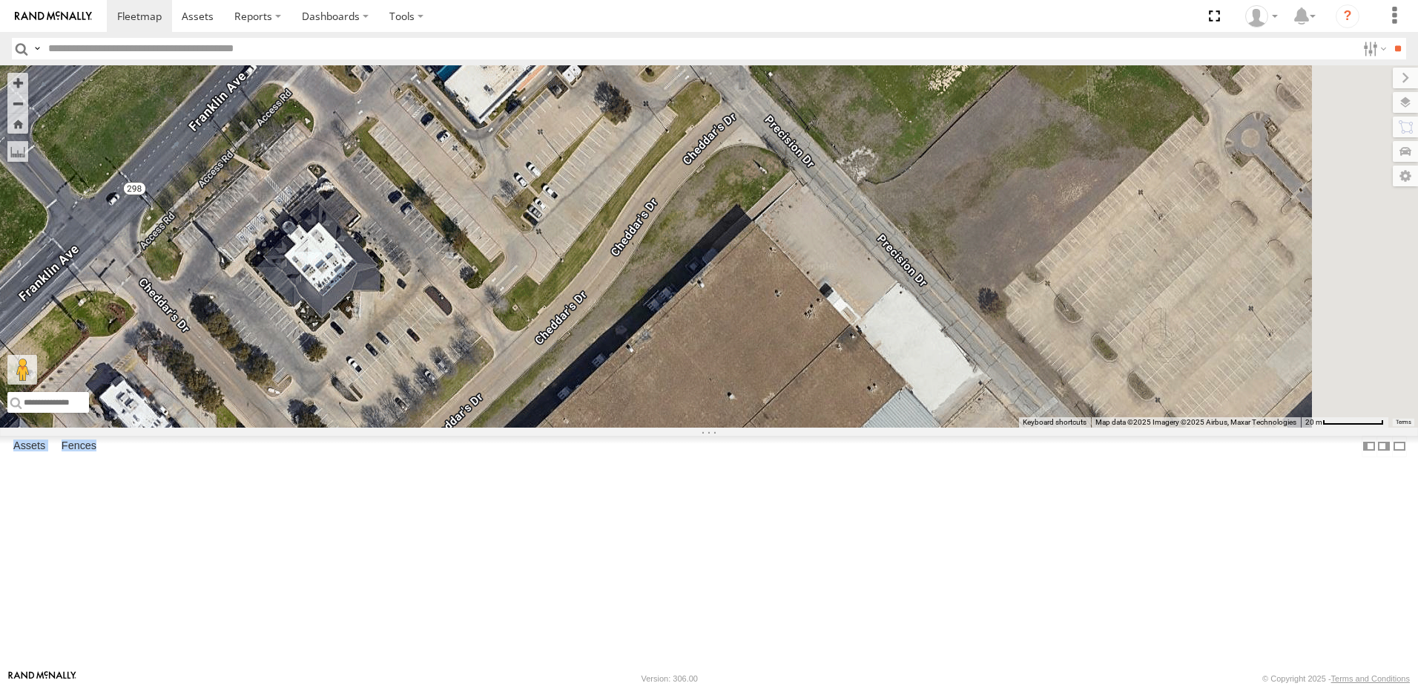
drag, startPoint x: 705, startPoint y: 550, endPoint x: 730, endPoint y: 447, distance: 106.2
click at [730, 427] on div "T3214 37127T 5414 5281 T1806 87121T 7763T 40061T T3205 40037T 5381-Sold 37114T …" at bounding box center [709, 246] width 1418 height 362
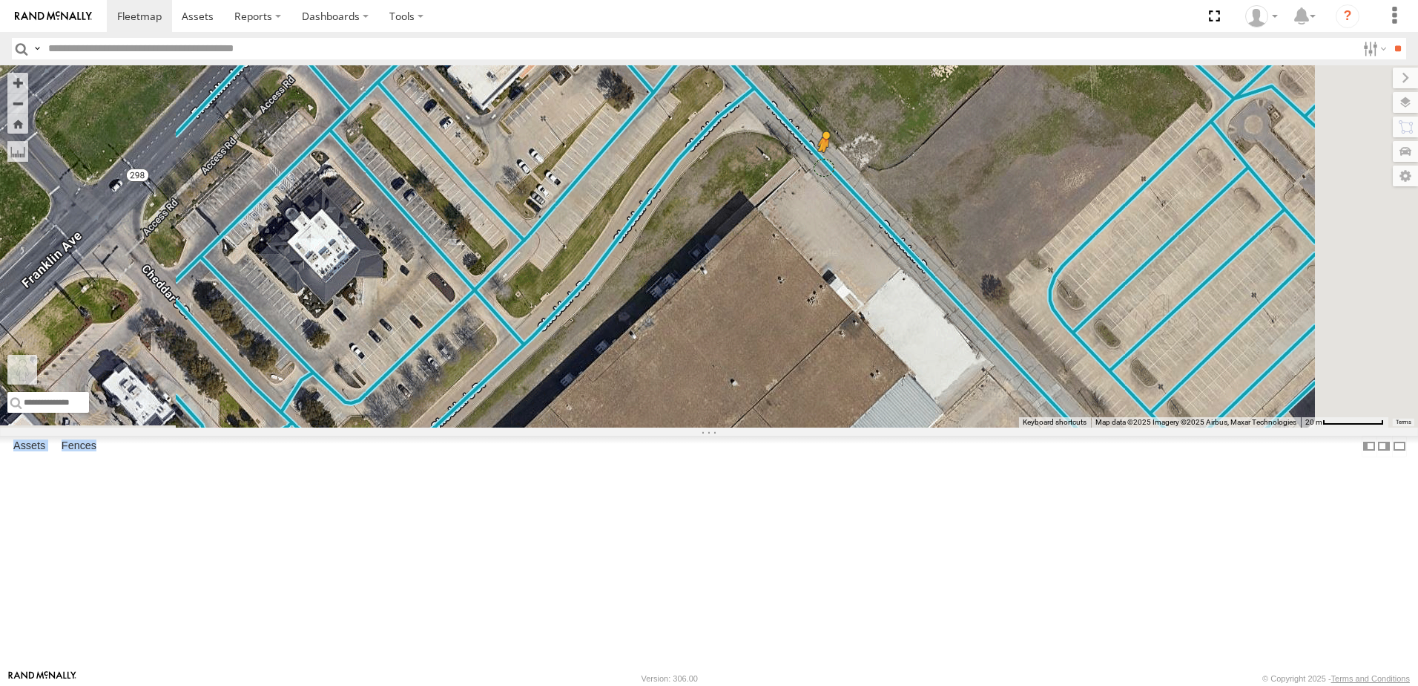
drag, startPoint x: 395, startPoint y: 614, endPoint x: 1013, endPoint y: 288, distance: 697.9
click at [1013, 288] on div "T3214 37127T 5414 5281 T1806 87121T 7763T 40061T T3205 40037T 5381-Sold 37114T …" at bounding box center [709, 246] width 1418 height 362
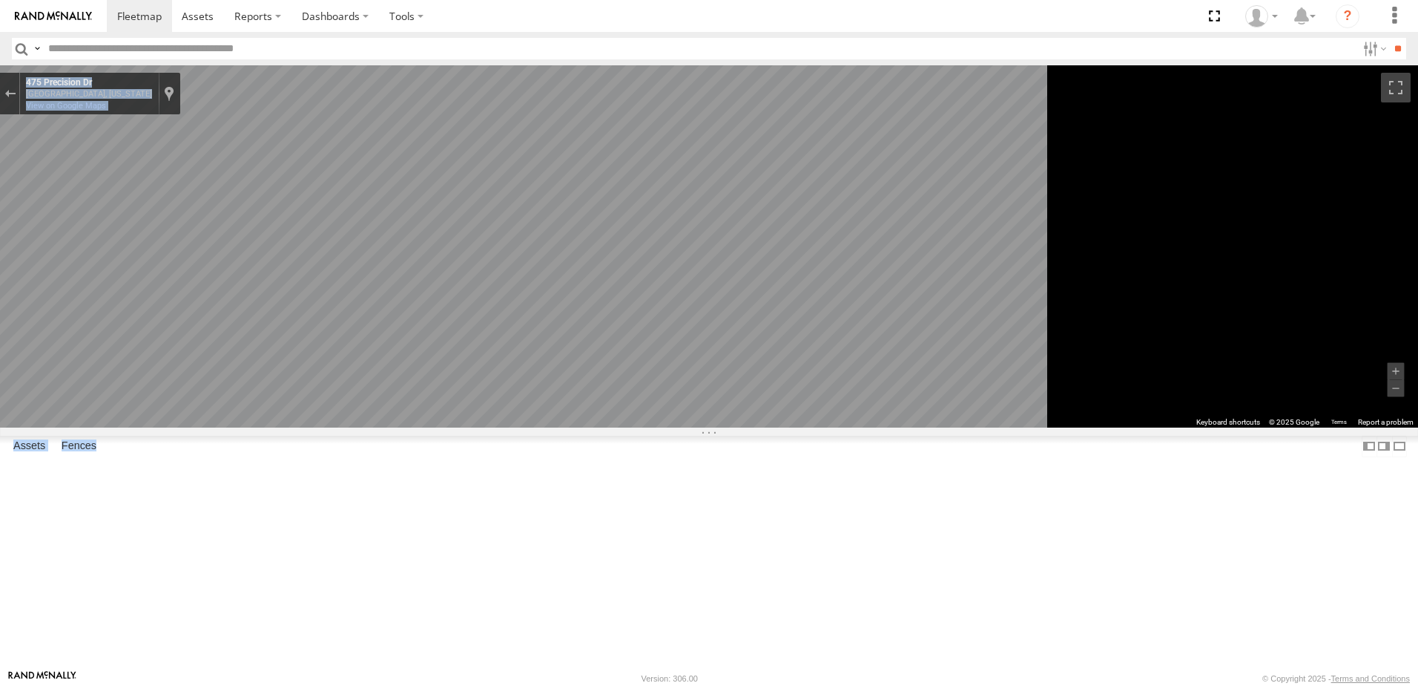
click at [1324, 341] on div "To navigate the map with touch gestures double-tap and hold your finger on the …" at bounding box center [709, 246] width 1418 height 362
click at [1239, 396] on div "To navigate the map with touch gestures double-tap and hold your finger on the …" at bounding box center [709, 246] width 1418 height 362
click at [139, 341] on main "To navigate the map with touch gestures double-tap and hold your finger on the …" at bounding box center [709, 367] width 1418 height 604
click at [355, 353] on main "To navigate the map with touch gestures double-tap and hold your finger on the …" at bounding box center [709, 367] width 1418 height 604
click at [303, 447] on main "To navigate the map with touch gestures double-tap and hold your finger on the …" at bounding box center [709, 367] width 1418 height 604
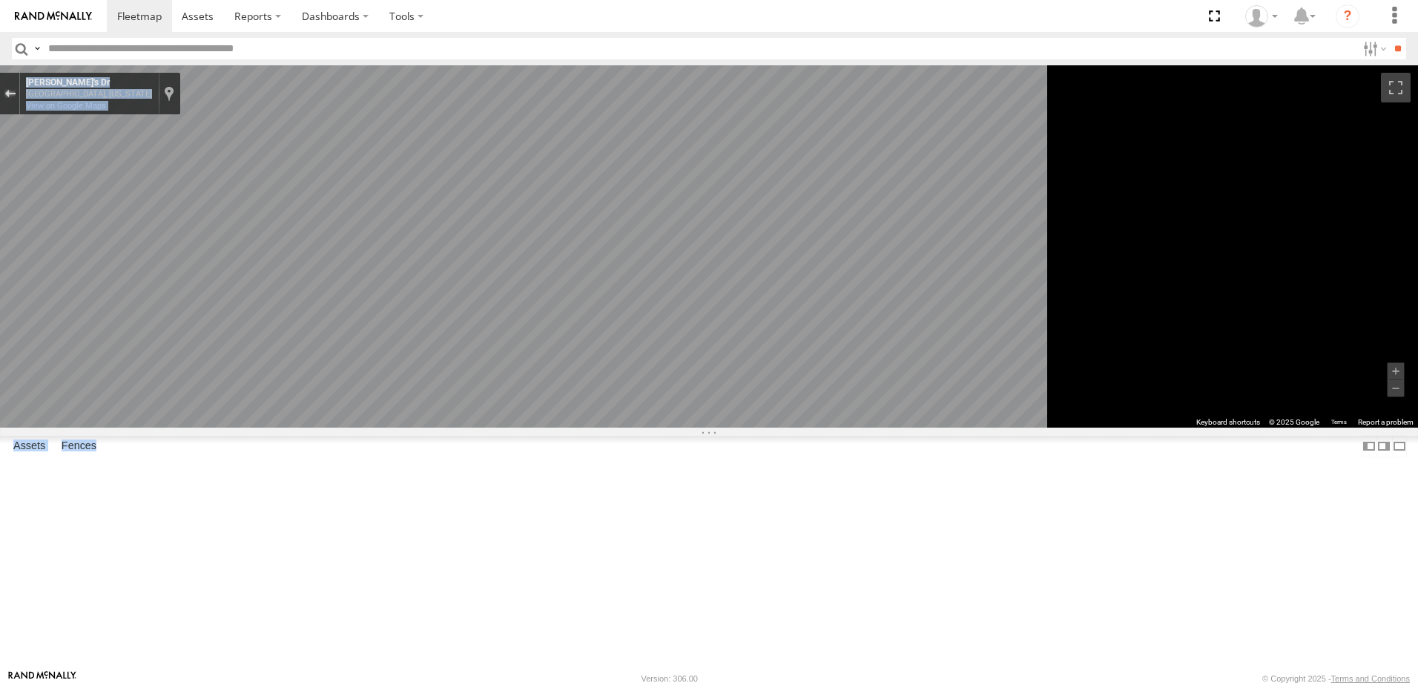
click at [16, 92] on div "Exit the Street View" at bounding box center [9, 93] width 11 height 9
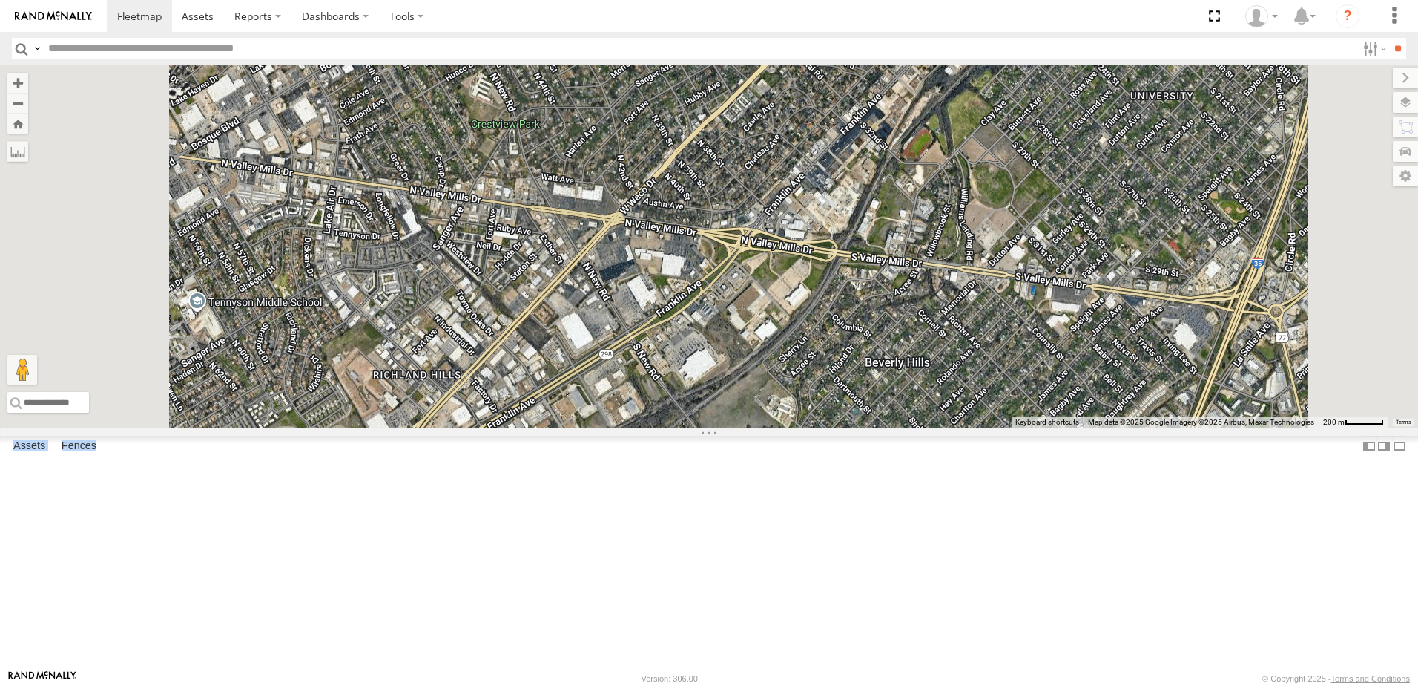
click at [0, 0] on span "Roadmap" at bounding box center [0, 0] width 0 height 0
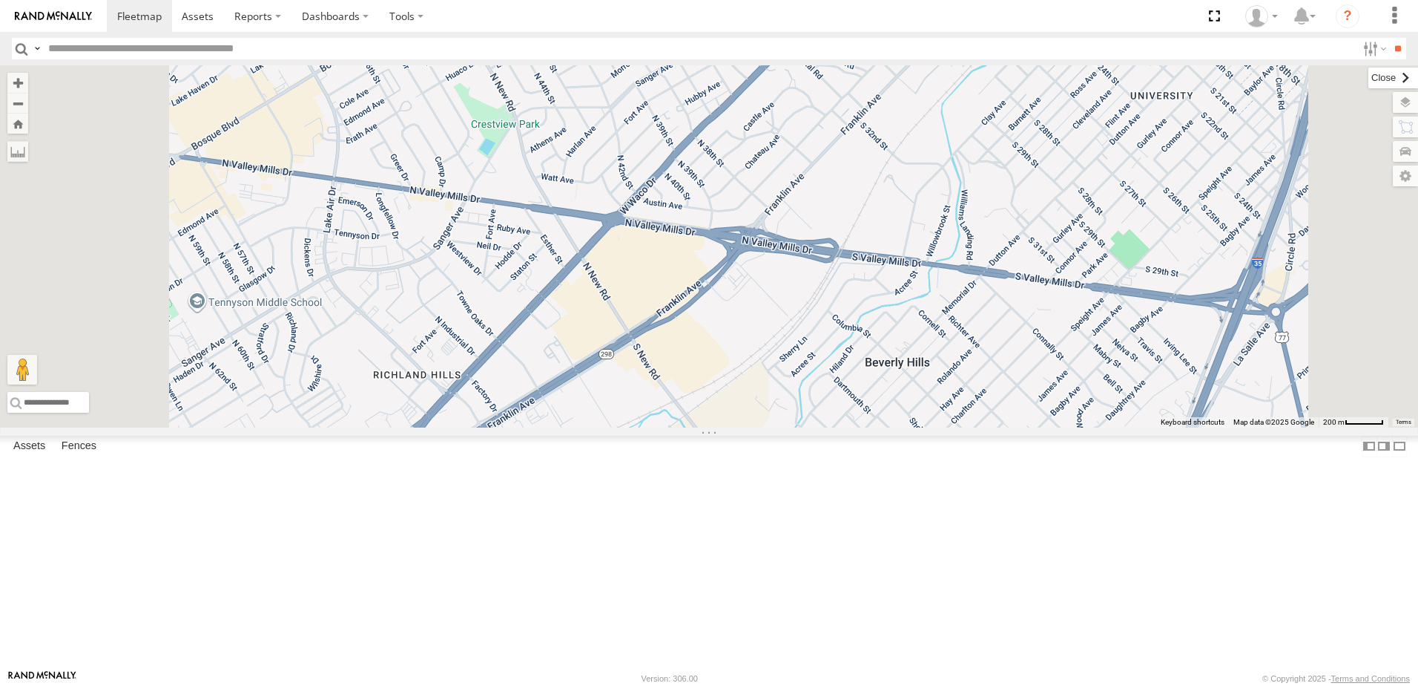
click at [1369, 84] on label at bounding box center [1394, 78] width 50 height 21
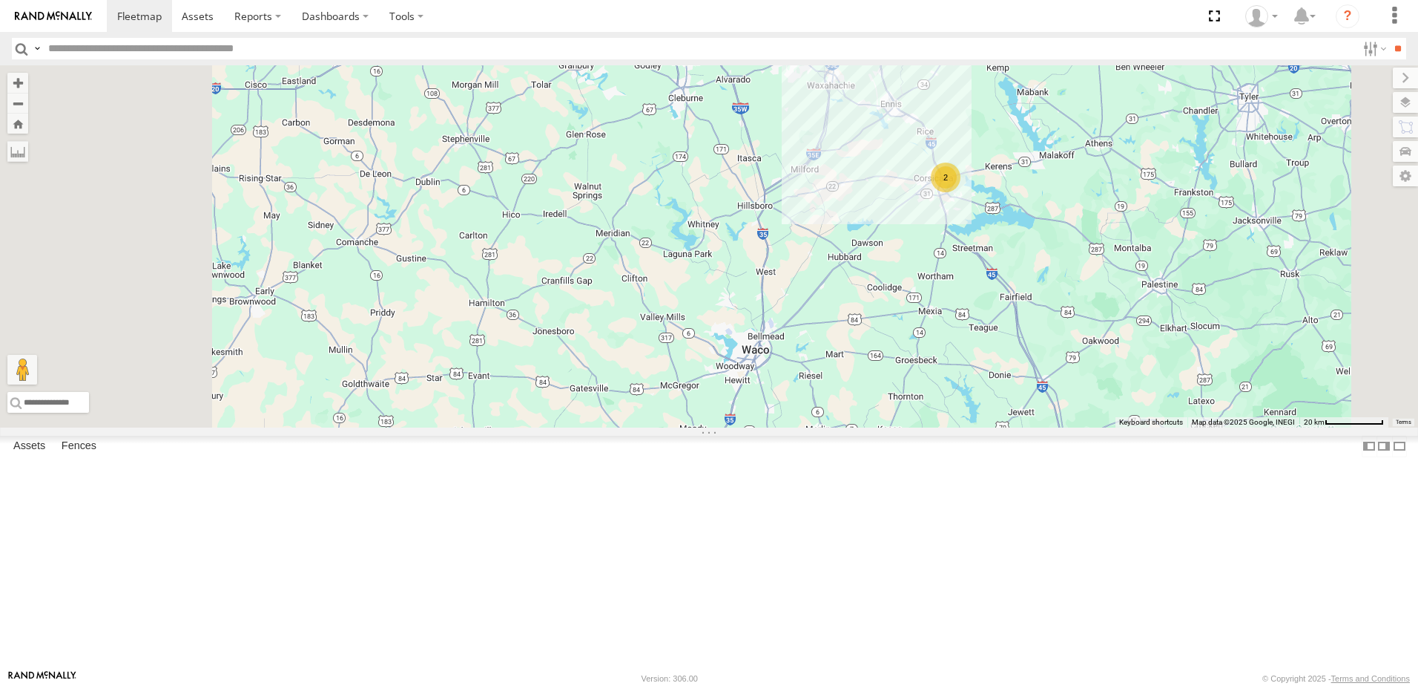
drag, startPoint x: 750, startPoint y: 406, endPoint x: 785, endPoint y: 464, distance: 67.6
click at [785, 427] on div "T3214 37127T 5414 5281 T1806 87121T 7763T 40061T T3205 40037T 5381-Sold 37114T …" at bounding box center [709, 246] width 1418 height 362
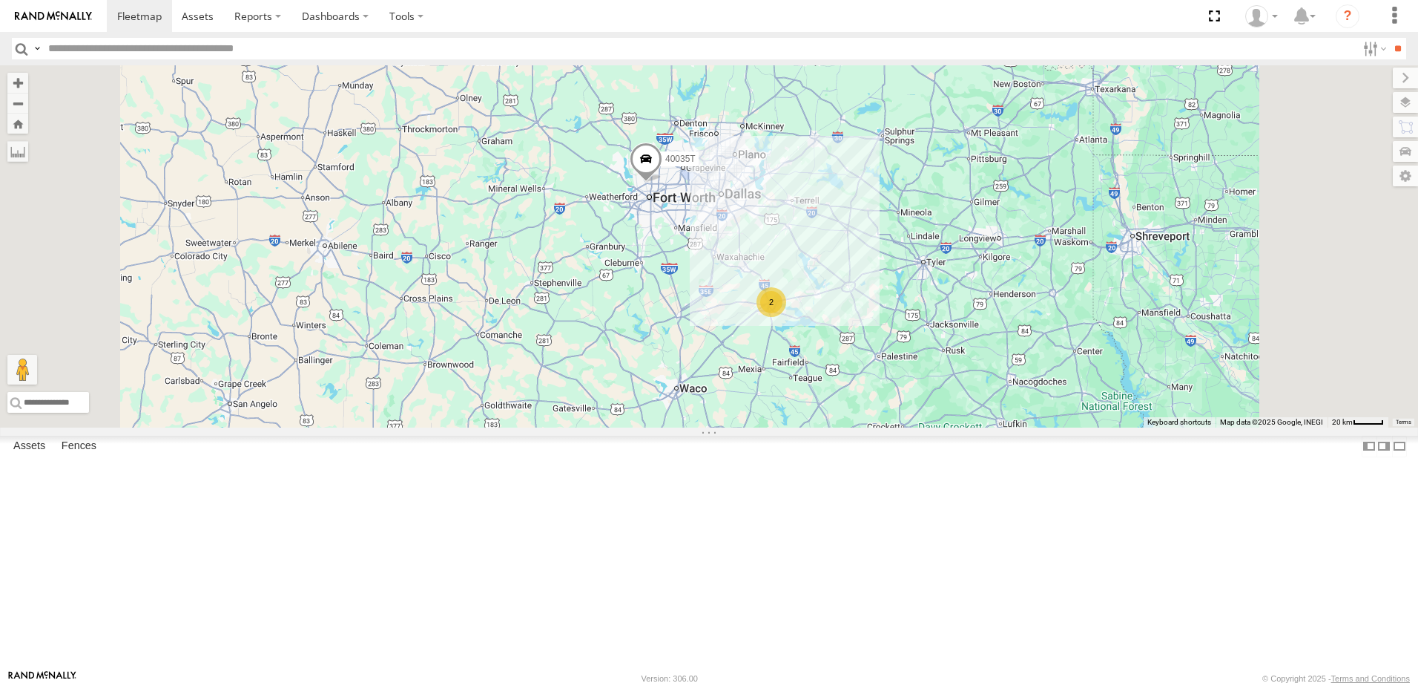
drag, startPoint x: 777, startPoint y: 360, endPoint x: 772, endPoint y: 455, distance: 95.1
click at [774, 427] on div "T3214 37127T 5414 5281 T1806 87121T 7763T 40061T T3205 40037T 5381-Sold 37114T …" at bounding box center [709, 246] width 1418 height 362
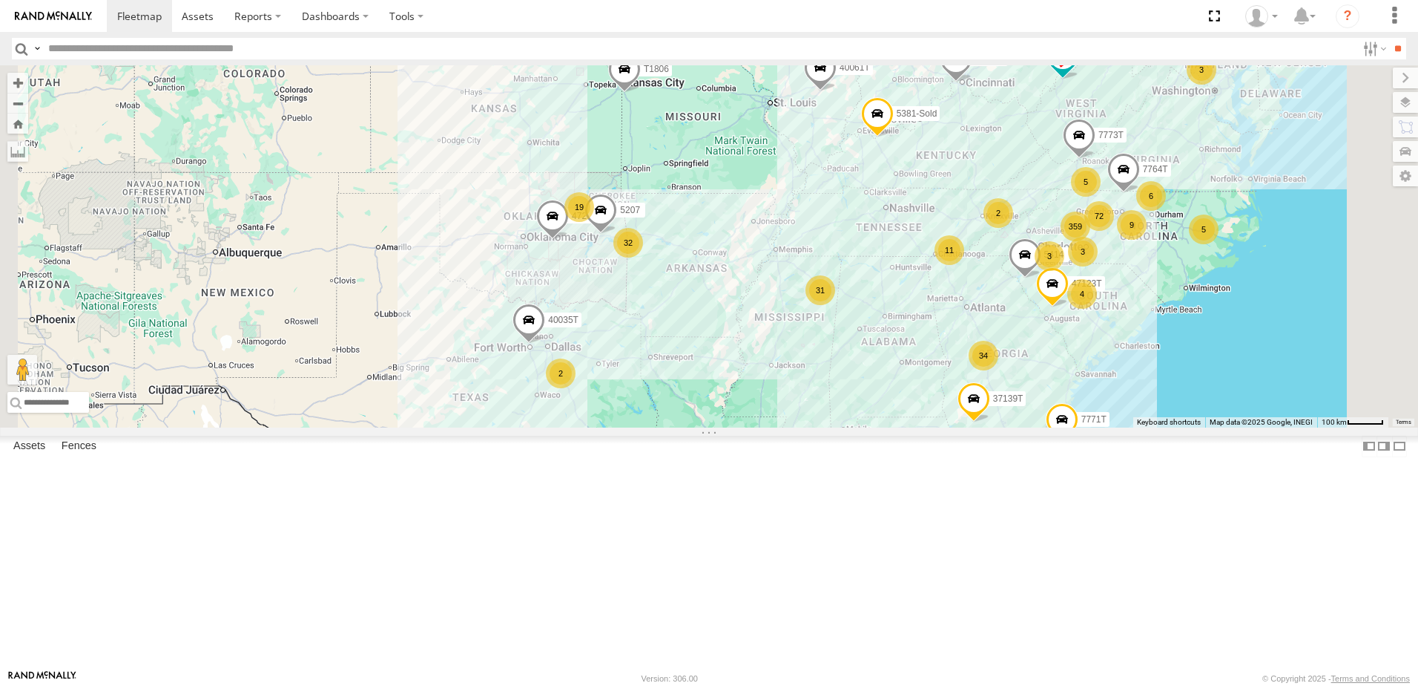
drag, startPoint x: 665, startPoint y: 381, endPoint x: 622, endPoint y: 422, distance: 58.8
click at [622, 422] on div "T3214 37127T 5414 5281 T1806 87121T 7763T 40061T T3205 40037T 5381-Sold 37114T …" at bounding box center [709, 246] width 1418 height 362
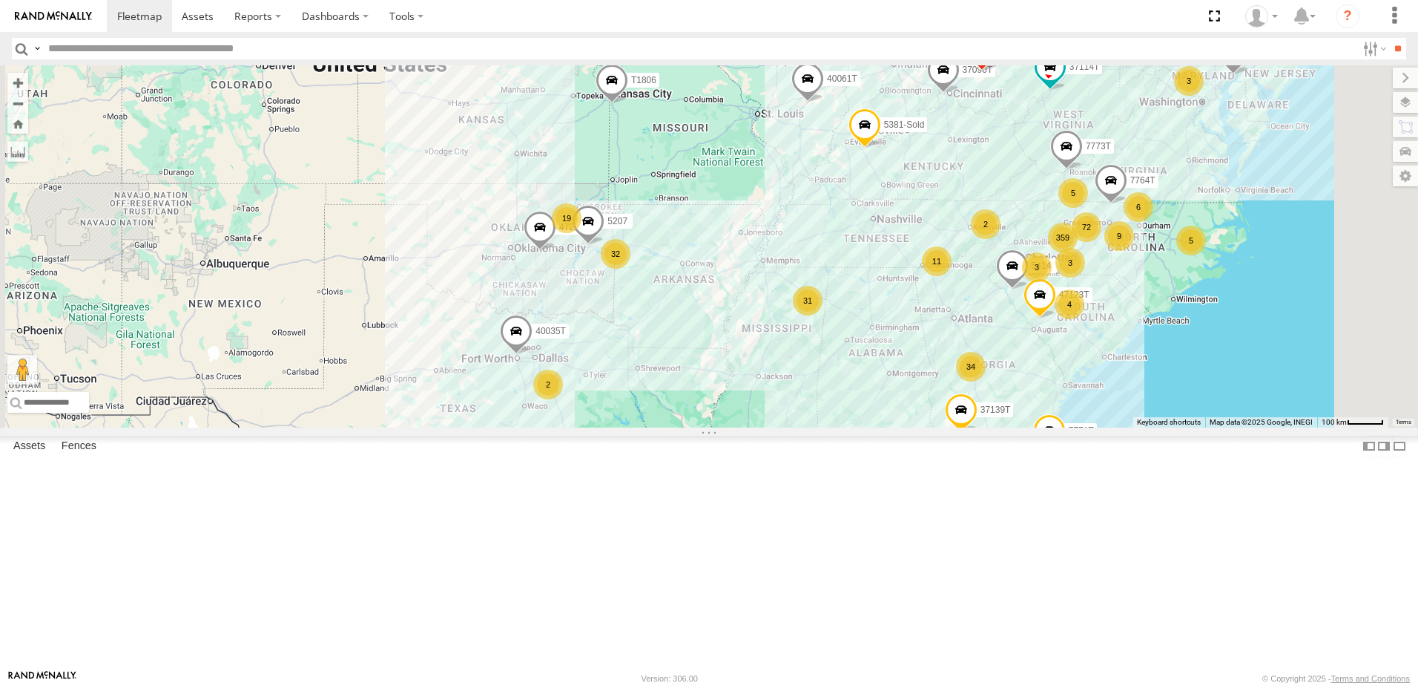
drag, startPoint x: 875, startPoint y: 444, endPoint x: 846, endPoint y: 477, distance: 43.6
click at [846, 427] on div "T3214 37127T 5414 5281 T1806 87121T 7763T 40061T T3205 40037T 5381-Sold 37114T …" at bounding box center [709, 246] width 1418 height 362
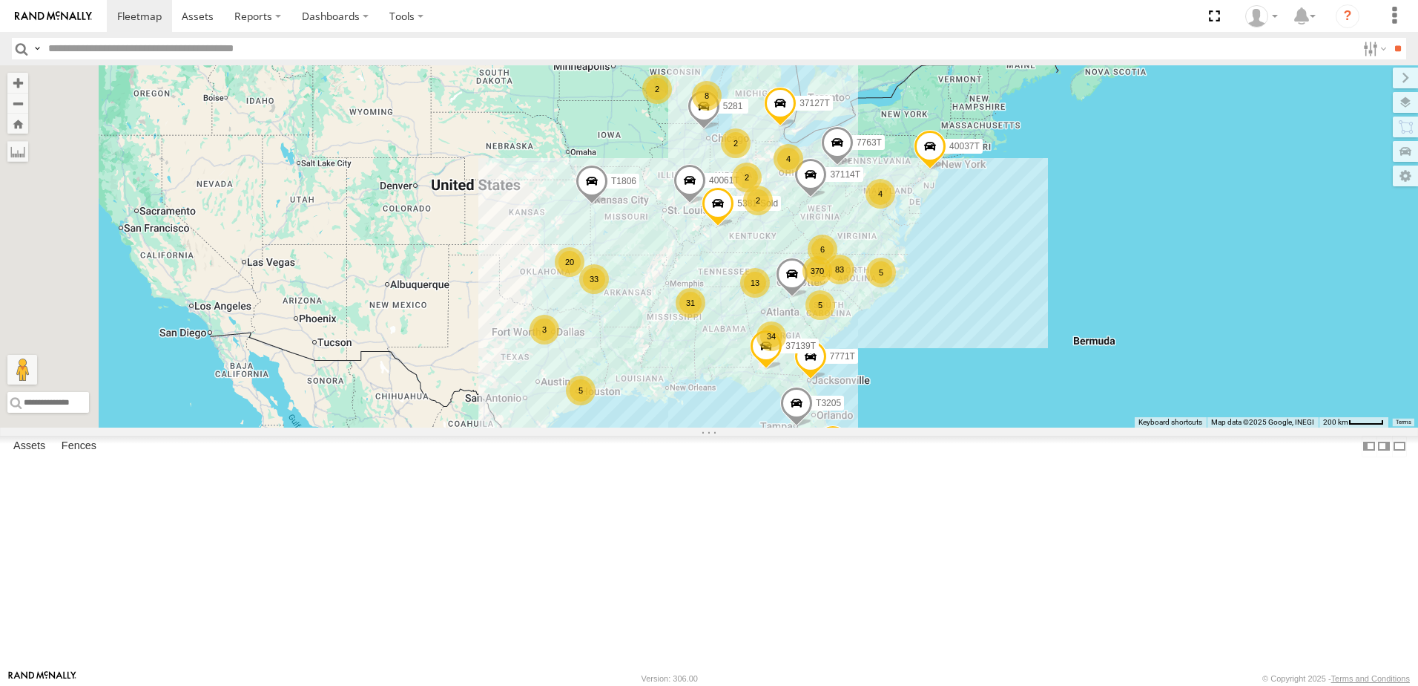
click at [643, 424] on div "T1806 40061T 5381-Sold 370 34 33 8 31 20 5 83 T3214 37127T 6 13 5414 3 2 4 5281…" at bounding box center [709, 246] width 1418 height 362
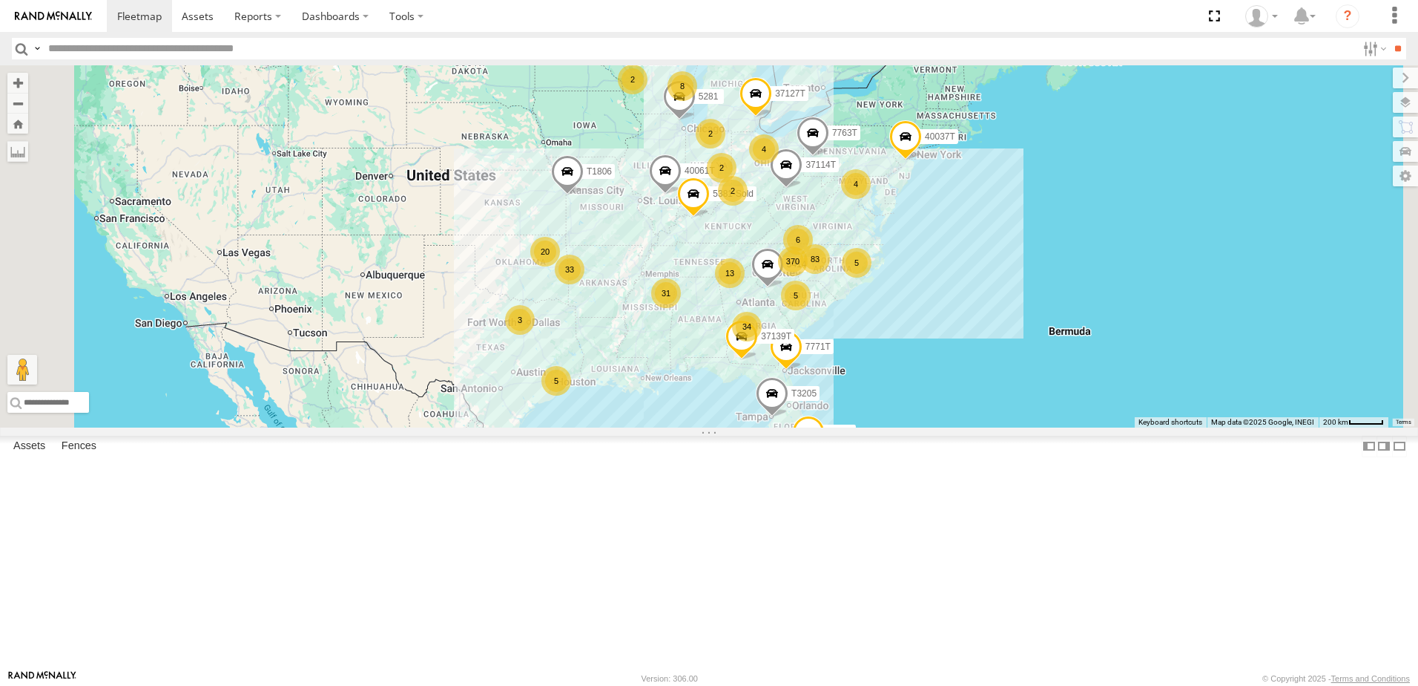
drag, startPoint x: 808, startPoint y: 428, endPoint x: 775, endPoint y: 418, distance: 35.0
click at [775, 418] on div "T1806 40061T 5381-Sold 370 34 33 8 31 20 5 83 T3214 37127T 6 13 5414 3 2 4 5281…" at bounding box center [709, 246] width 1418 height 362
